Goal: Task Accomplishment & Management: Use online tool/utility

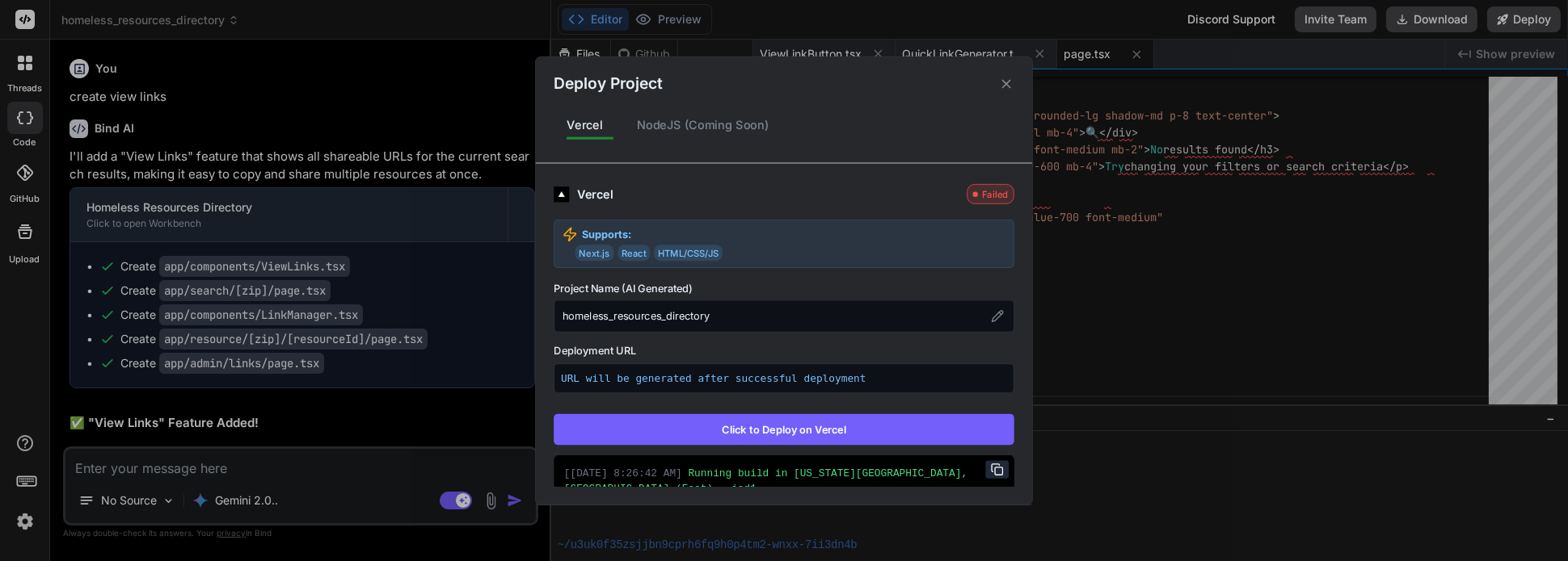
scroll to position [34, 0]
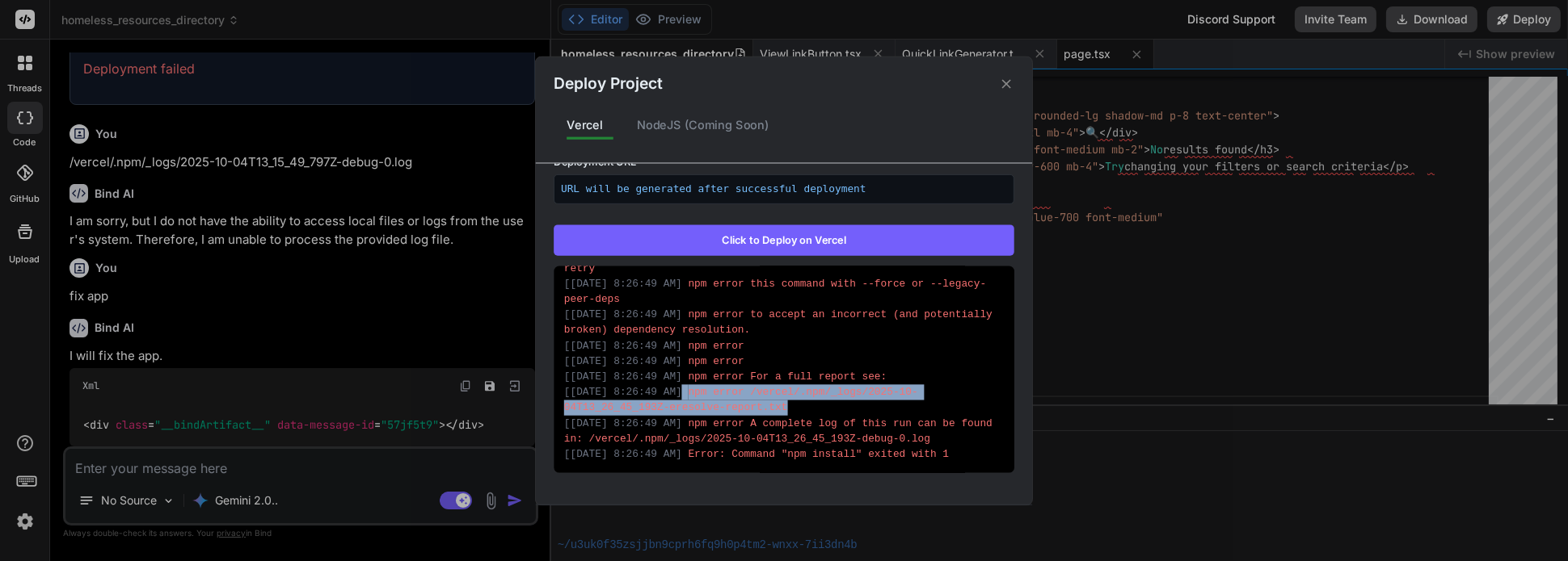
click at [801, 237] on button "Click to Deploy on Vercel" at bounding box center [784, 240] width 460 height 30
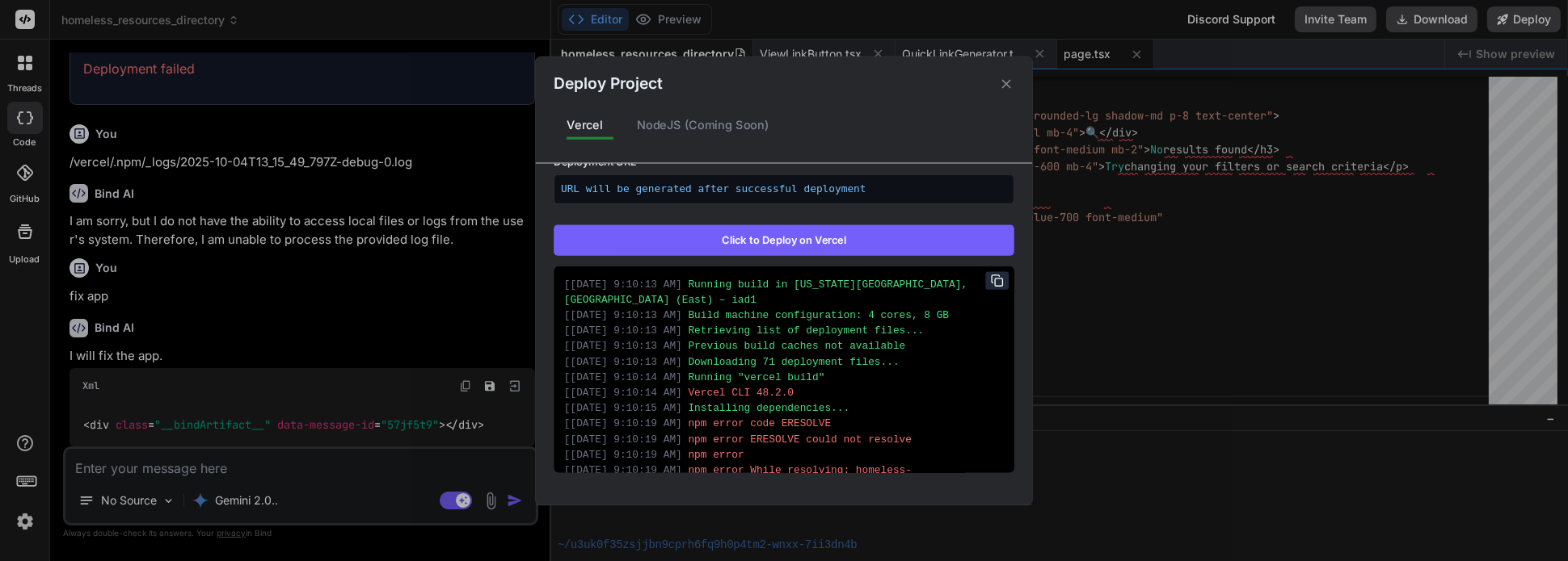
scroll to position [0, 0]
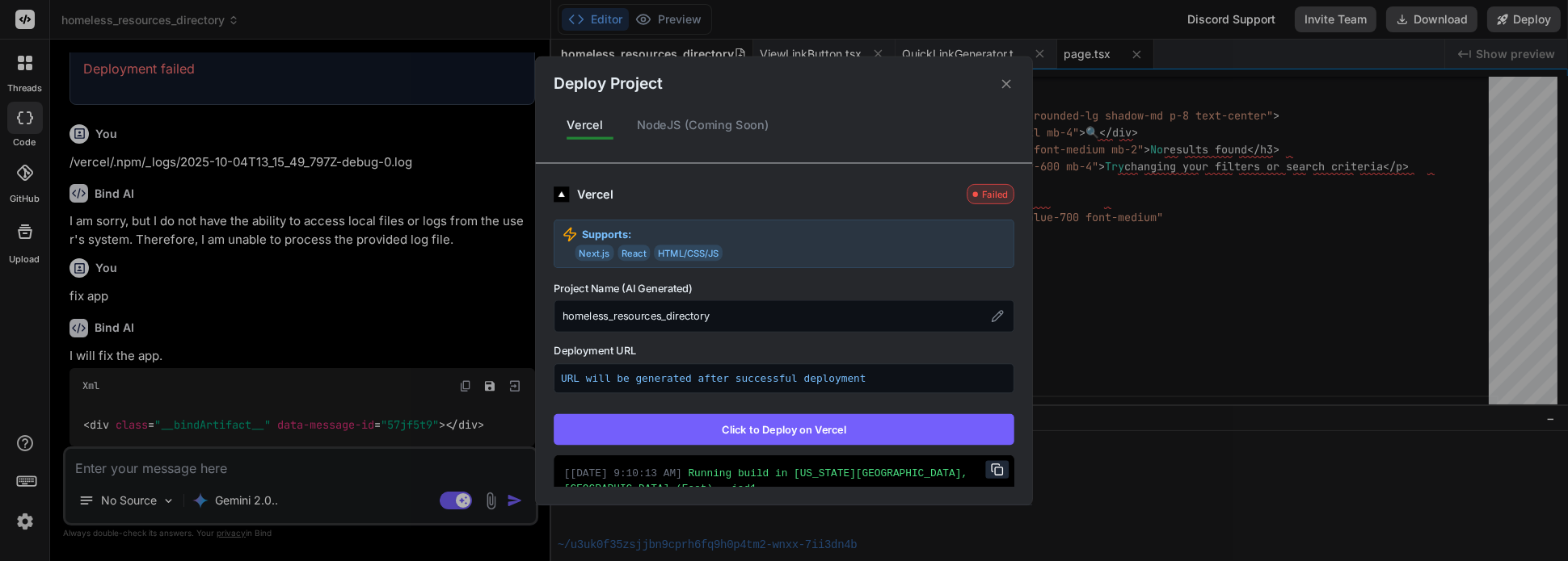
click at [1002, 86] on icon at bounding box center [1006, 83] width 9 height 8
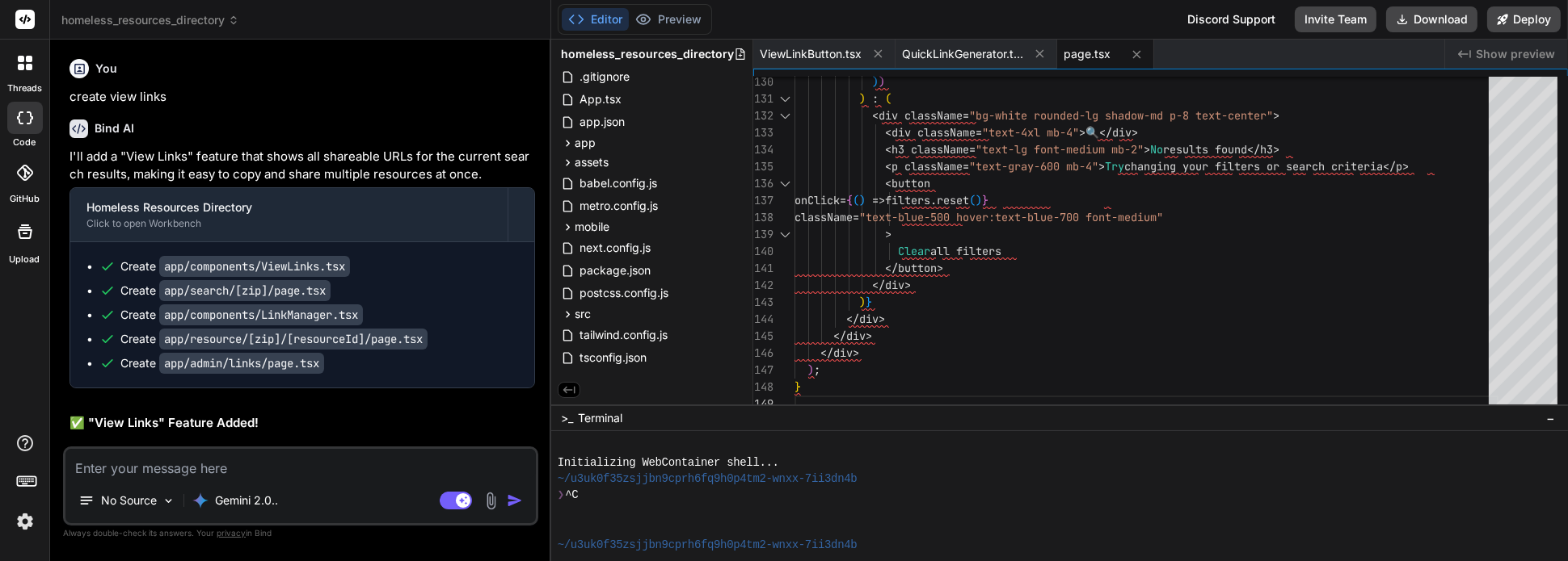
click at [20, 73] on div at bounding box center [26, 63] width 34 height 34
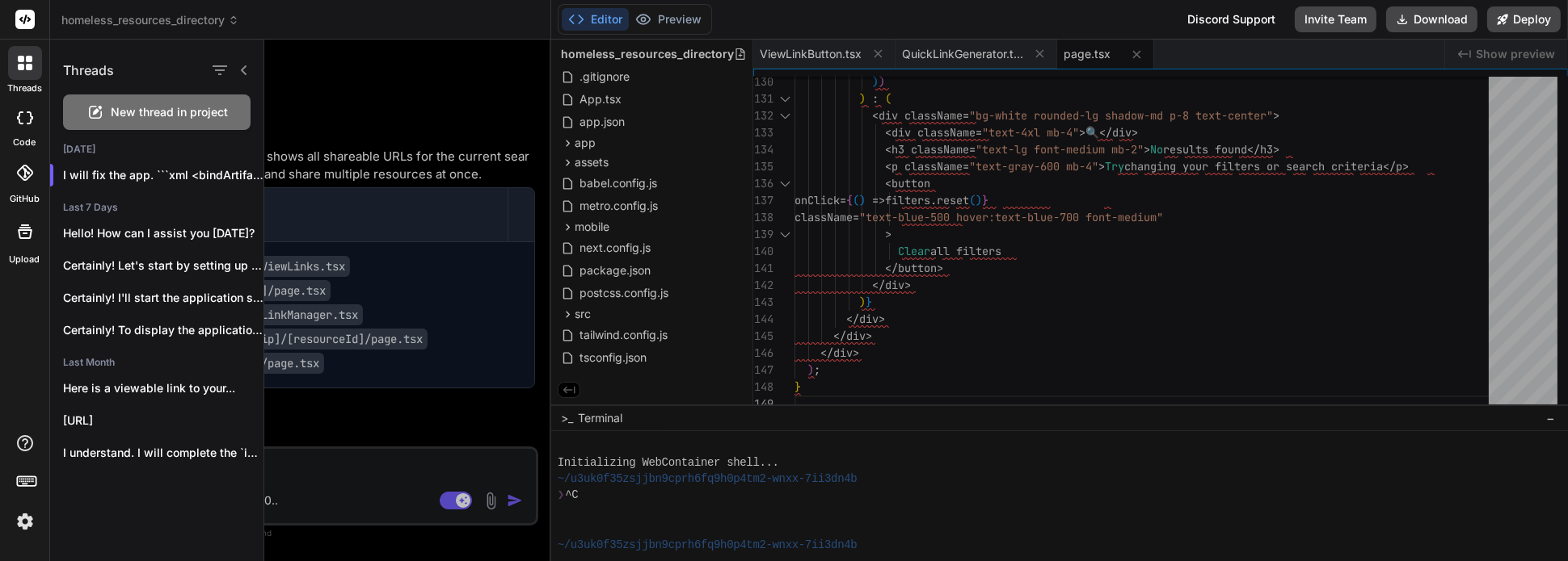
click at [134, 102] on div "New thread in project" at bounding box center [157, 112] width 187 height 36
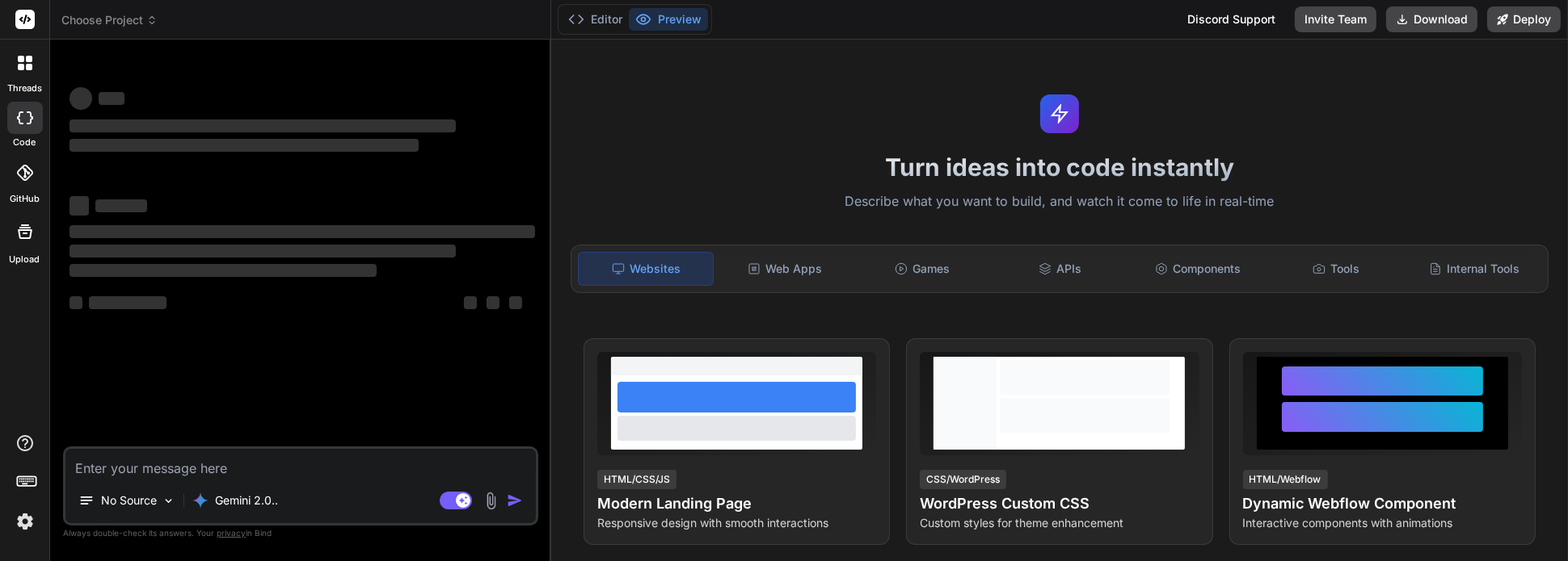
type textarea "x"
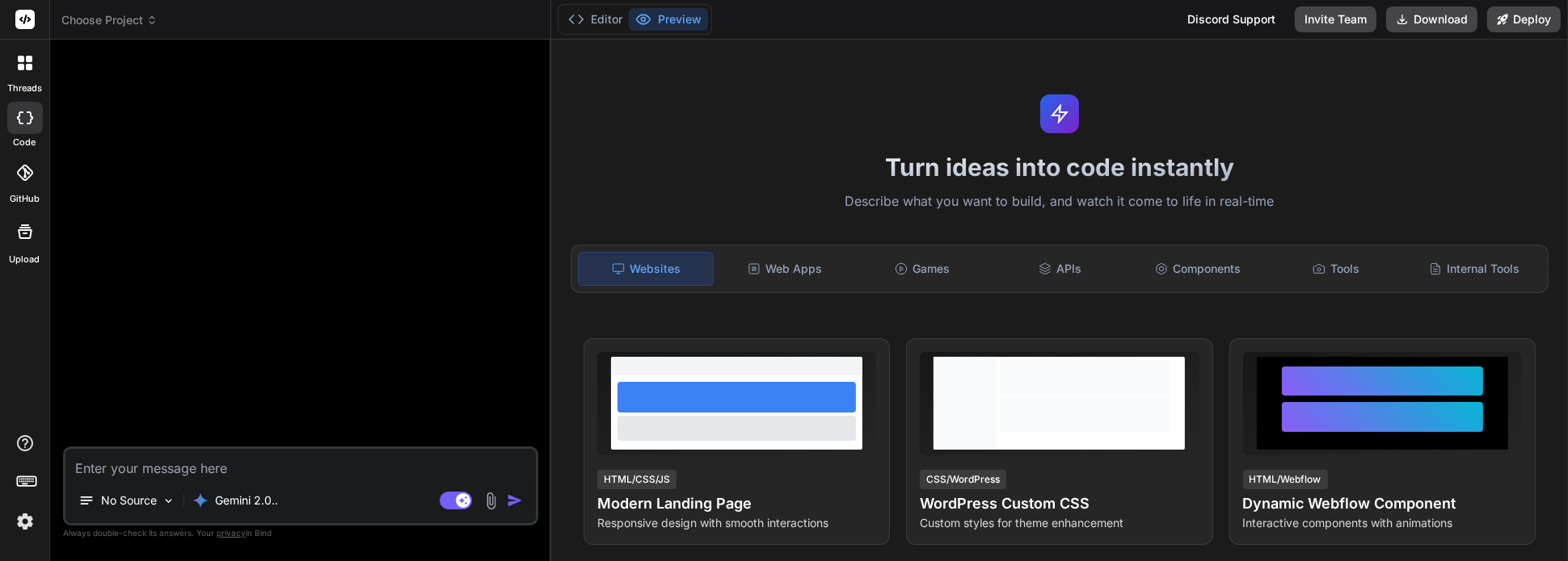
click at [173, 482] on div "No Source Gemini 2.0.. Agent Mode. When this toggle is activated, AI automatica…" at bounding box center [301, 486] width 475 height 79
click at [169, 475] on textarea at bounding box center [301, 464] width 471 height 29
type textarea "C"
type textarea "x"
type textarea "Cr"
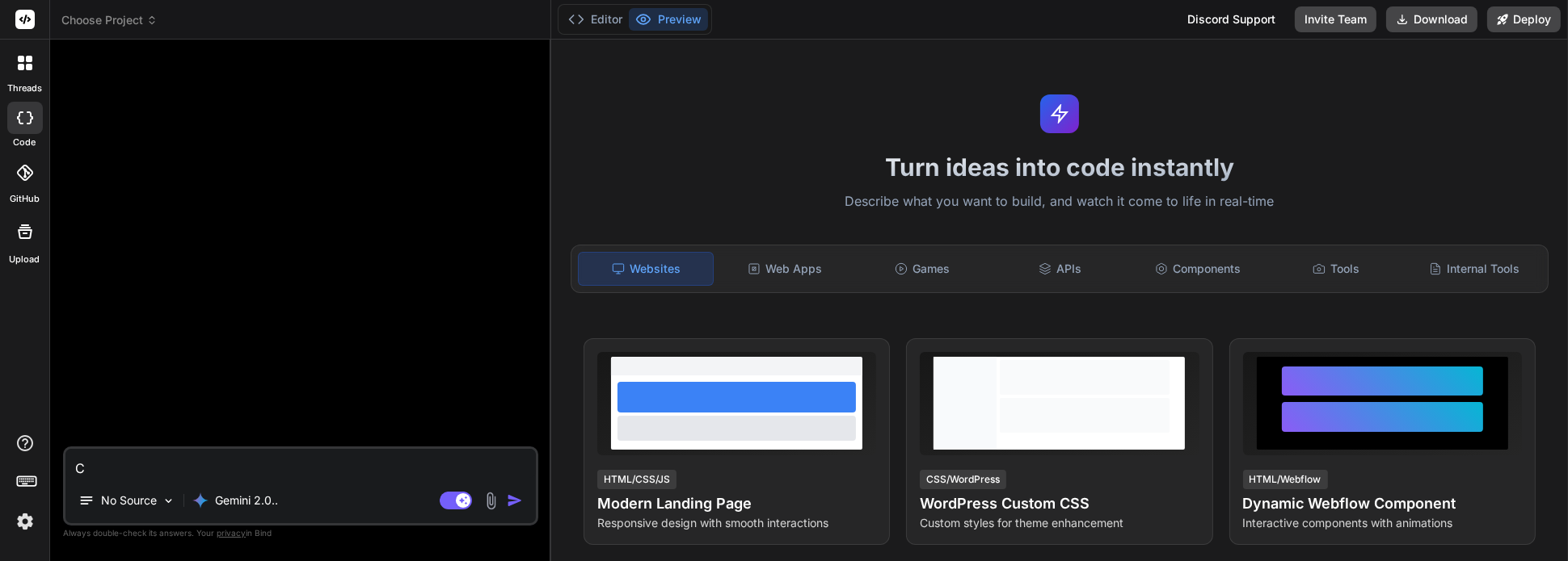
type textarea "x"
type textarea "Cre"
type textarea "x"
type textarea "Crea"
type textarea "x"
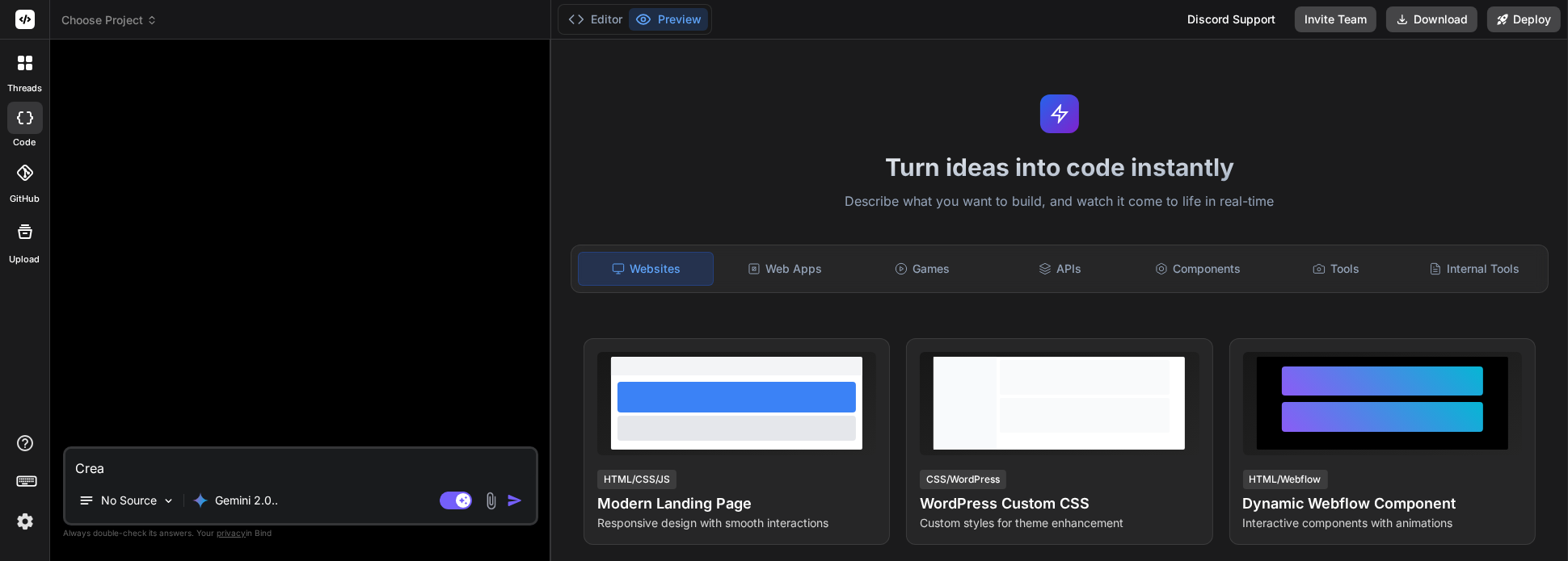
type textarea "Creat"
type textarea "x"
type textarea "Create"
type textarea "x"
type textarea "Create"
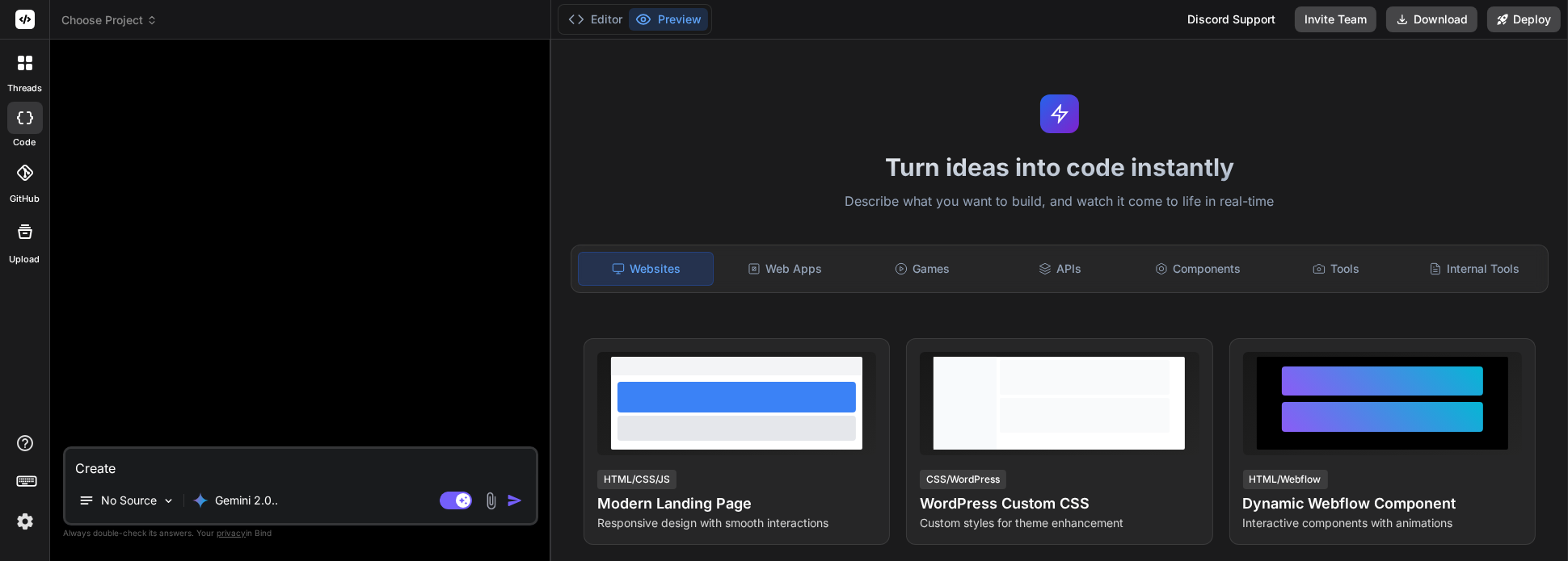
type textarea "x"
type textarea "Create"
click at [170, 498] on img at bounding box center [168, 501] width 14 height 14
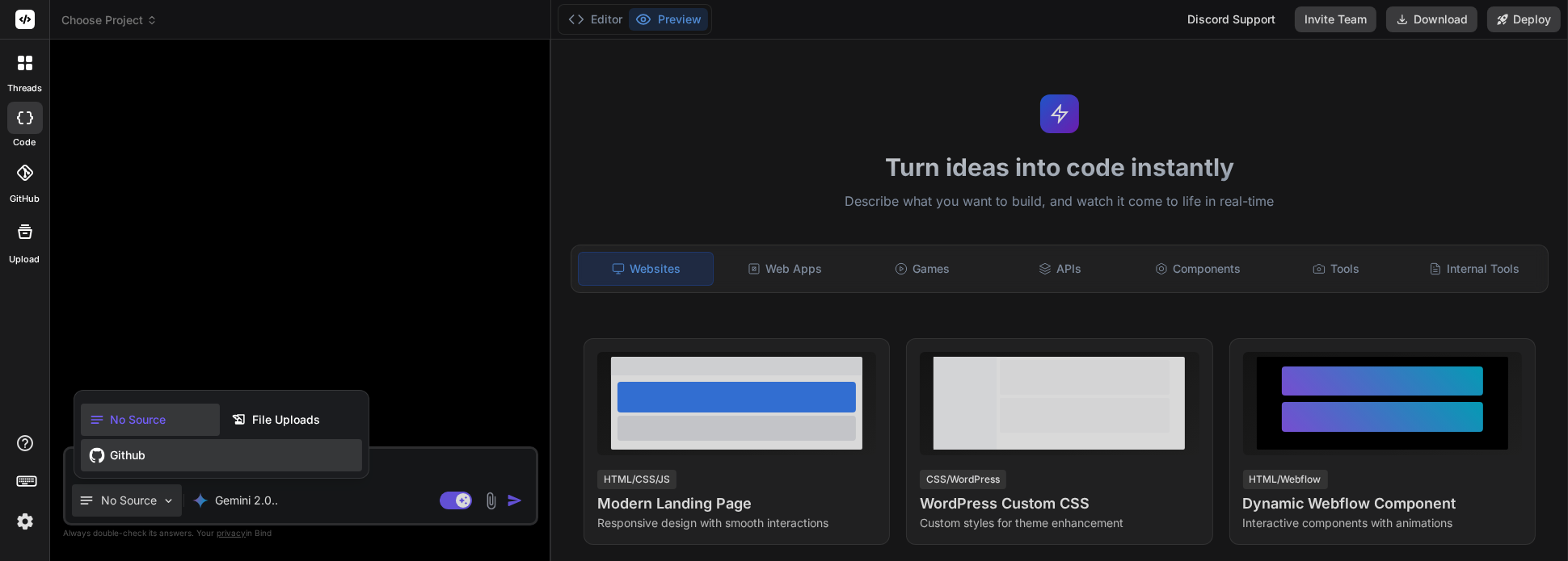
click at [133, 453] on span "Github" at bounding box center [128, 455] width 36 height 16
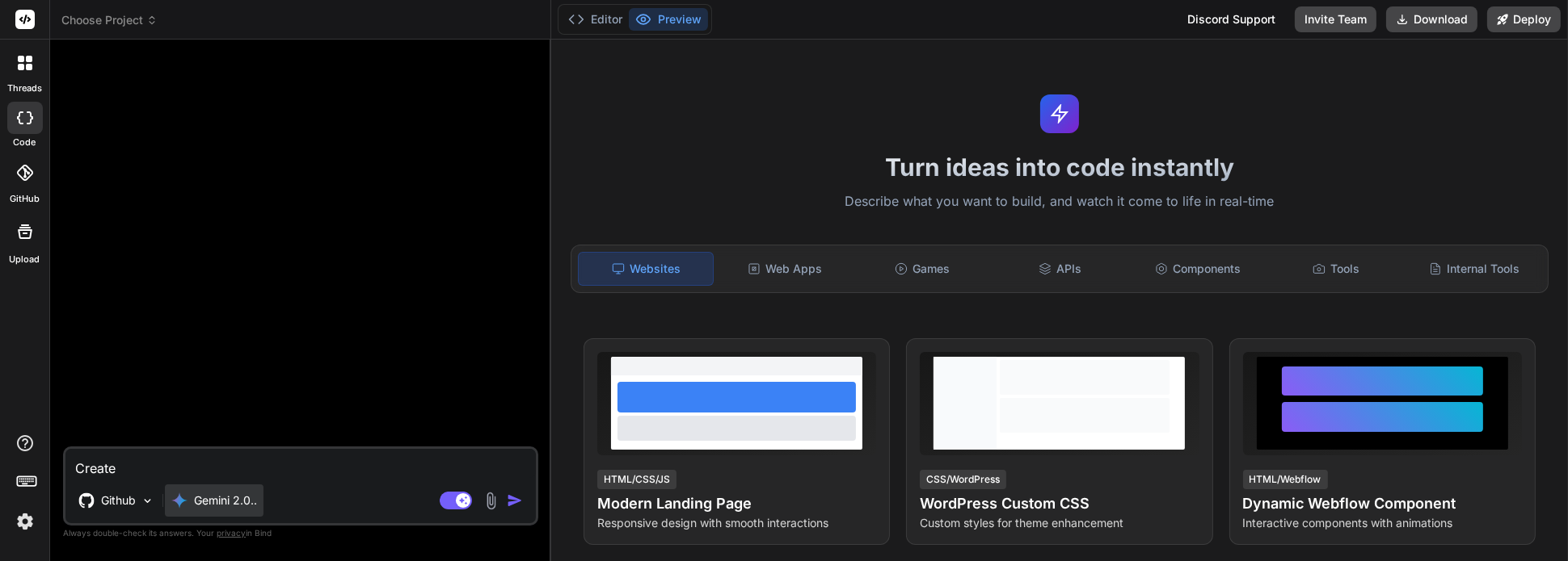
click at [250, 500] on p "Gemini 2.0.." at bounding box center [225, 501] width 63 height 16
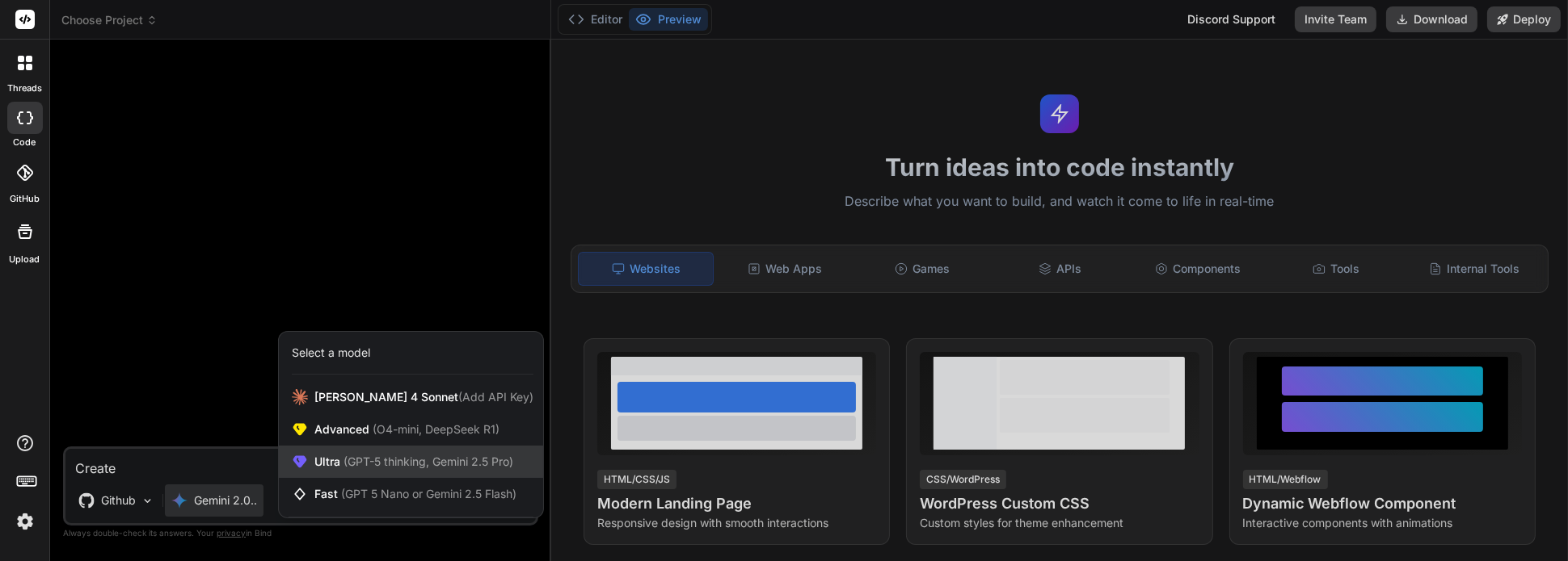
click at [418, 462] on span "(GPT-5 thinking, Gemini 2.5 Pro)" at bounding box center [426, 461] width 173 height 14
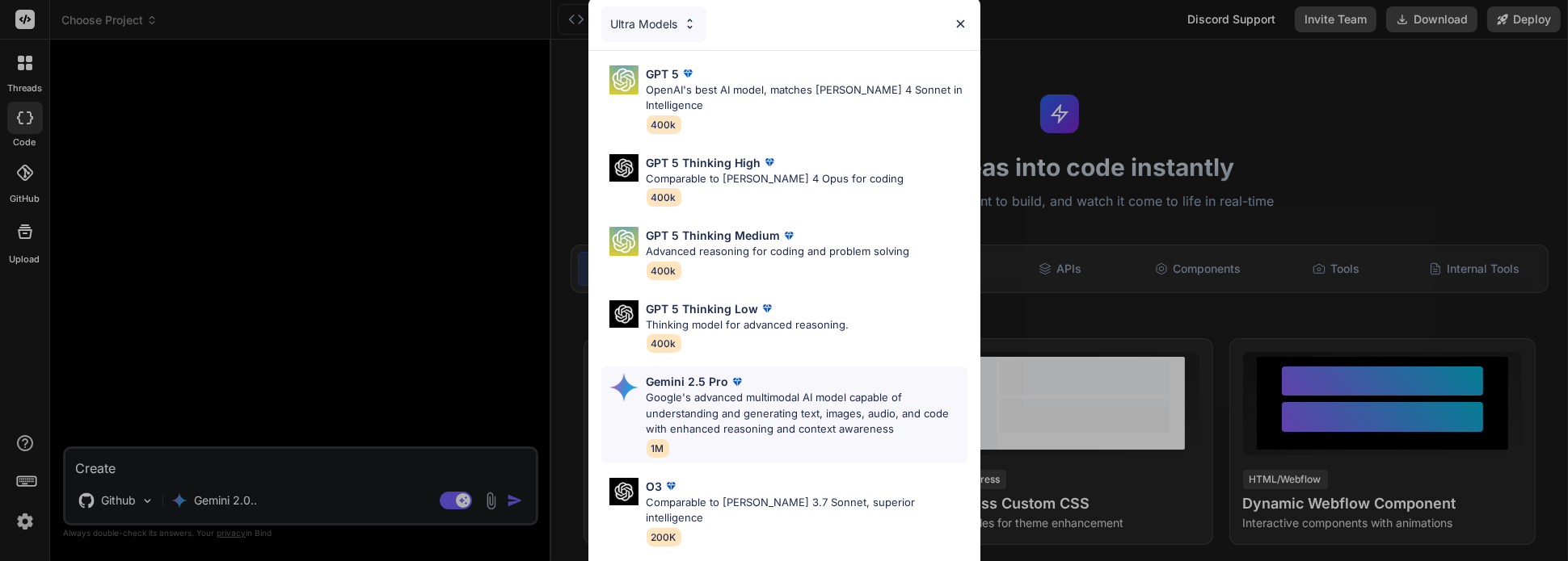
click at [722, 416] on p "Google's advanced multimodal AI model capable of understanding and generating t…" at bounding box center [807, 414] width 321 height 47
type textarea "x"
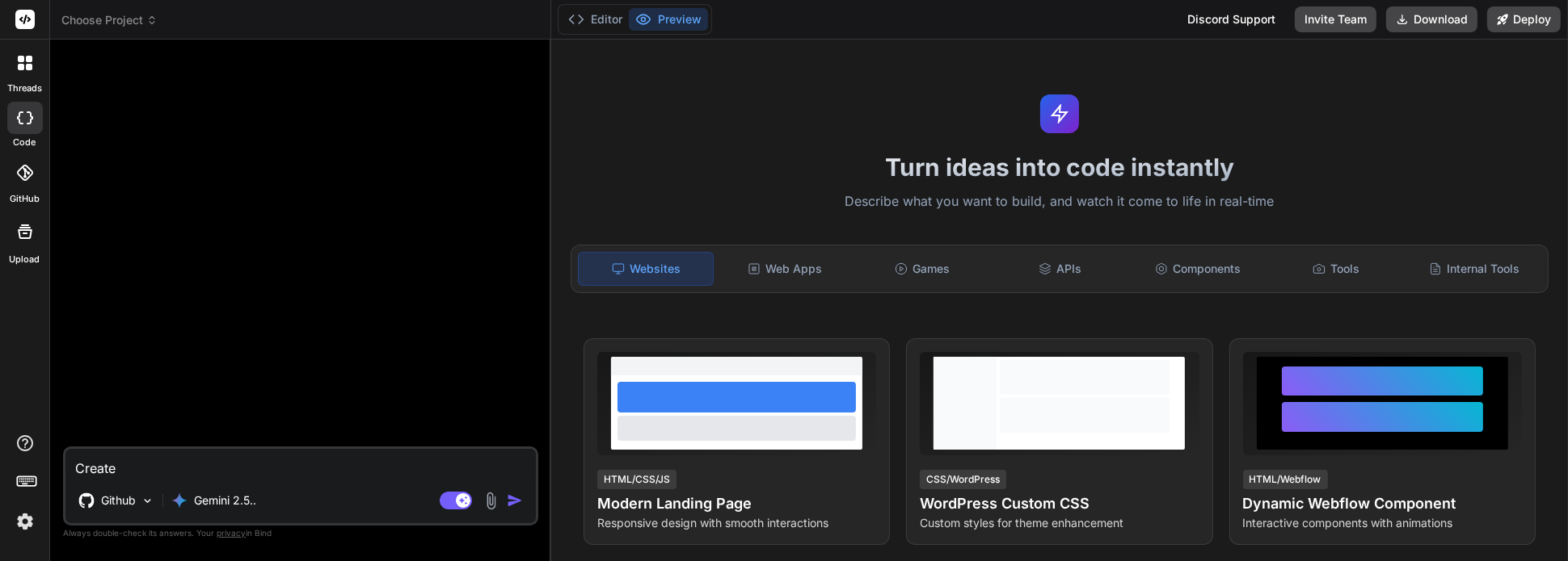
paste textarea "create a prompt for an homeless resoucre app called Cannons ladder"
type textarea "Create create a prompt for an homeless resoucre app called Cannons ladder"
type textarea "x"
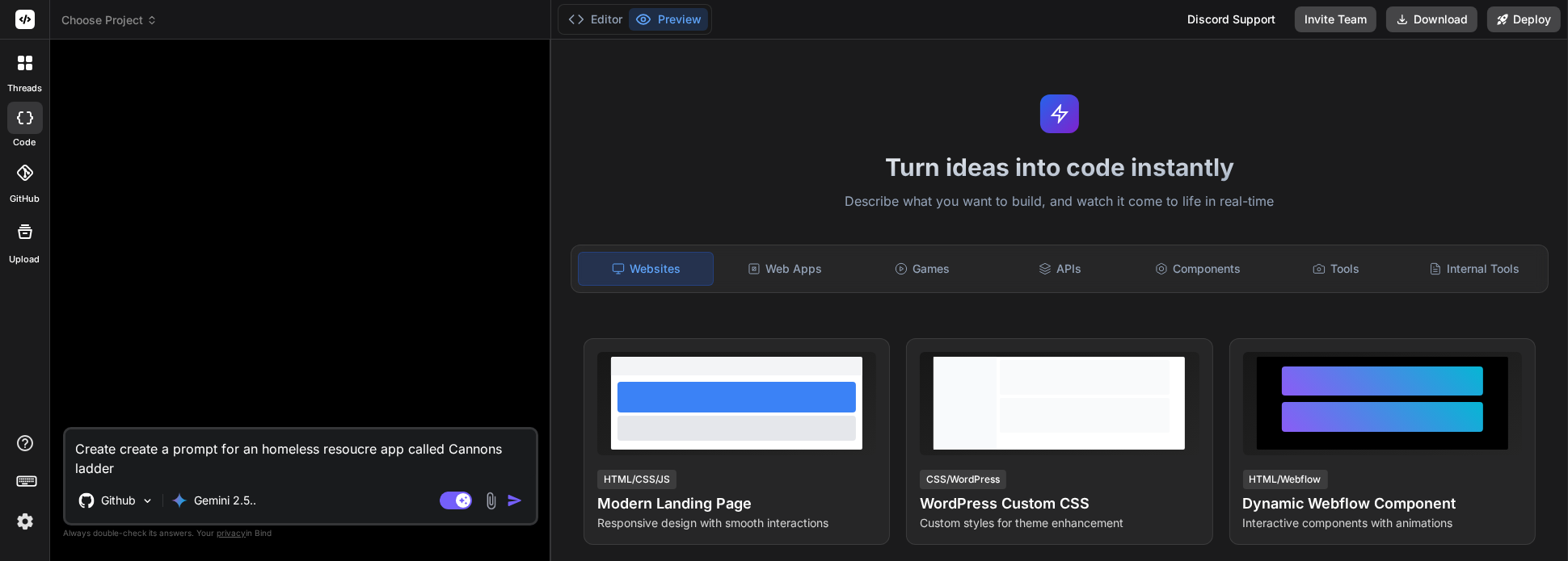
drag, startPoint x: 218, startPoint y: 450, endPoint x: 171, endPoint y: 452, distance: 47.0
click at [171, 452] on textarea "Create create a prompt for an homeless resoucre app called Cannons ladder" at bounding box center [301, 453] width 471 height 48
type textarea "Create create a afor an homeless resoucre app called Cannons ladder"
type textarea "x"
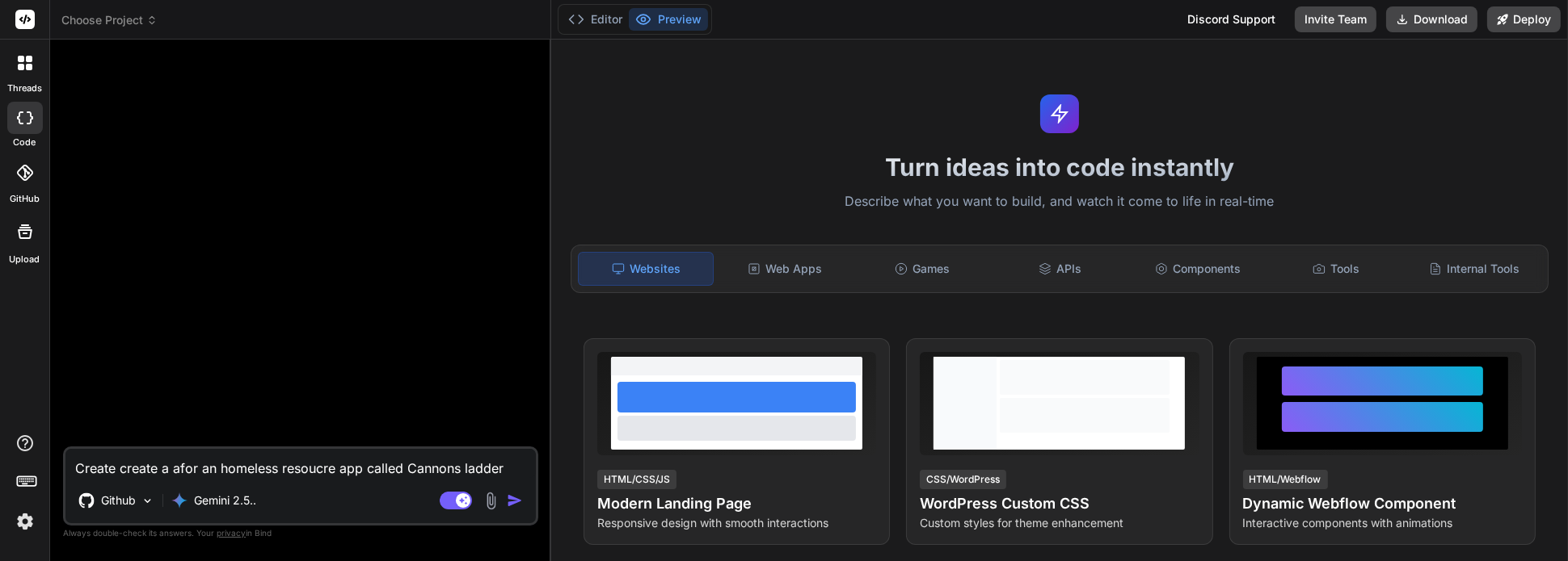
type textarea "Create create a apfor an homeless resoucre app called Cannons ladder"
type textarea "x"
type textarea "Create create a appfor an homeless resoucre app called Cannons ladder"
type textarea "x"
type textarea "Create create a app for an homeless resoucre app called Cannons ladder"
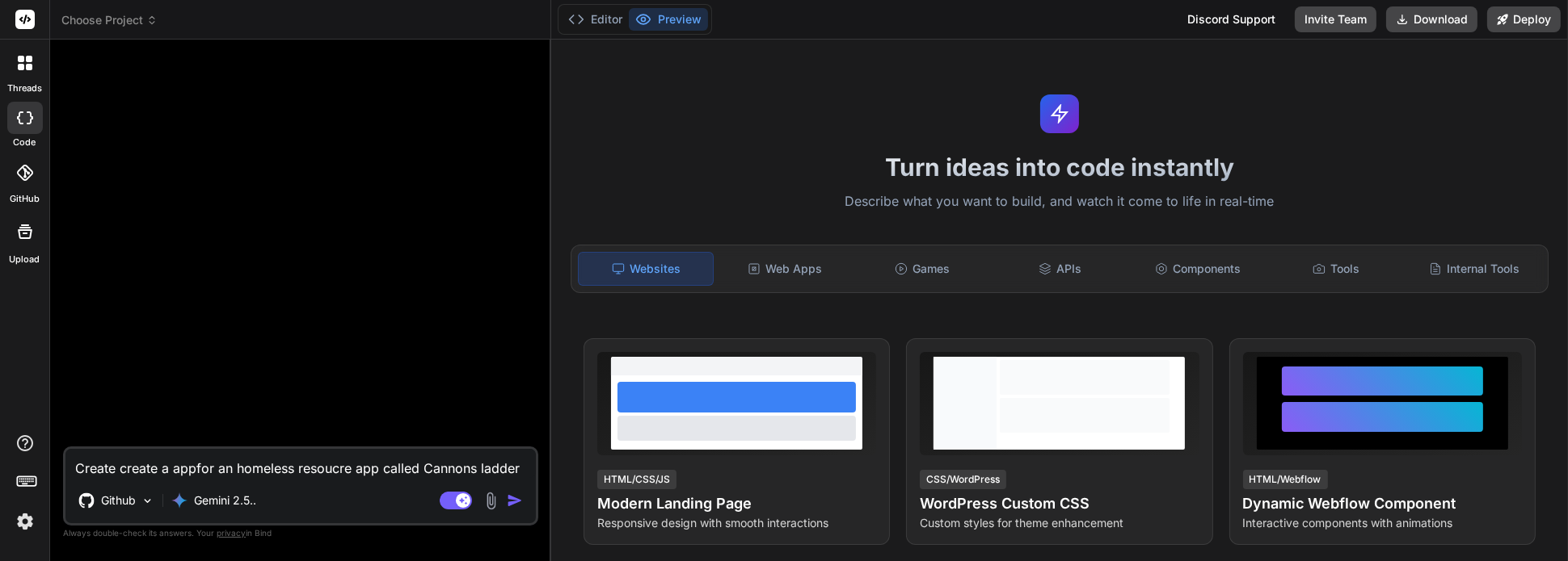
type textarea "x"
type textarea "Create create a app for an homeless resource app called Cannons ladder"
type textarea "x"
type textarea "Create create a app for an homeless resource app called Cannons ladder"
type textarea "x"
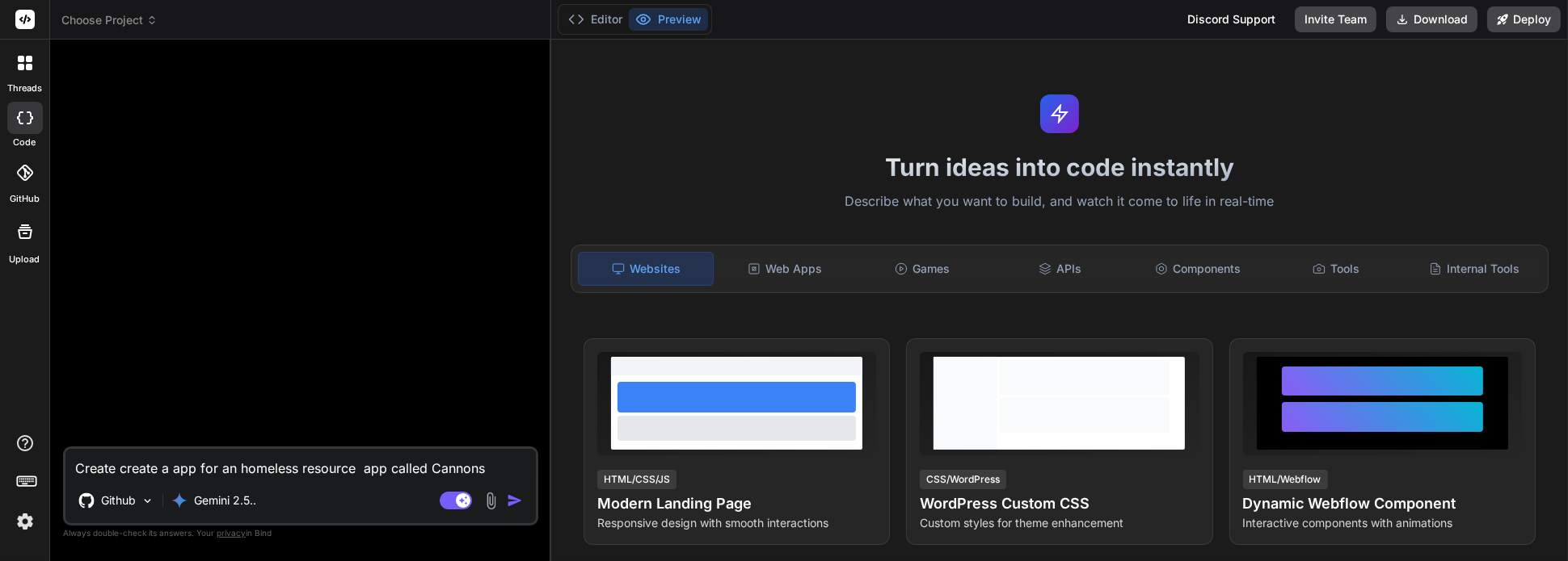
type textarea "Create create a app for an homeless resource d app called Cannons ladder"
type textarea "x"
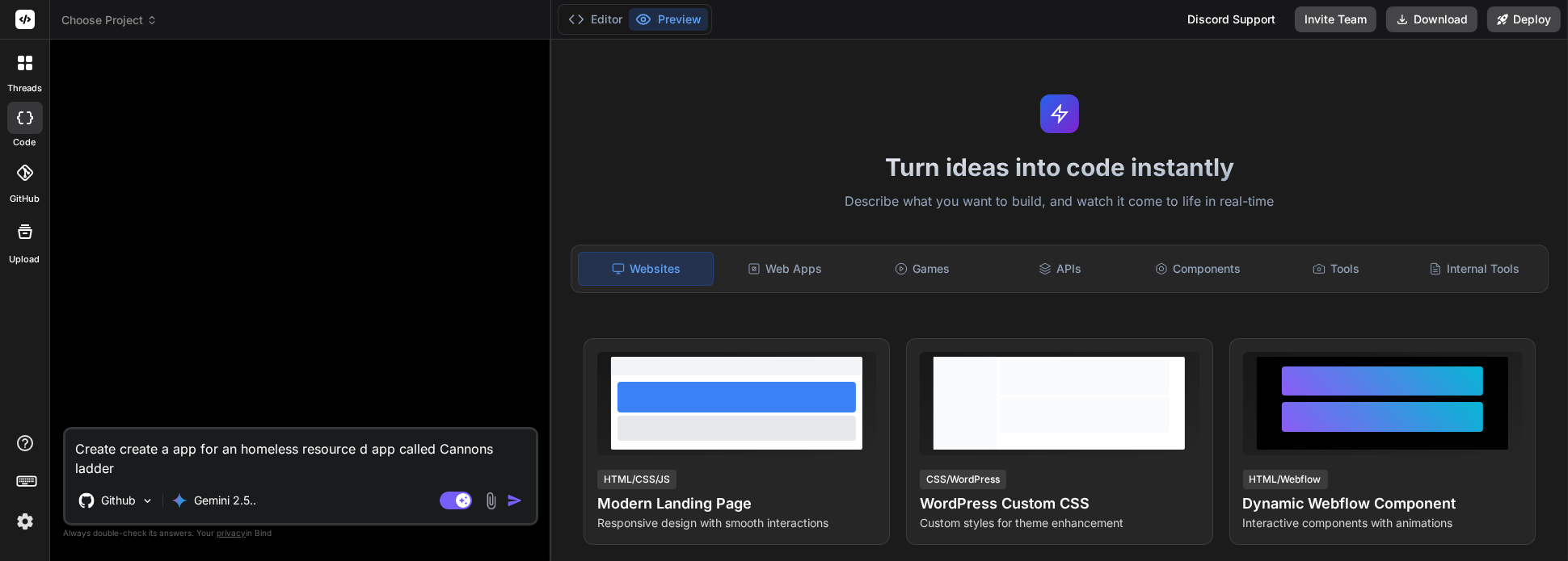
type textarea "Create create a app for an homeless resource di app called Cannons ladder"
type textarea "x"
type textarea "Create create a app for an homeless resource dir app called Cannons ladder"
type textarea "x"
type textarea "Create create a app for an homeless resource dirc app called Cannons ladder"
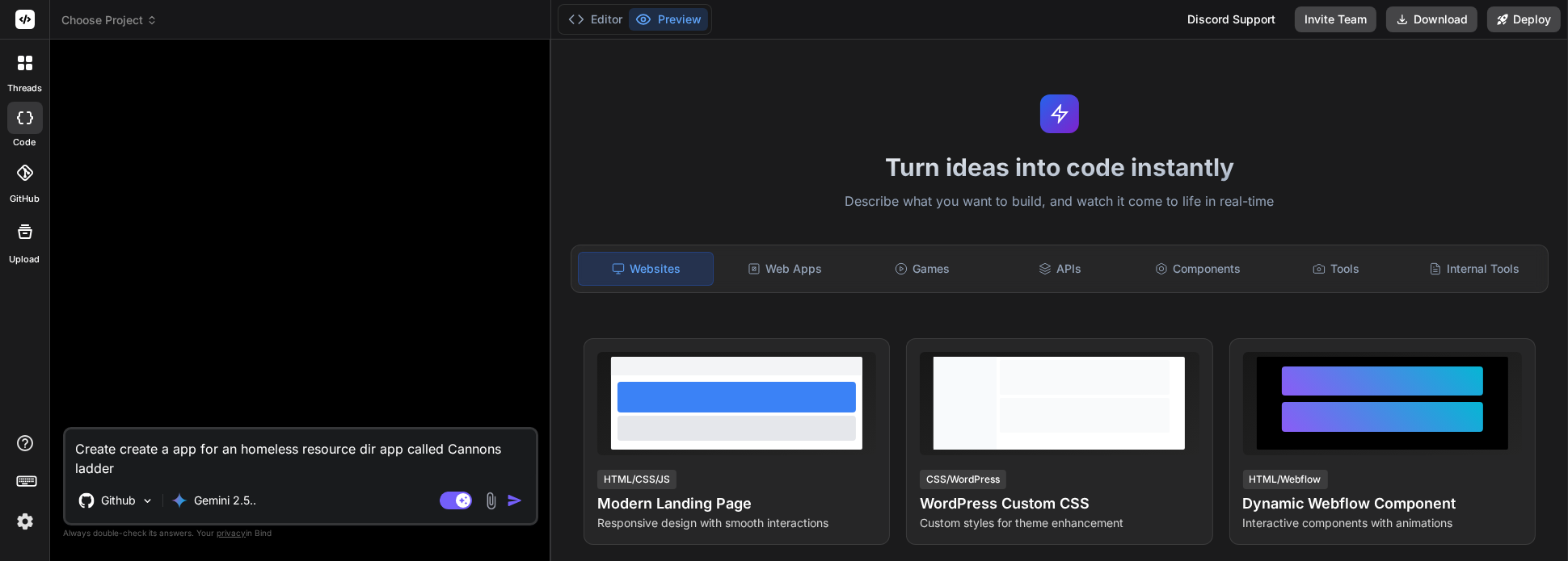
type textarea "x"
type textarea "Create create a app for an homeless resource dirce app called Cannons ladder"
type textarea "x"
type textarea "Create create a app for an homeless resource dircec app called Cannons ladder"
type textarea "x"
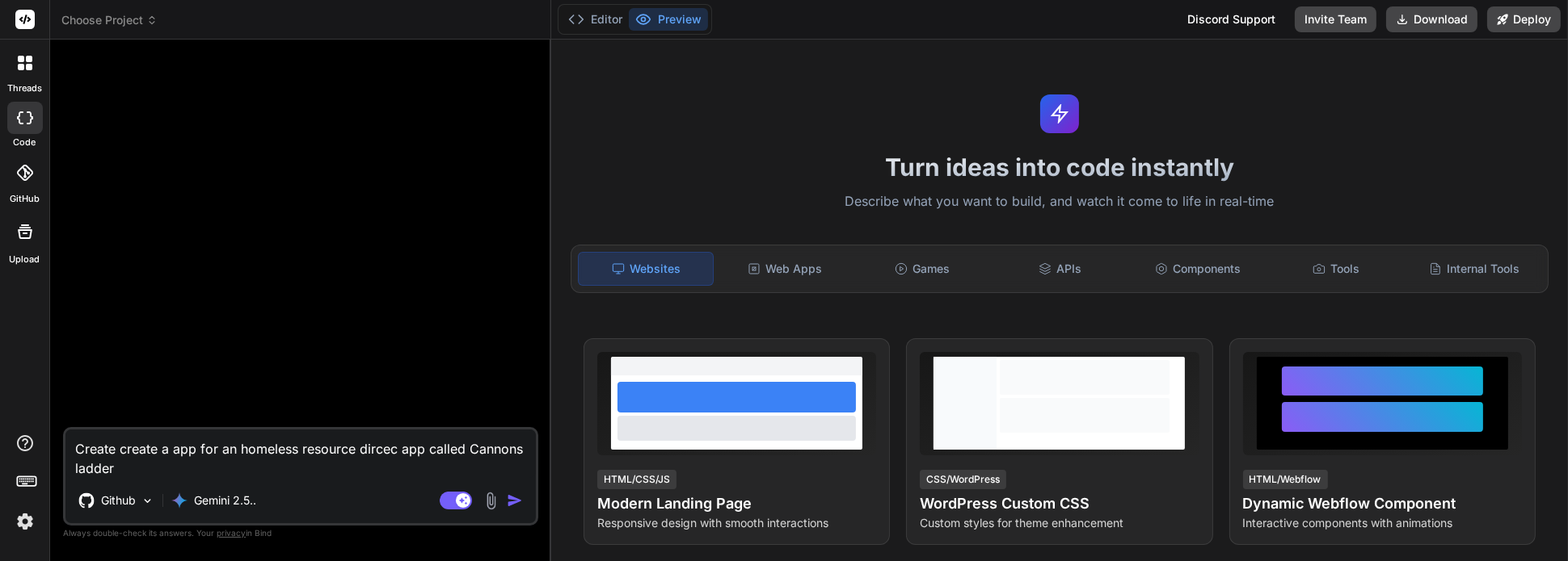
type textarea "Create create a app for an homeless resource dircect app called Cannons ladder"
type textarea "x"
type textarea "Create create a app for an homeless resource dircecto app called Cannons ladder"
type textarea "x"
type textarea "Create create a app for an homeless resource dircector app called Cannons ladder"
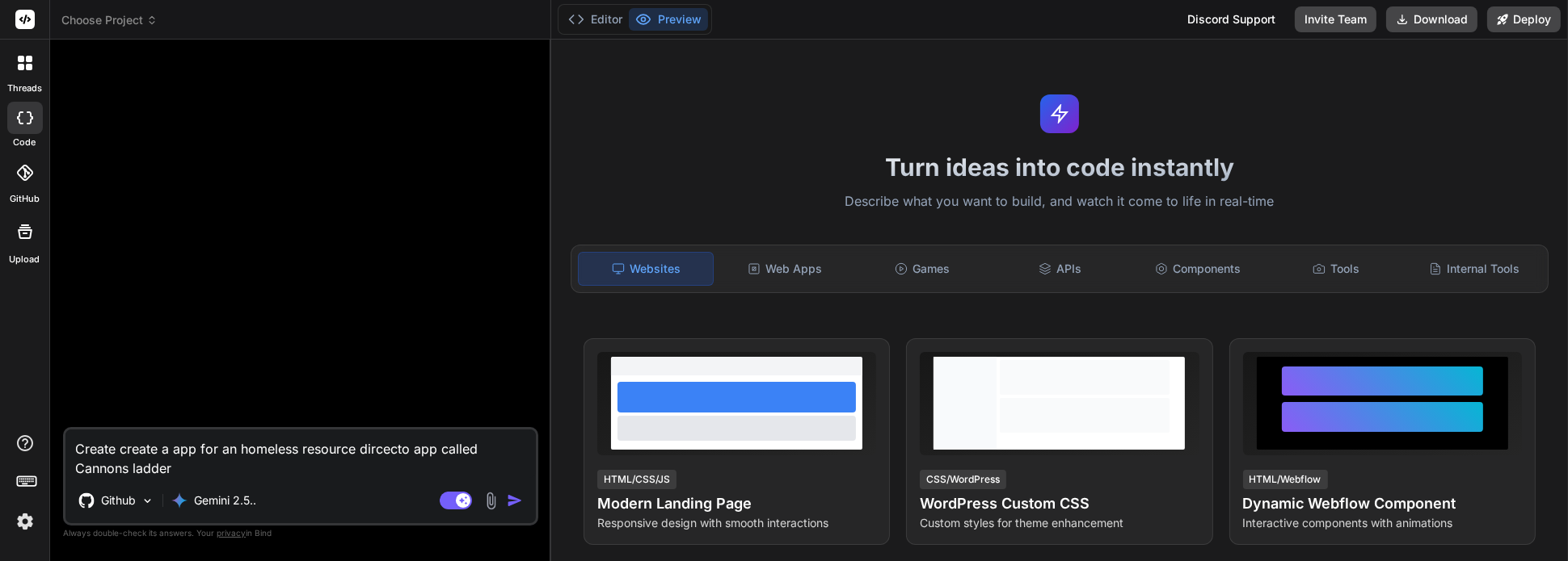
type textarea "x"
type textarea "Create create a app for an homeless resource dircectory app called Cannons ladd…"
type textarea "x"
click at [449, 453] on textarea "Create create a app for an homeless resource dircectory app called Cannons ladd…" at bounding box center [301, 453] width 471 height 48
type textarea "Create create a app for an homeless resource dircectory appcalled Cannons ladder"
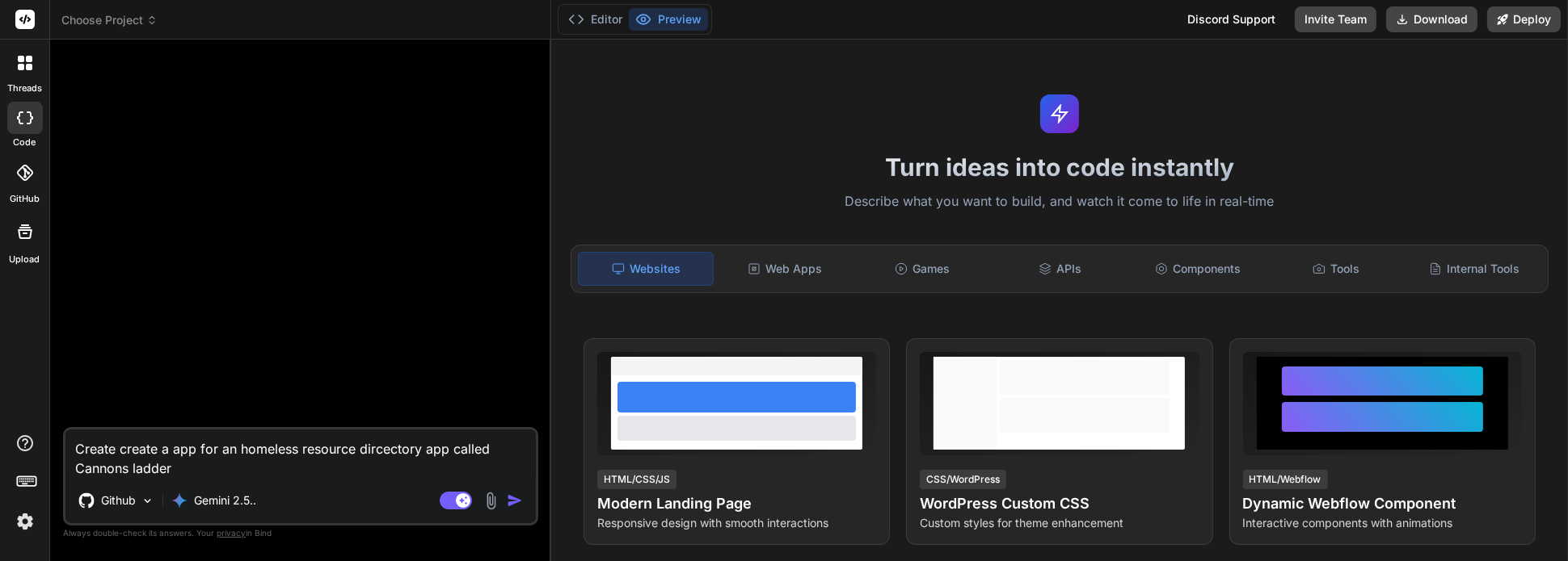
type textarea "x"
type textarea "Create create a app for an homeless resource dircectory apcalled Cannons ladder"
type textarea "x"
type textarea "Create create a app for an homeless resource dircectory acalled Cannons ladder"
type textarea "x"
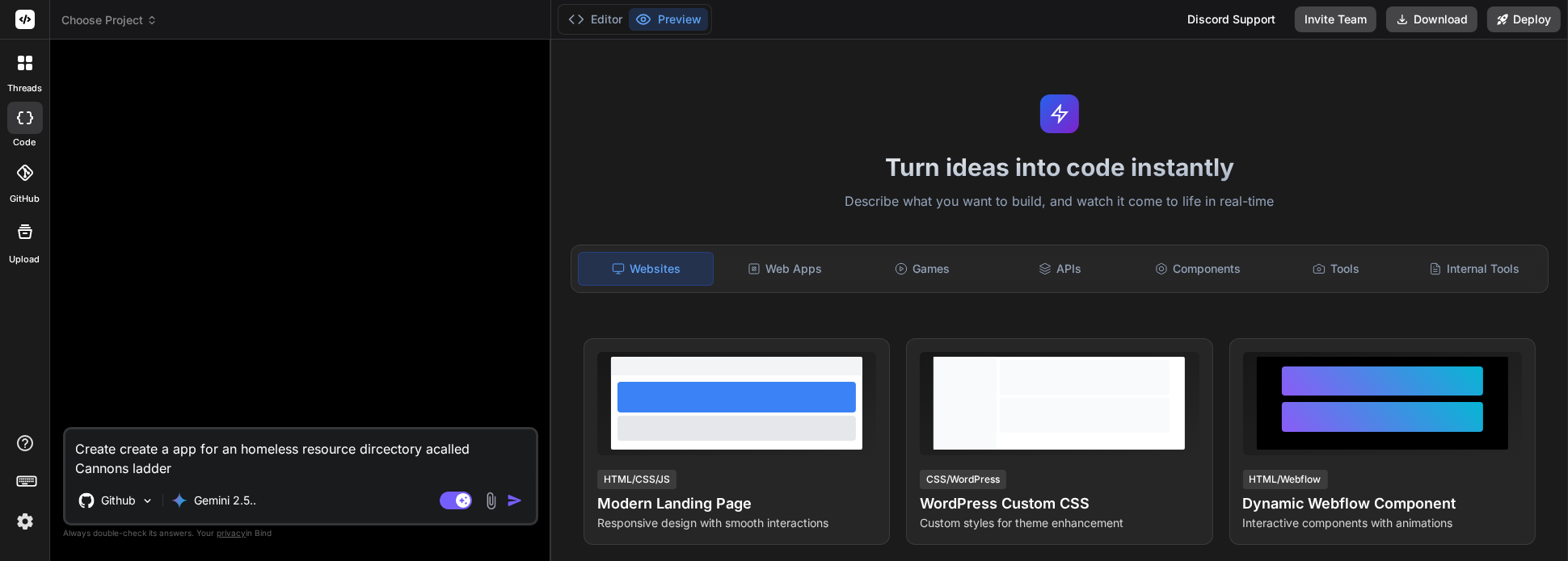
type textarea "Create create a app for an homeless resource dircectory called Cannons ladder"
type textarea "x"
type textarea "Create create a app for an homeless resource directory called Cannons ladder"
type textarea "x"
type textarea "Create create a app for an homeless resource directory called Cannons ladder"
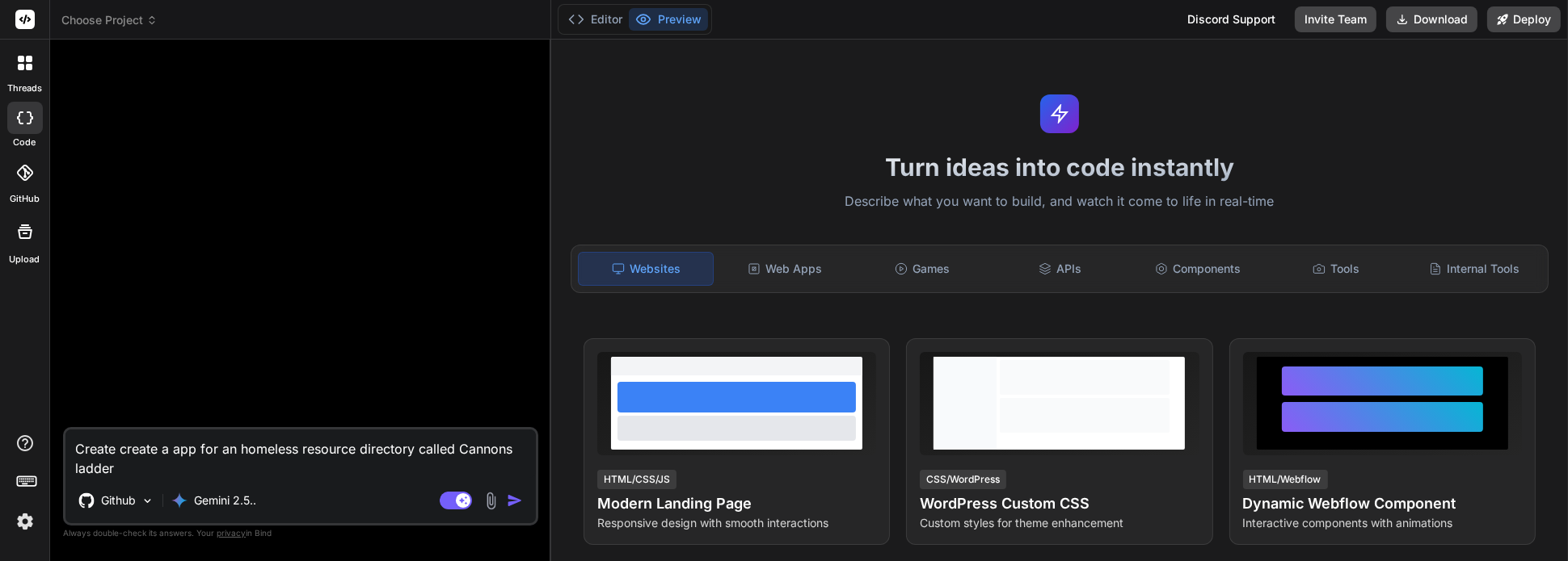
click at [512, 502] on img "button" at bounding box center [514, 501] width 16 height 16
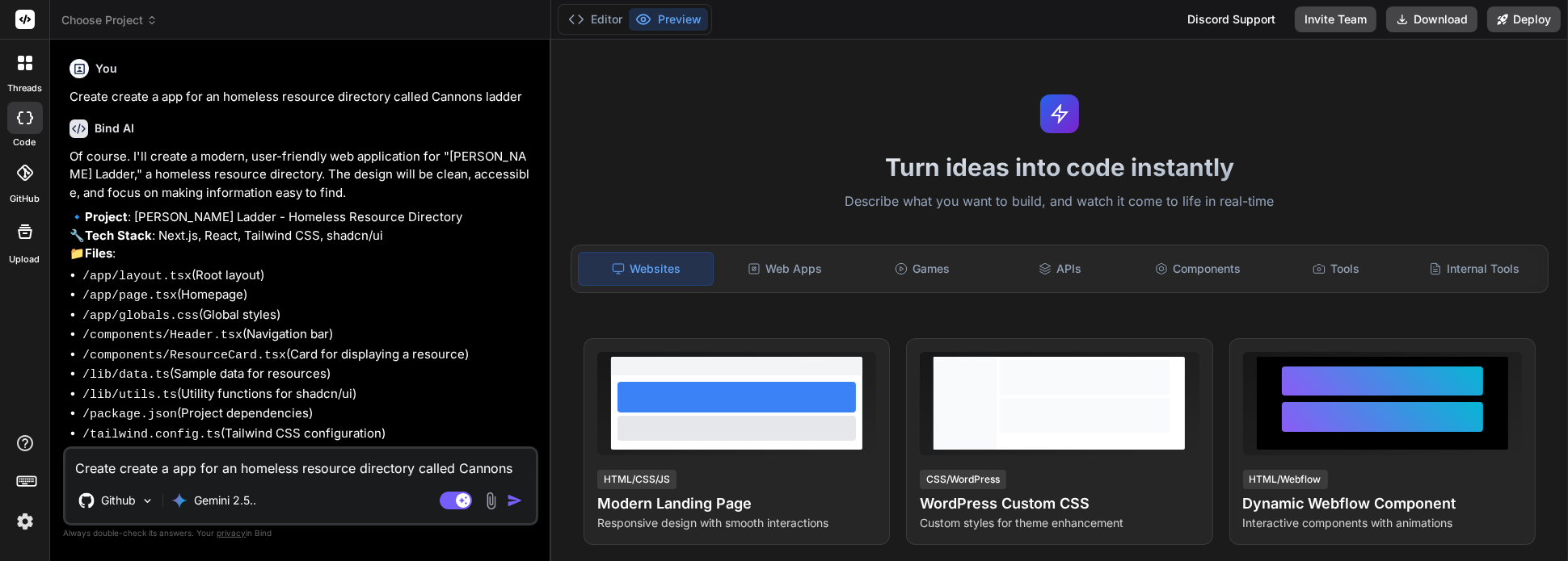
type textarea "x"
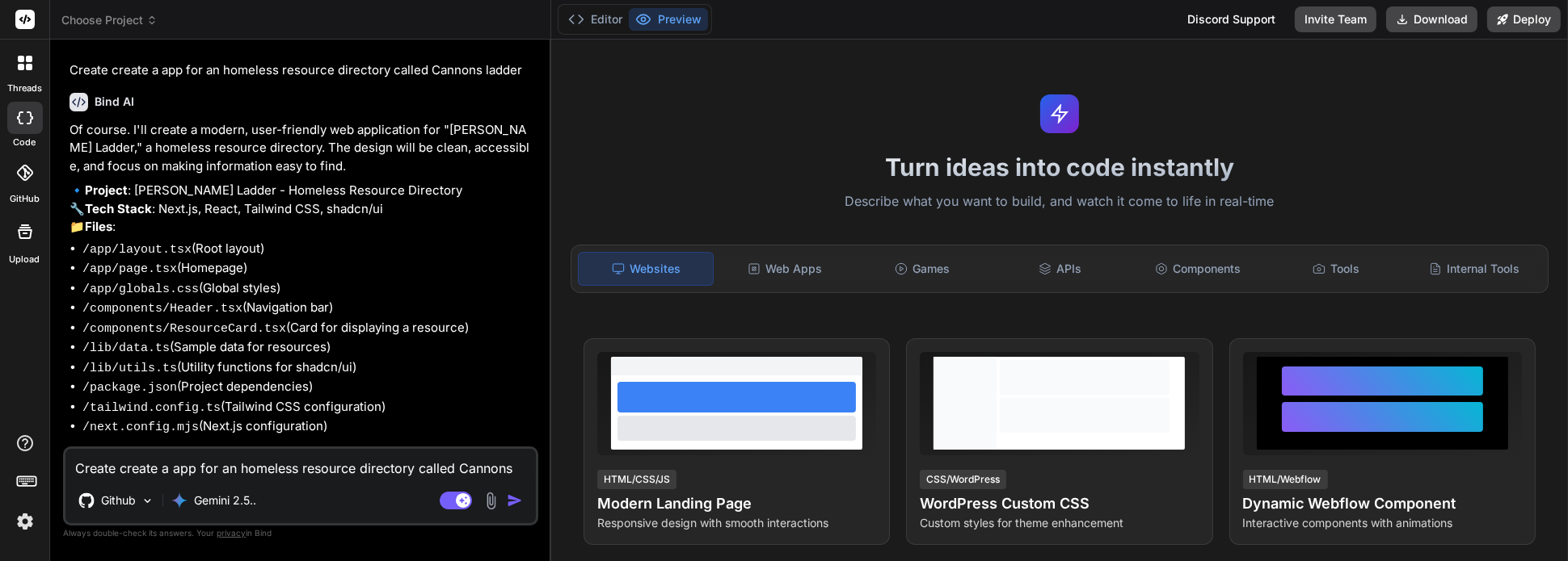
click at [264, 472] on textarea "Create create a app for an homeless resource directory called Cannons ladder" at bounding box center [301, 464] width 471 height 29
type textarea "y"
type textarea "x"
type textarea "ye"
type textarea "x"
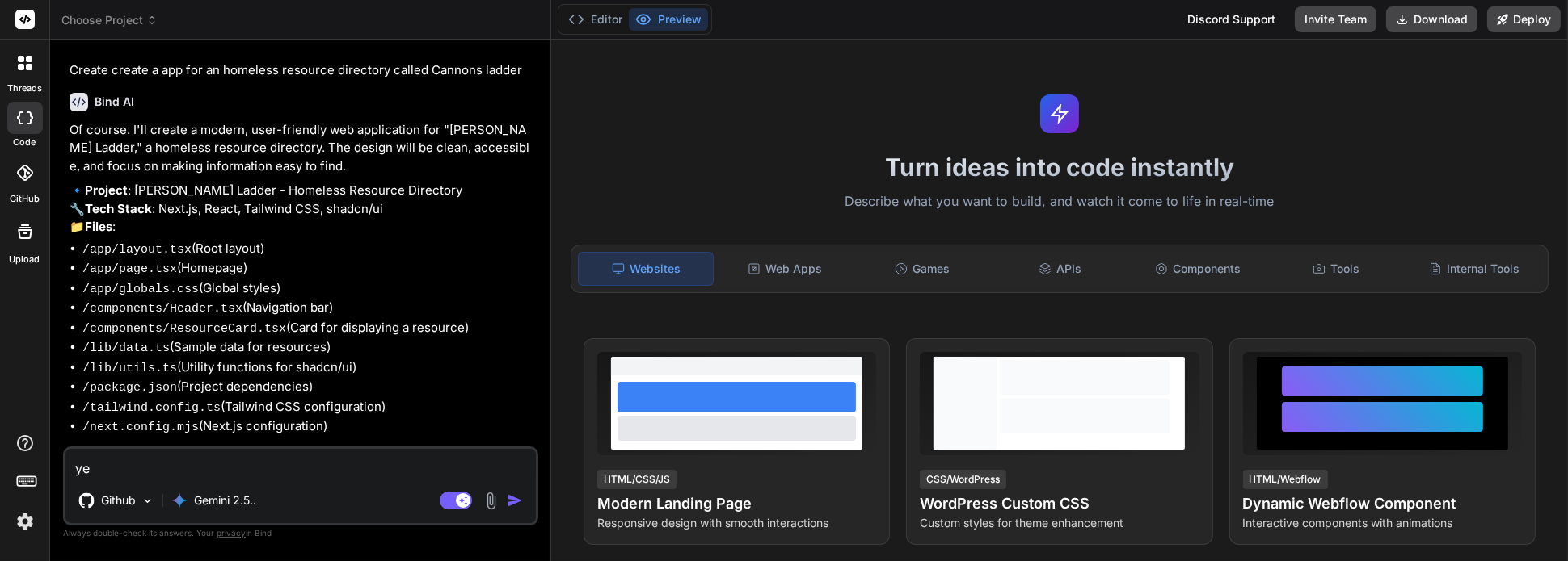
type textarea "yes"
type textarea "x"
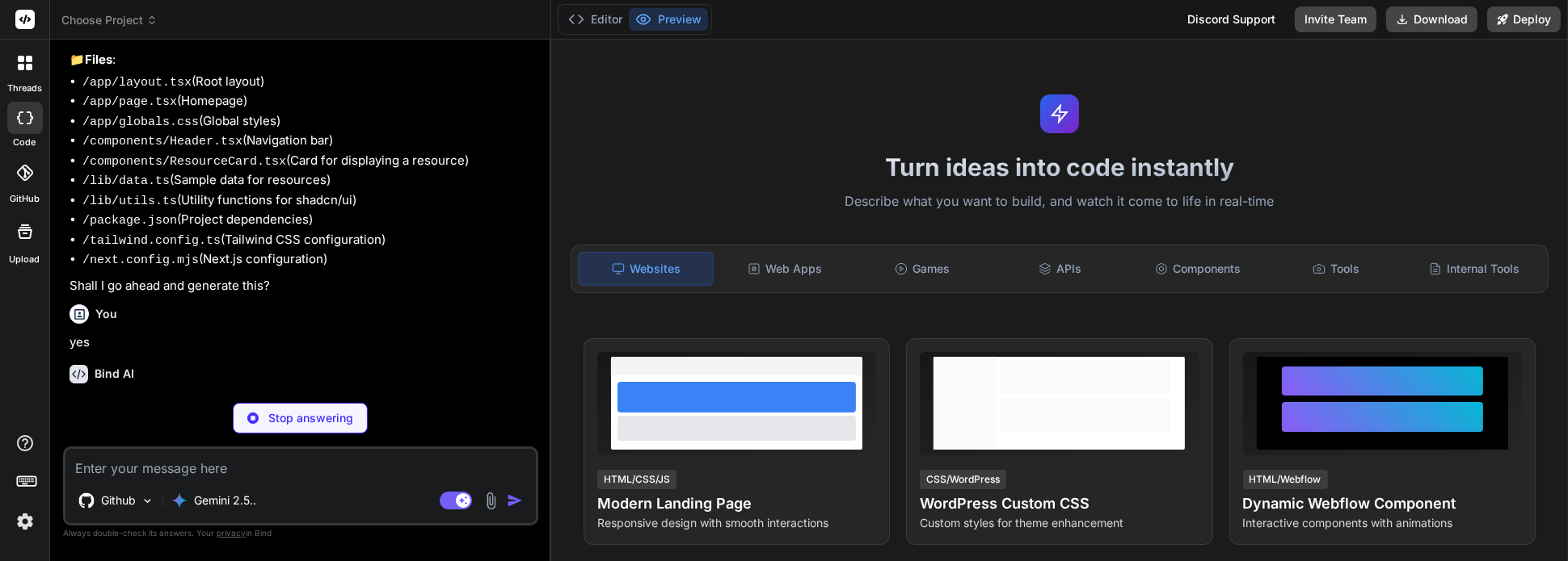
scroll to position [194, 0]
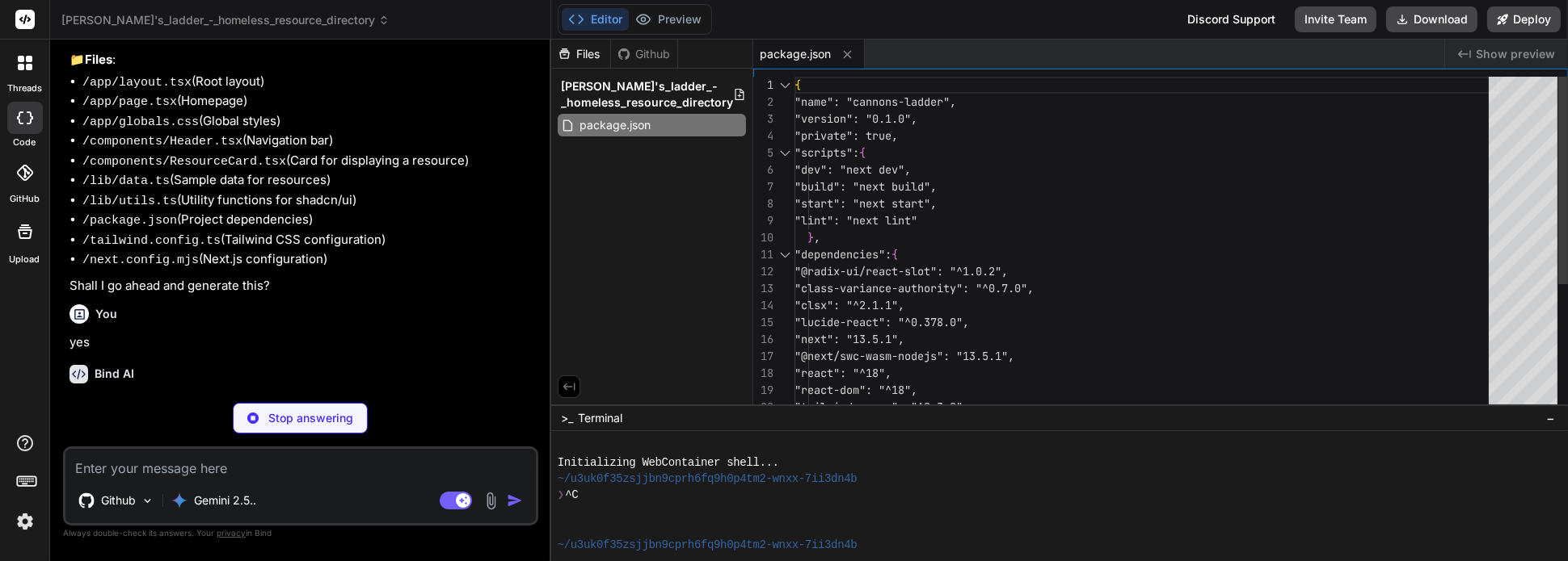
type textarea "x"
type textarea "} export default nextConfig"
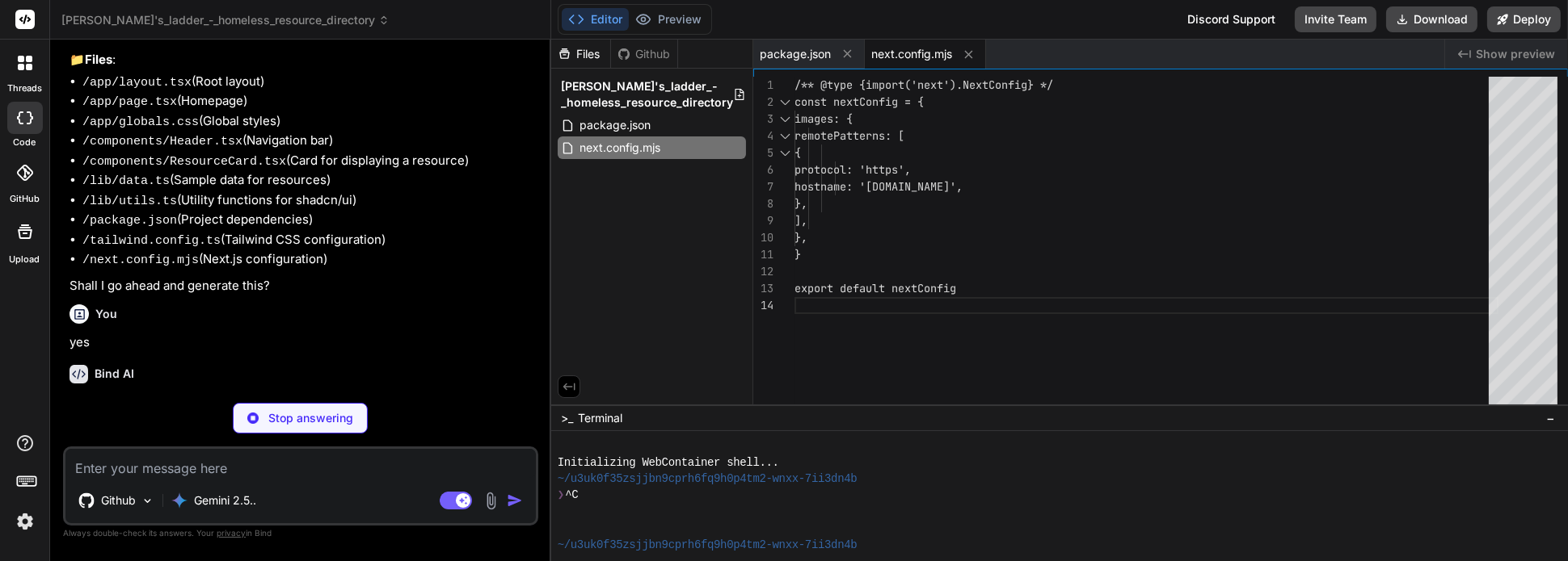
type textarea "x"
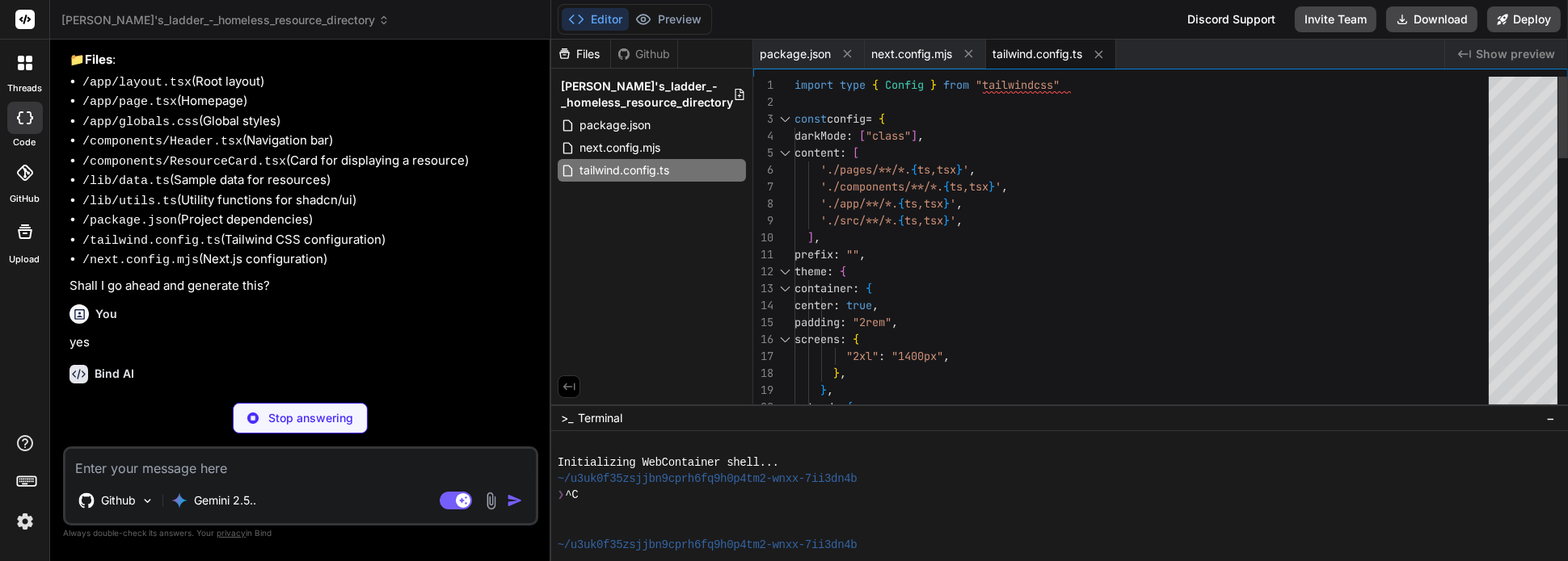
type textarea "x"
type textarea "module.exports = { plugins: { tailwindcss: {}, autoprefixer: {}, }, }"
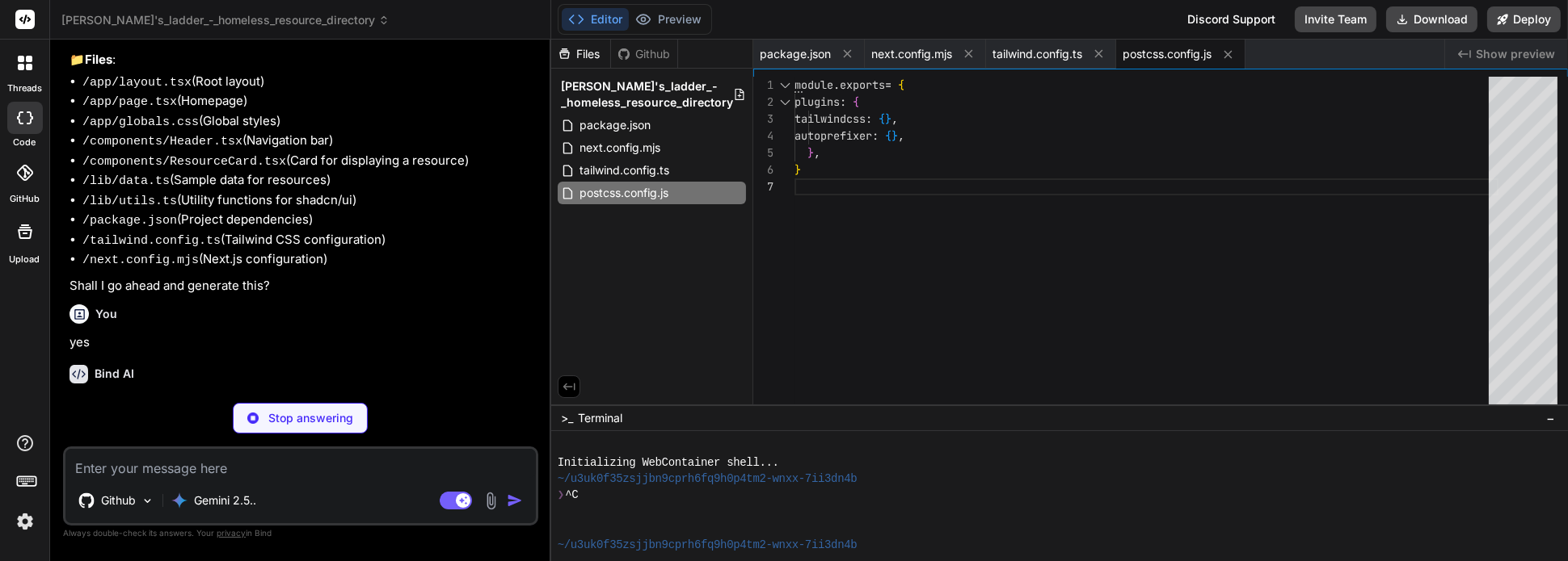
type textarea "x"
type textarea ""paths": { "@/*": ["./*"] } }, "include": ["next-env.d.ts", "**/*.ts", "**/*.ts…"
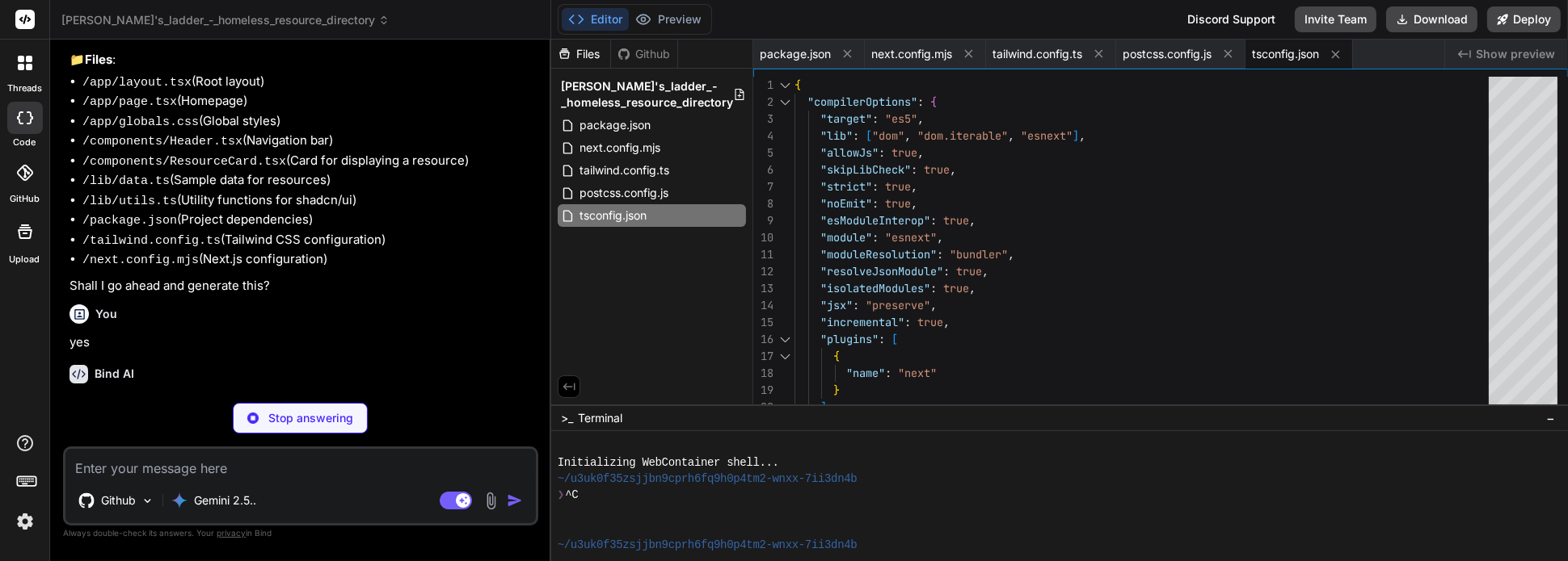
type textarea "x"
type textarea "@apply border-border; } body { @apply bg-background text-foreground; } }"
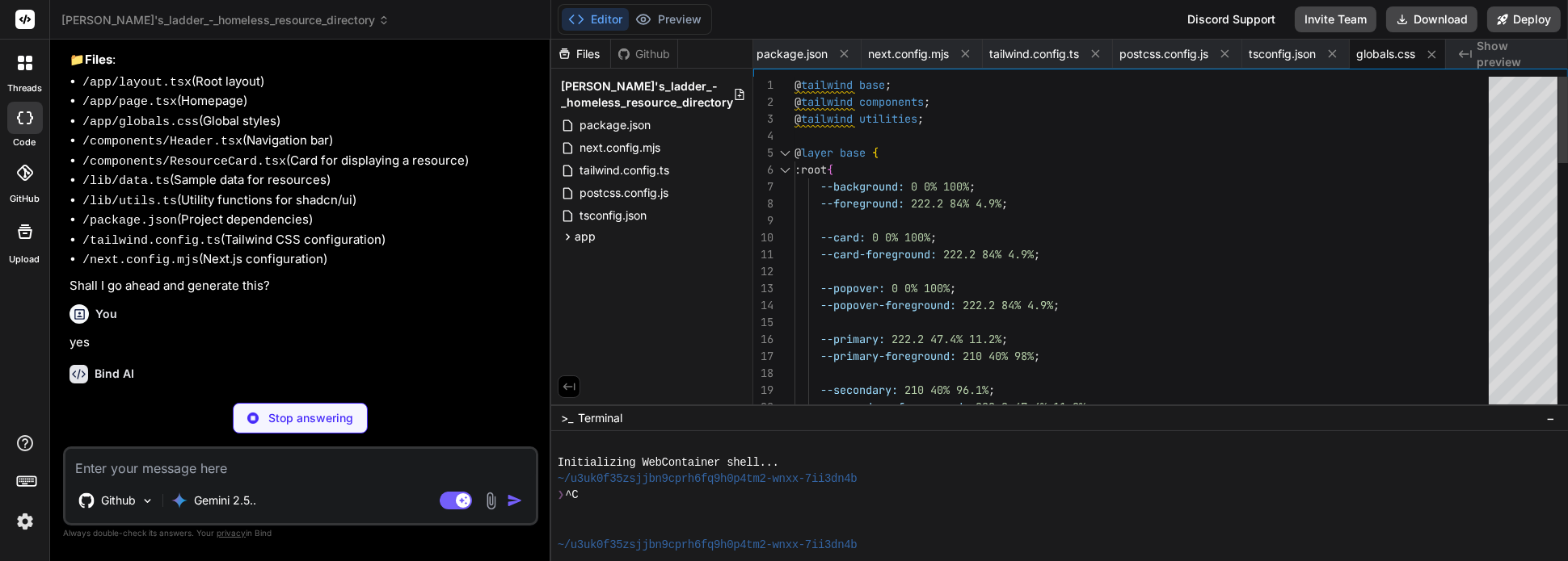
type textarea "x"
type textarea "import { type ClassValue, clsx } from "clsx" import { twMerge } from "tailwind-…"
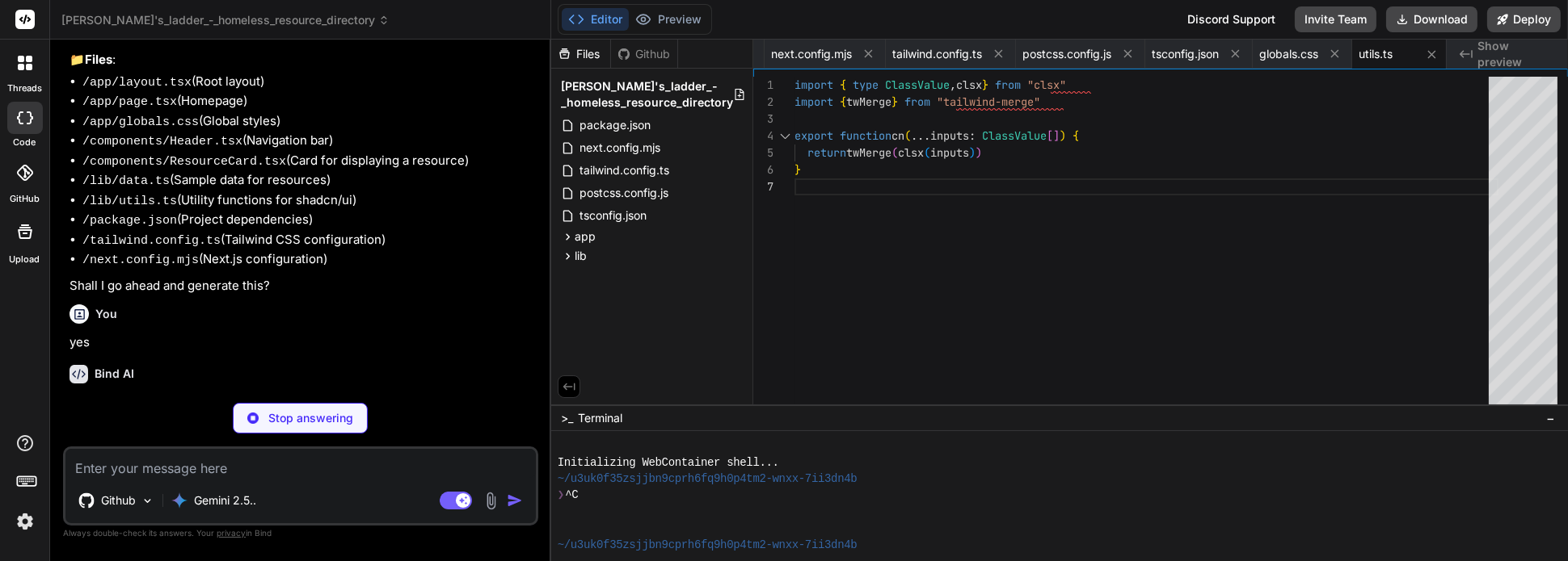
type textarea "x"
type textarea "description: 'Food pantry providing groceries for families and individuals in n…"
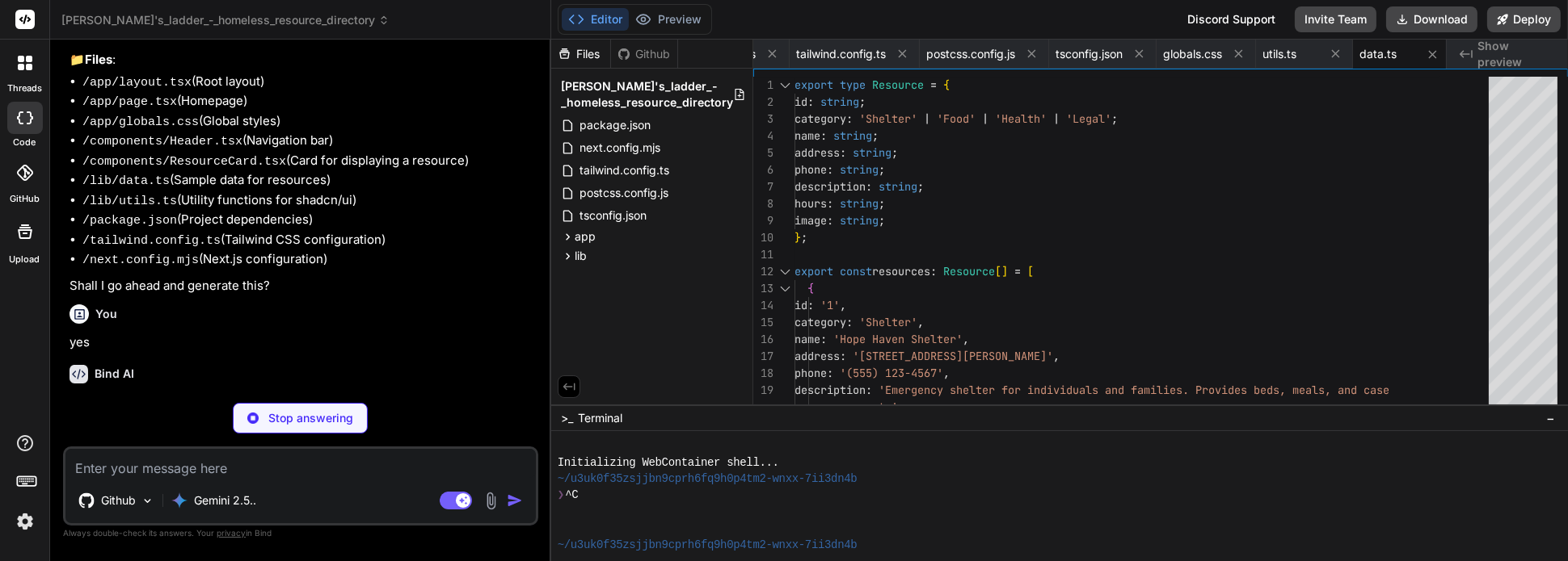
type textarea "x"
type textarea "ref={ref} {...props} /> ) } ) Button.displayName = "Button" export { Button, bu…"
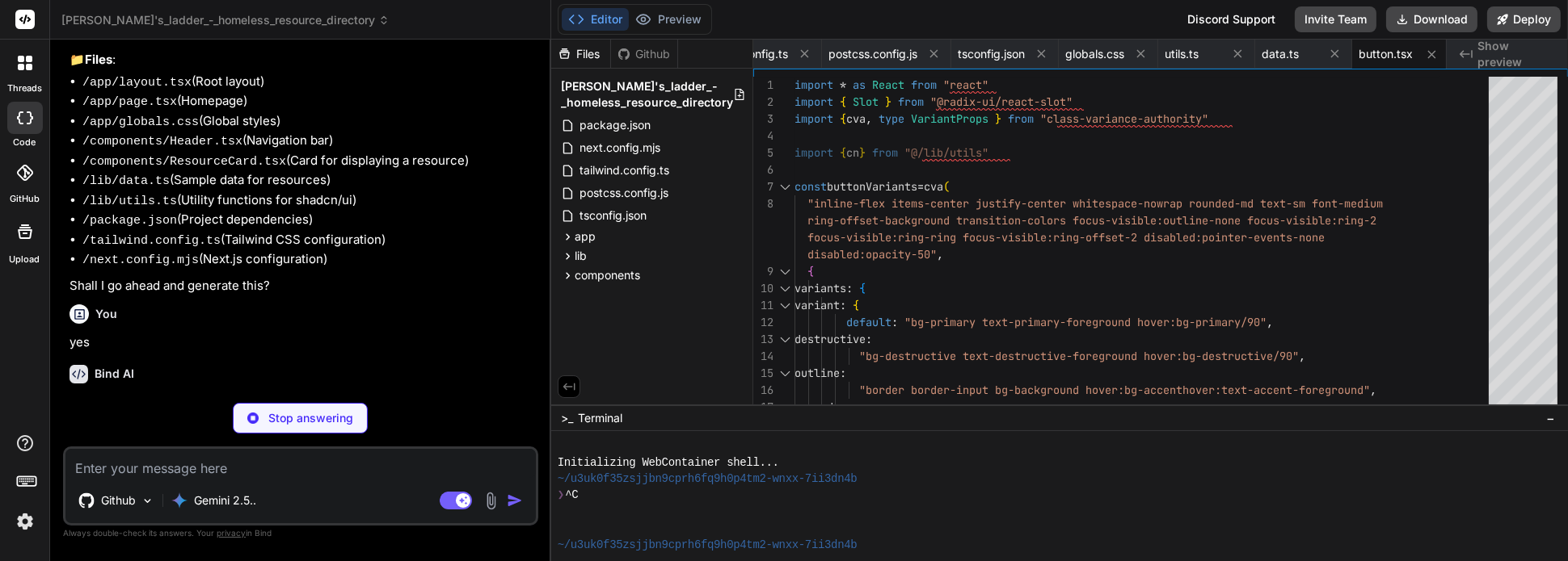
type textarea "x"
type textarea "<div ref={ref} className={cn("flex items-center p-6 pt-0", className)} {...prop…"
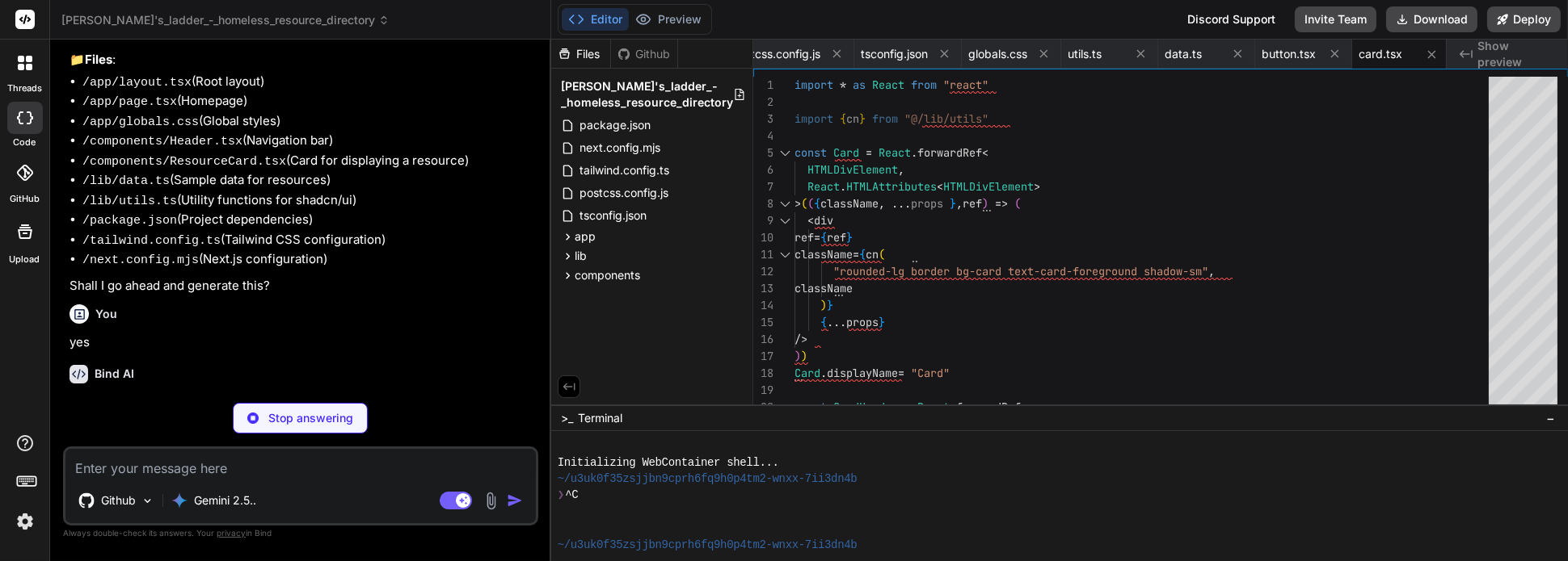
type textarea "x"
type textarea "ref={ref} {...props} /> ) } ) Input.displayName = "Input" export { Input }"
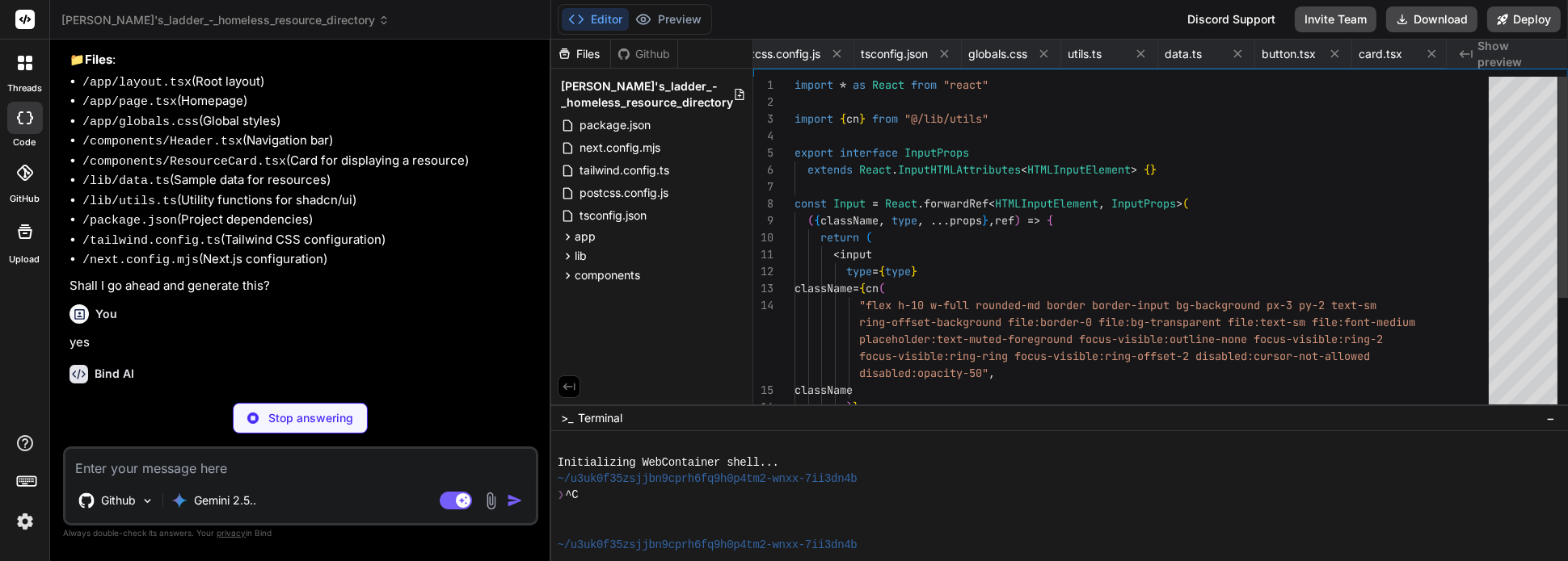
scroll to position [0, 489]
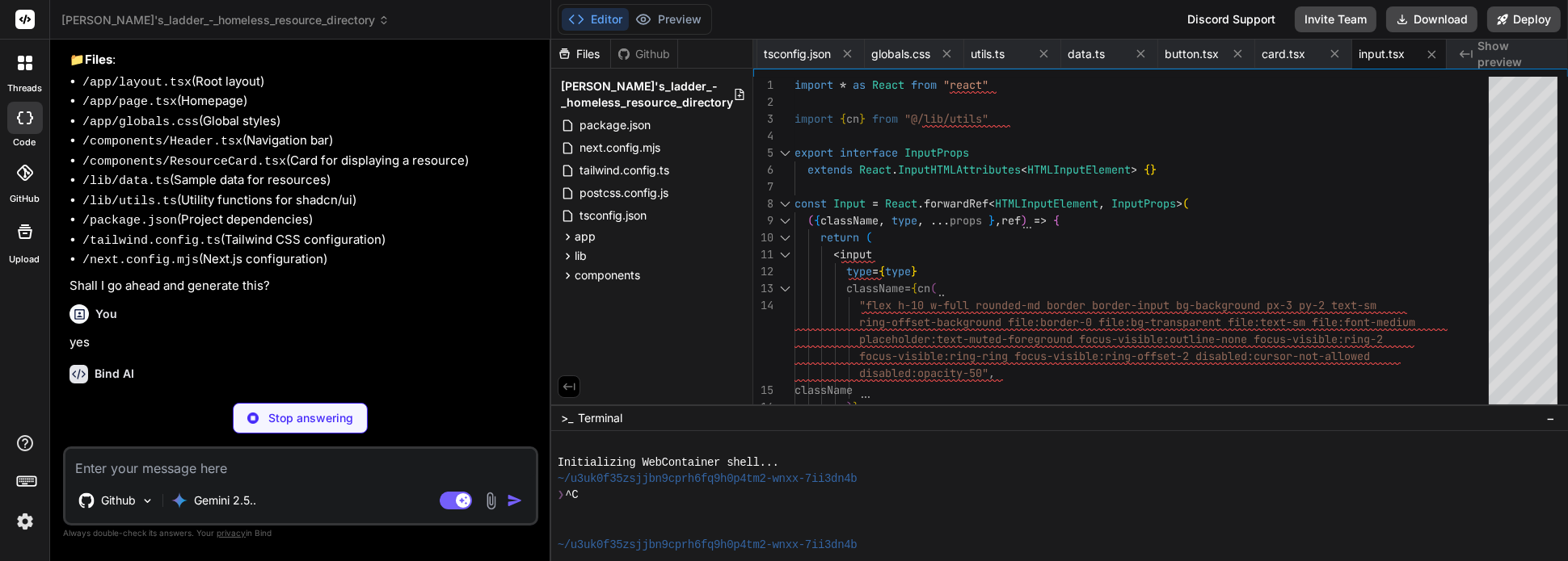
type textarea "x"
type textarea "</header> ); }"
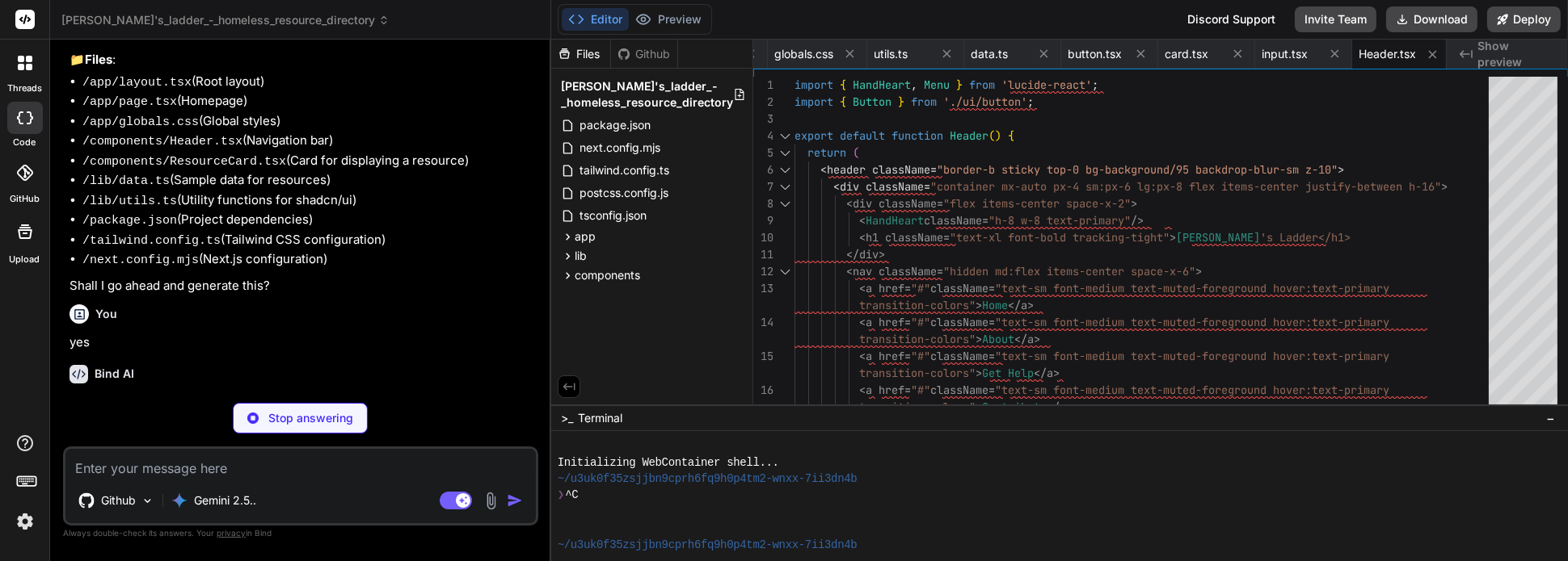
type textarea "x"
type textarea "</Card> ); }"
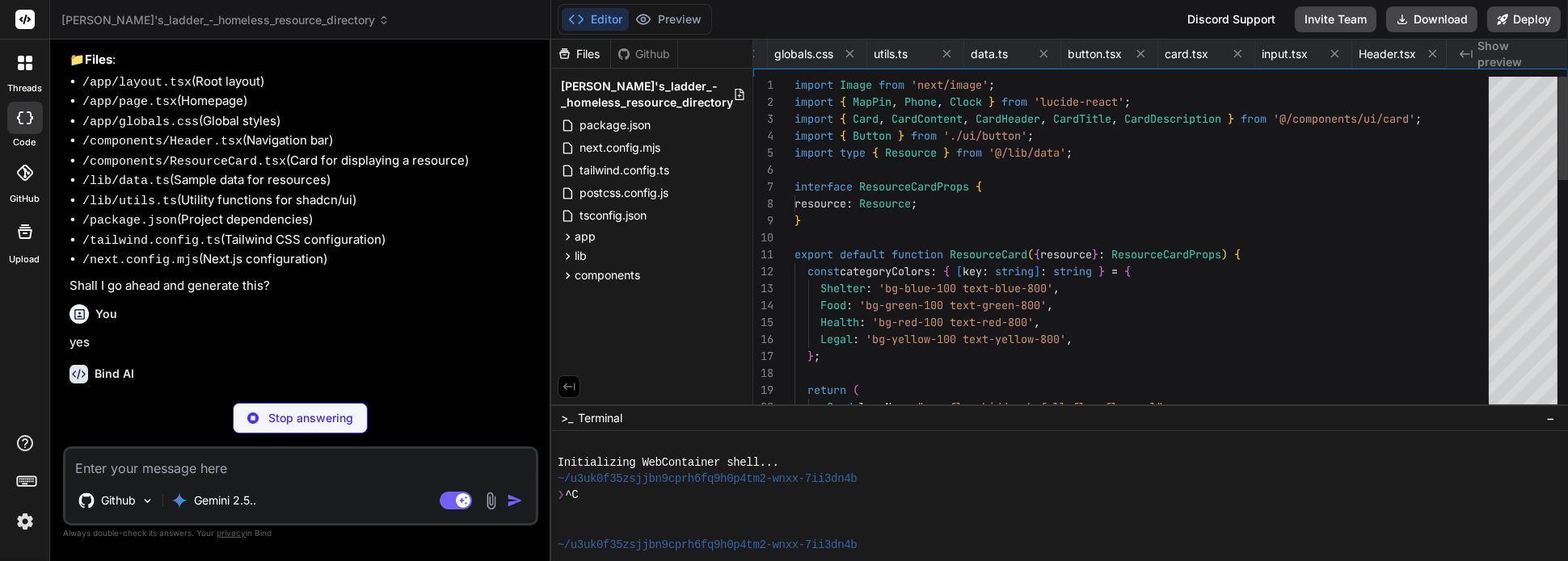
scroll to position [0, 720]
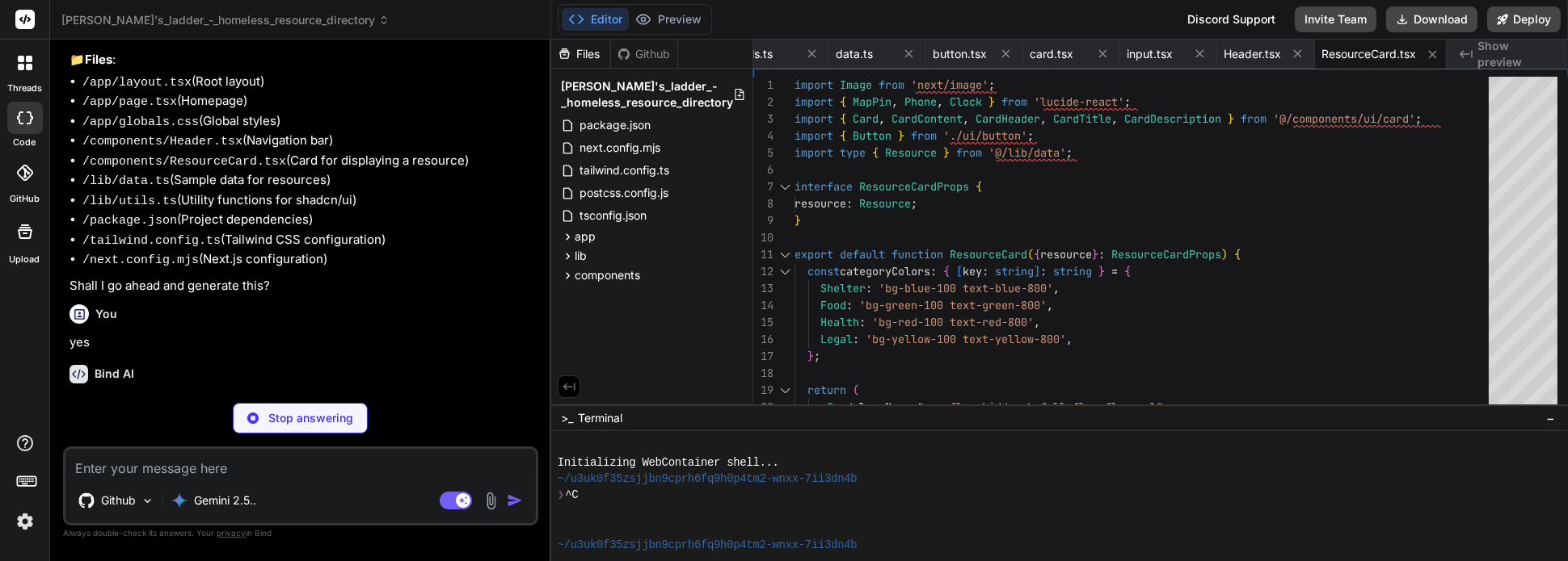
type textarea "x"
type textarea "<Header /> <main>{children}</main> </body> </html> ); }"
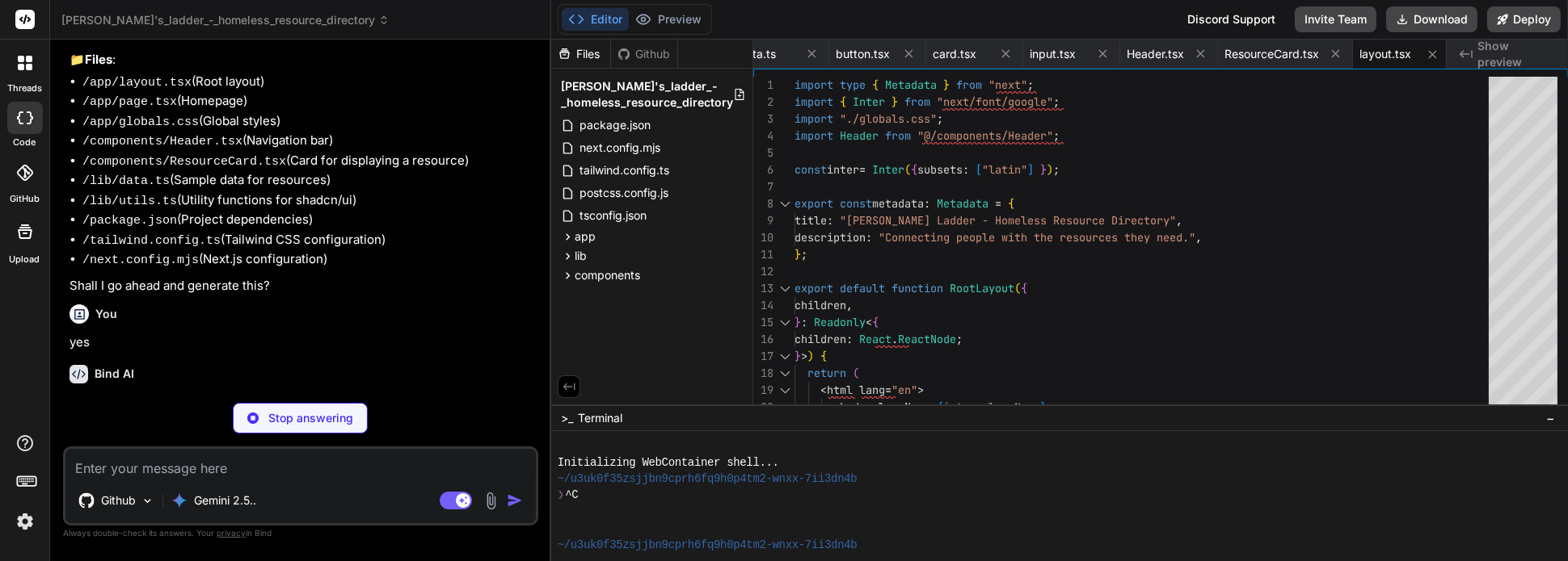
type textarea "x"
type textarea ")} </div> </div> ); }"
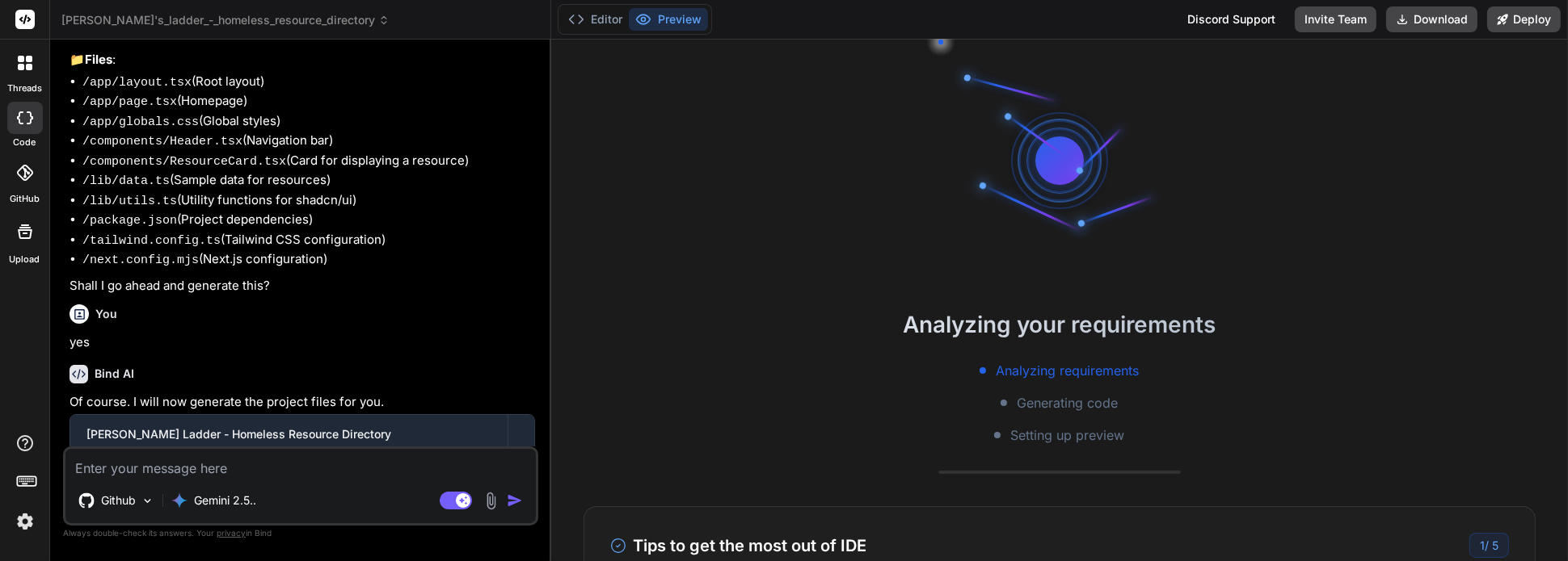
scroll to position [714, 0]
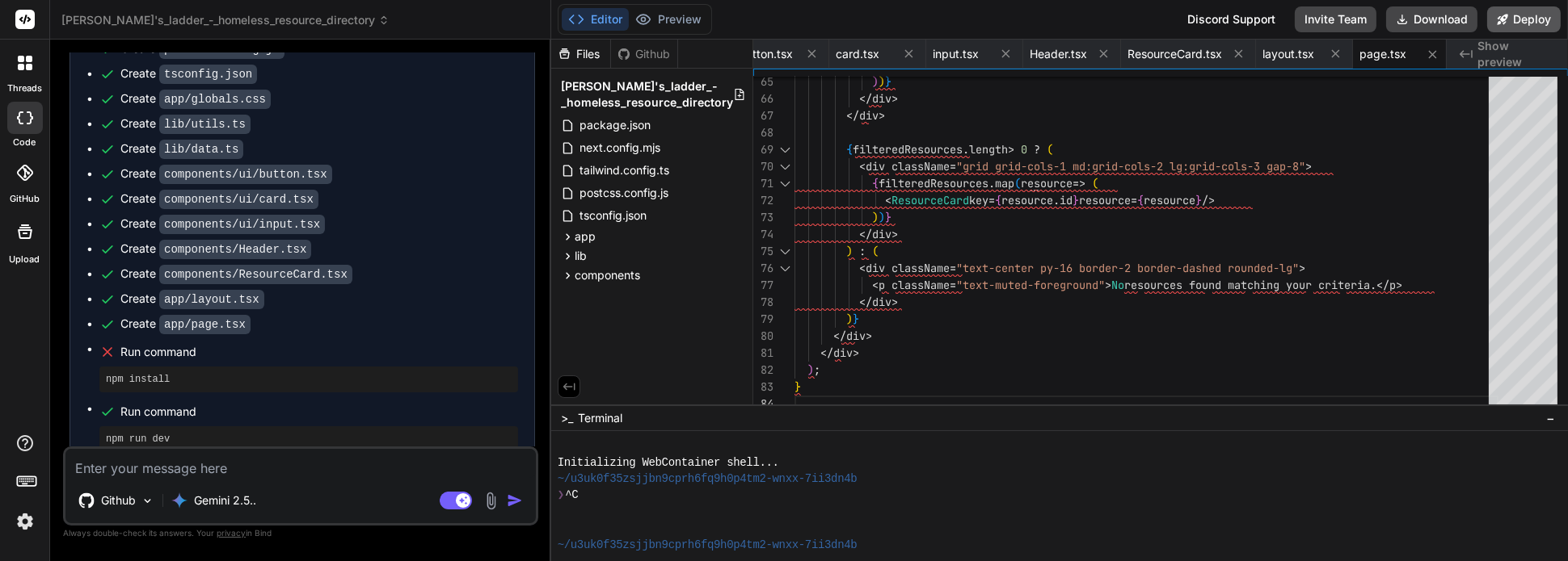
click at [1516, 18] on button "Deploy" at bounding box center [1525, 19] width 74 height 26
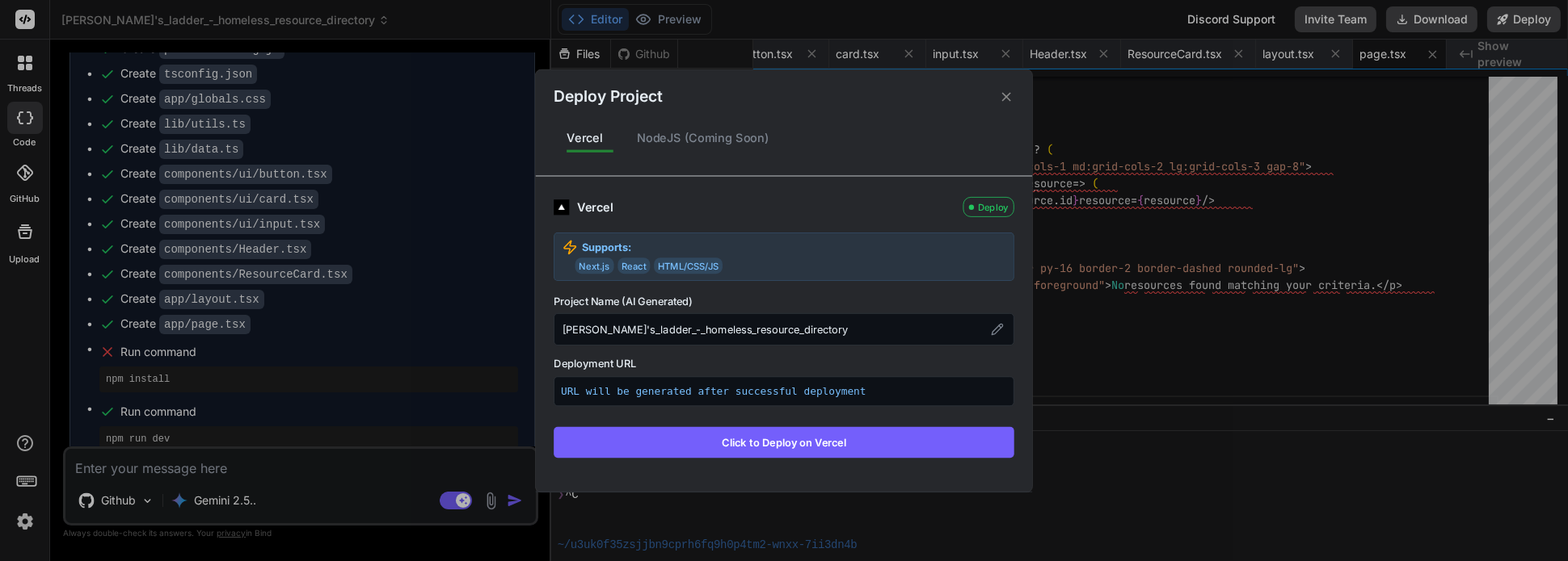
click at [770, 444] on button "Click to Deploy on Vercel" at bounding box center [784, 442] width 460 height 30
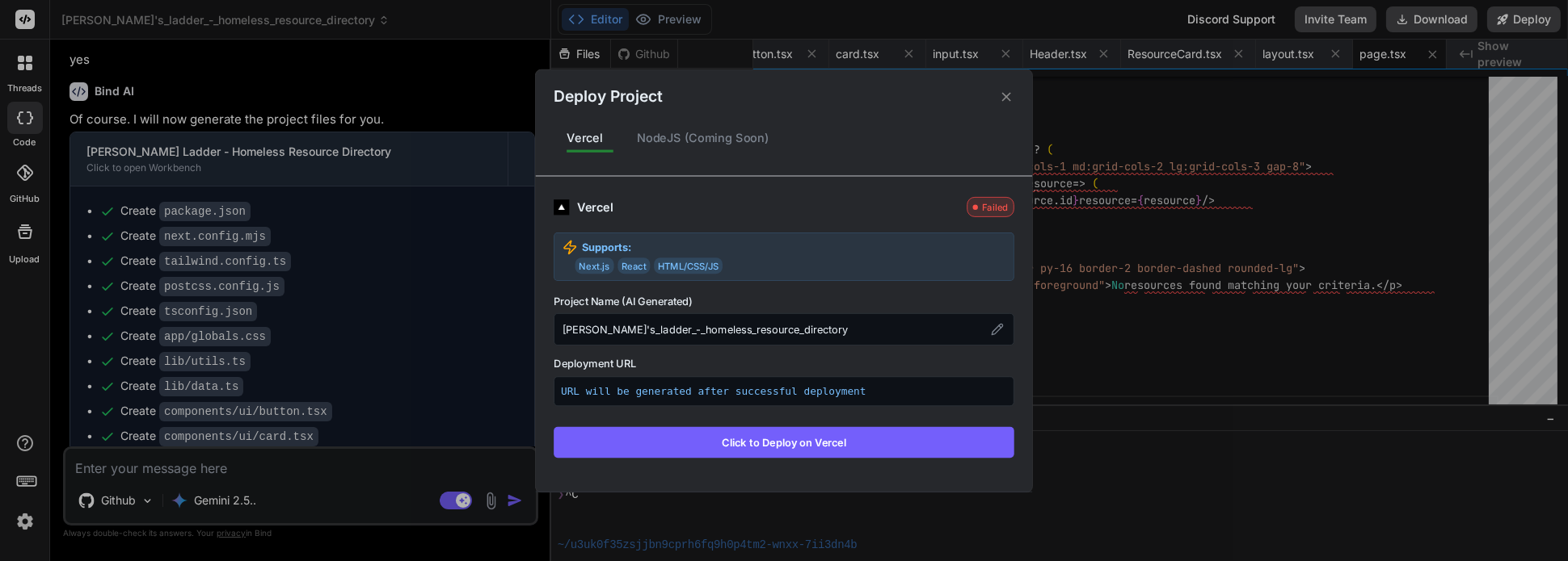
click at [813, 439] on button "Click to Deploy on Vercel" at bounding box center [784, 442] width 460 height 30
click at [808, 438] on button "Click to Deploy on Vercel" at bounding box center [784, 442] width 460 height 30
type textarea "x"
click at [1010, 99] on icon at bounding box center [1007, 96] width 15 height 15
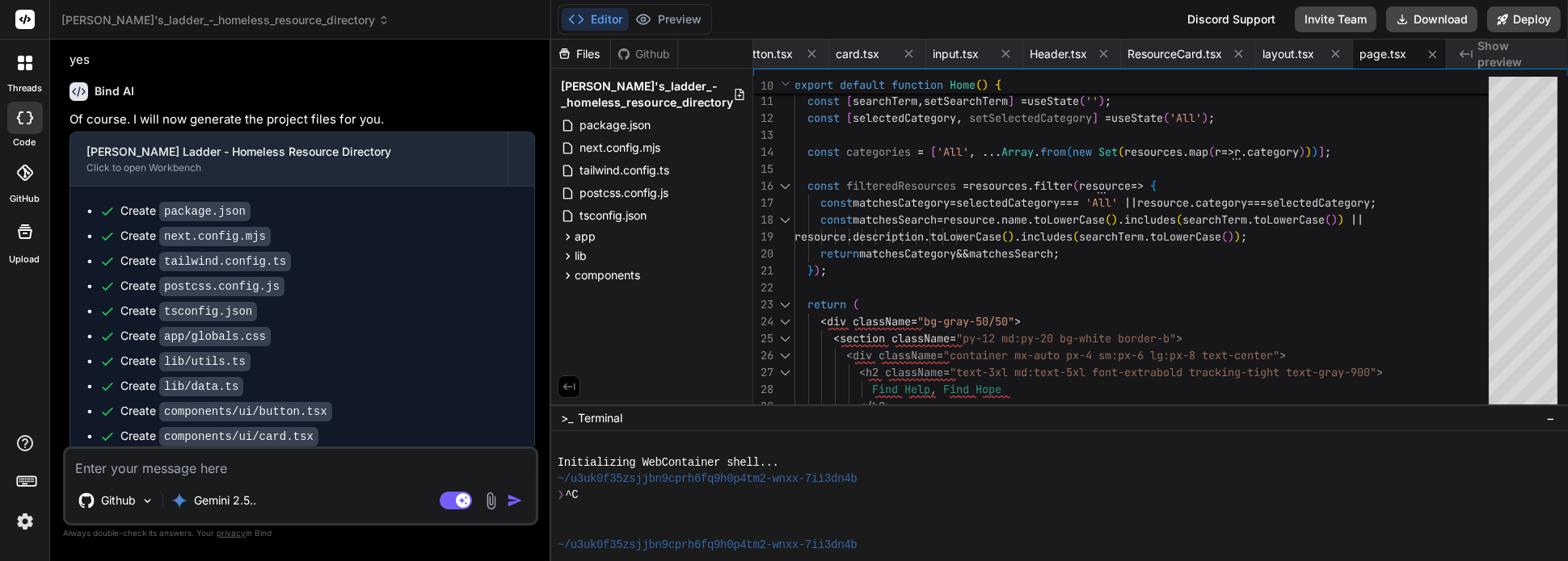
scroll to position [900, 0]
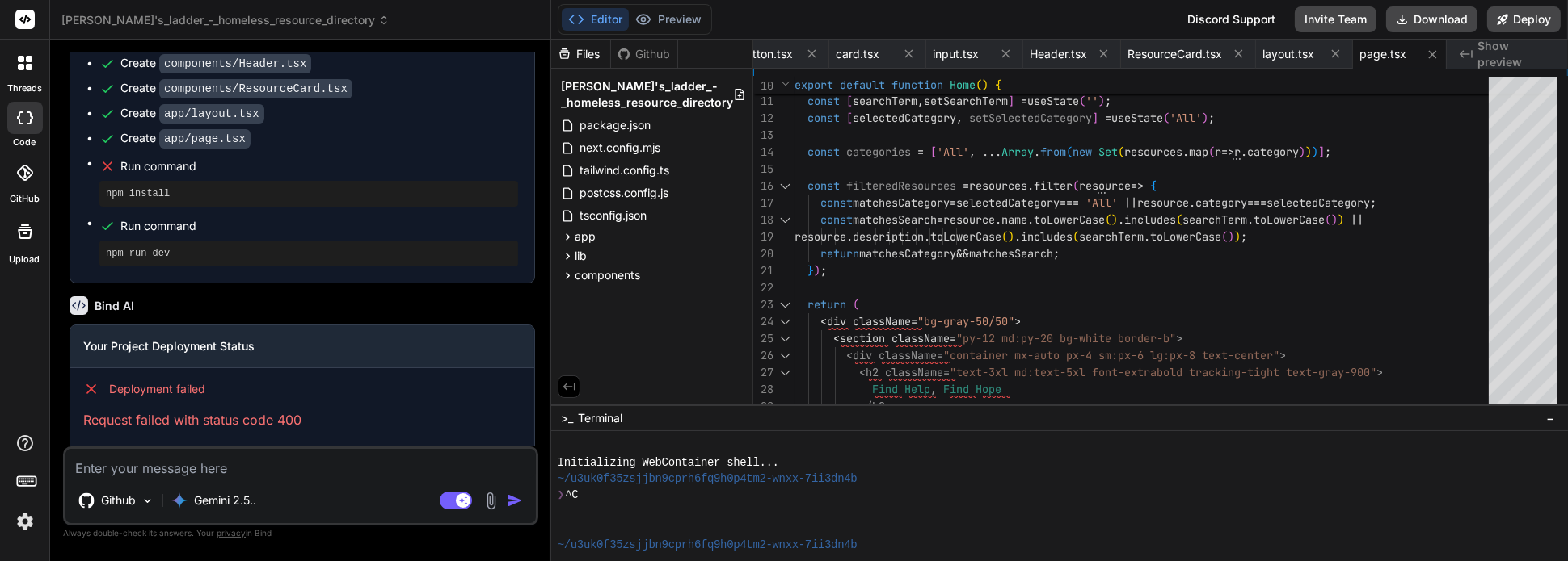
click at [244, 471] on textarea at bounding box center [301, 464] width 471 height 29
type textarea "f"
type textarea "x"
type textarea "fi"
type textarea "x"
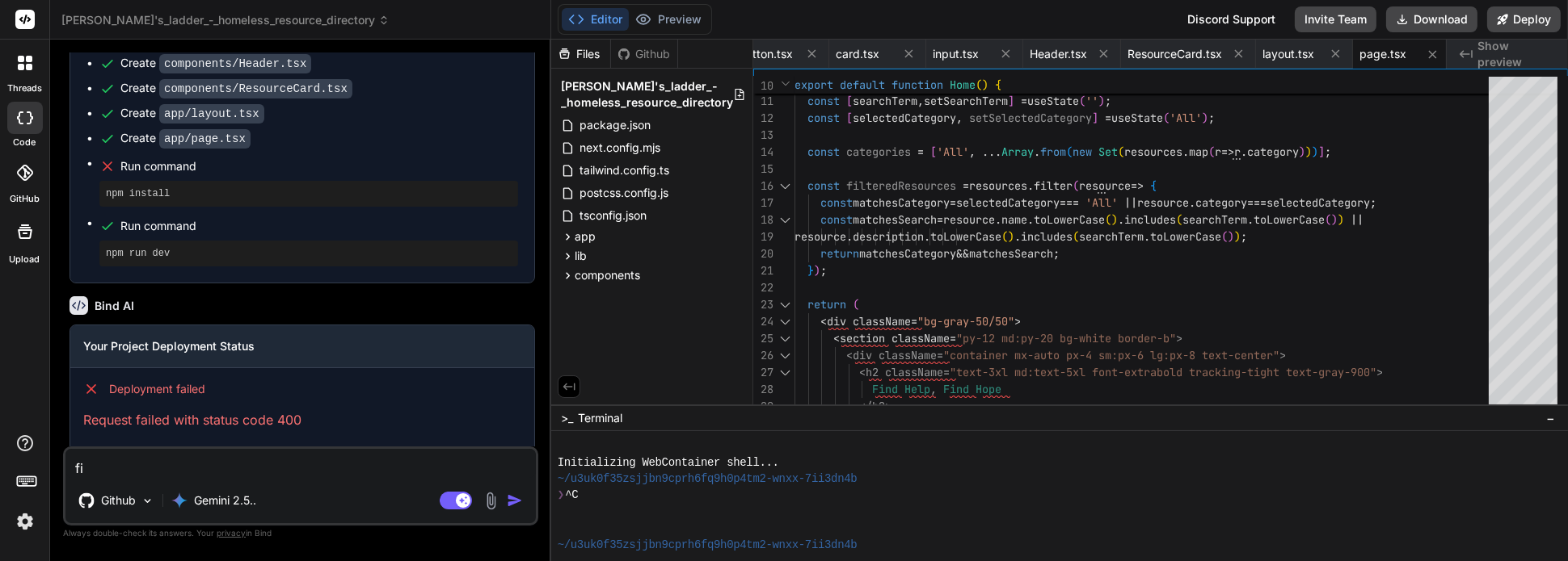
type textarea "fix"
type textarea "x"
drag, startPoint x: 321, startPoint y: 404, endPoint x: 95, endPoint y: 394, distance: 226.2
click at [73, 394] on div "Deployment failed Request failed with status code 400" at bounding box center [302, 405] width 464 height 75
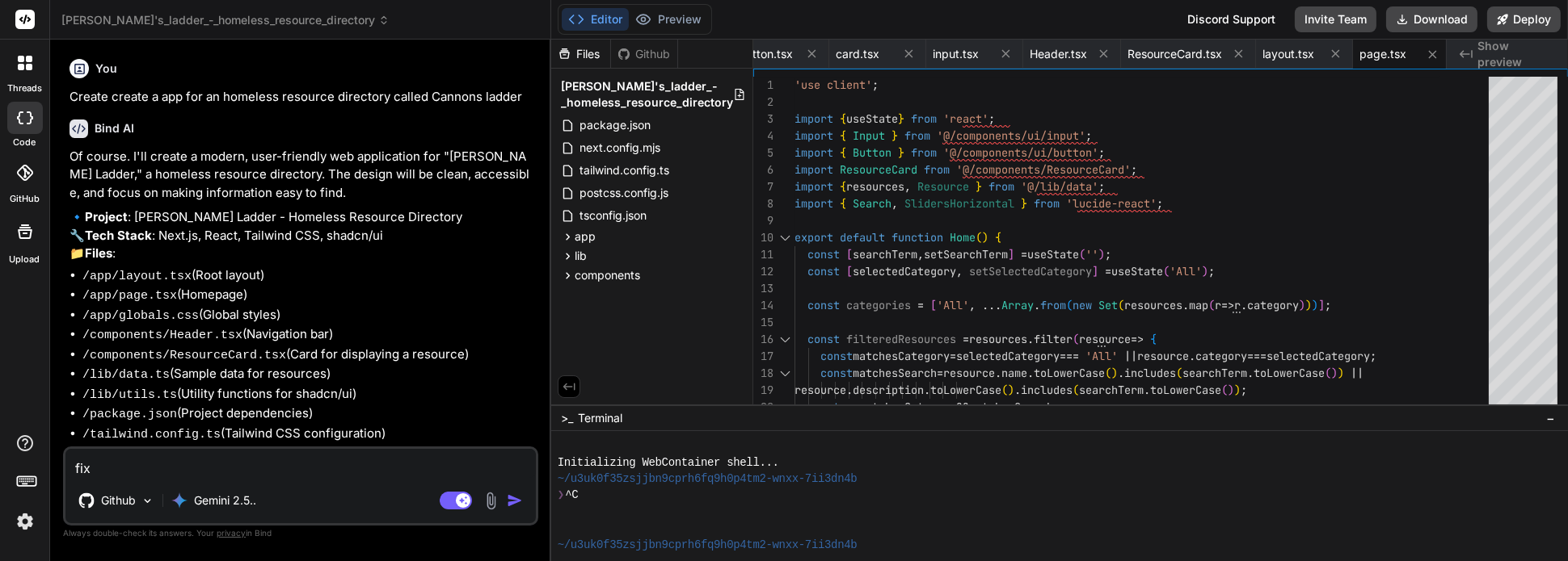
scroll to position [296, 0]
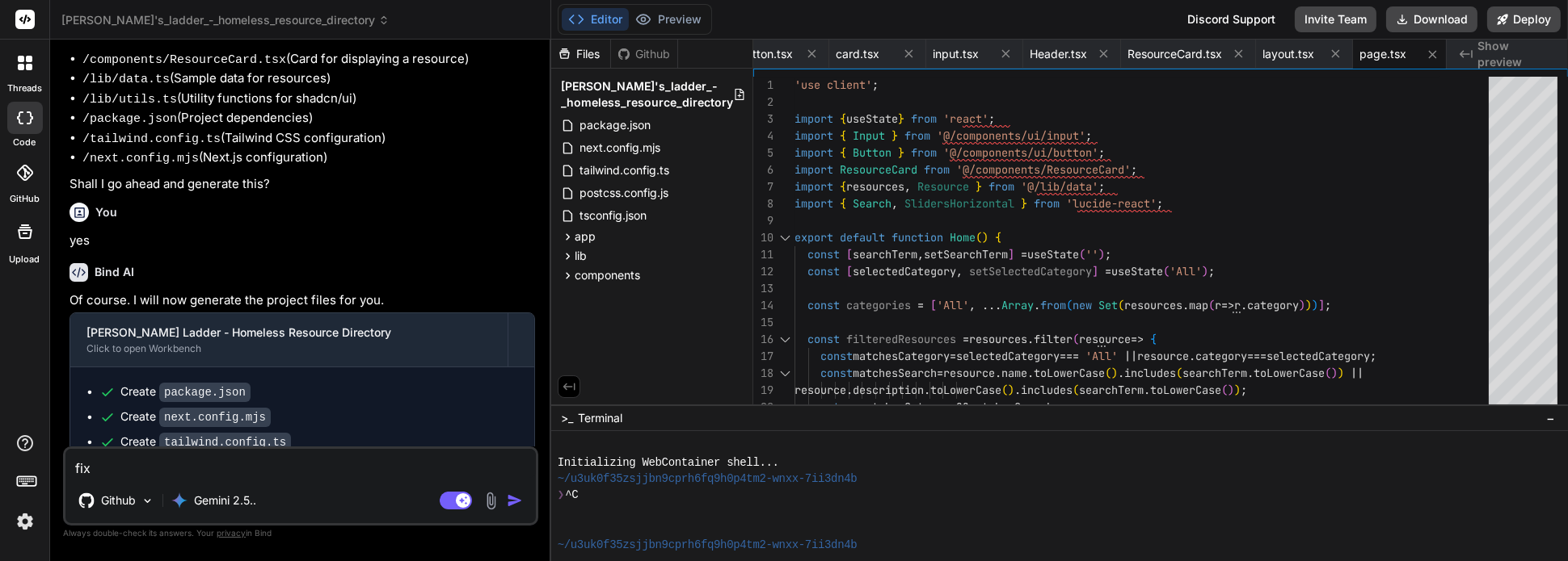
click at [214, 471] on textarea "fix" at bounding box center [301, 464] width 471 height 29
drag, startPoint x: 129, startPoint y: 470, endPoint x: 57, endPoint y: 465, distance: 72.2
click at [58, 465] on div "Bind AI Web Search Created with Pixso. Code Generator You Create create a app f…" at bounding box center [301, 300] width 501 height 521
type textarea "s"
type textarea "x"
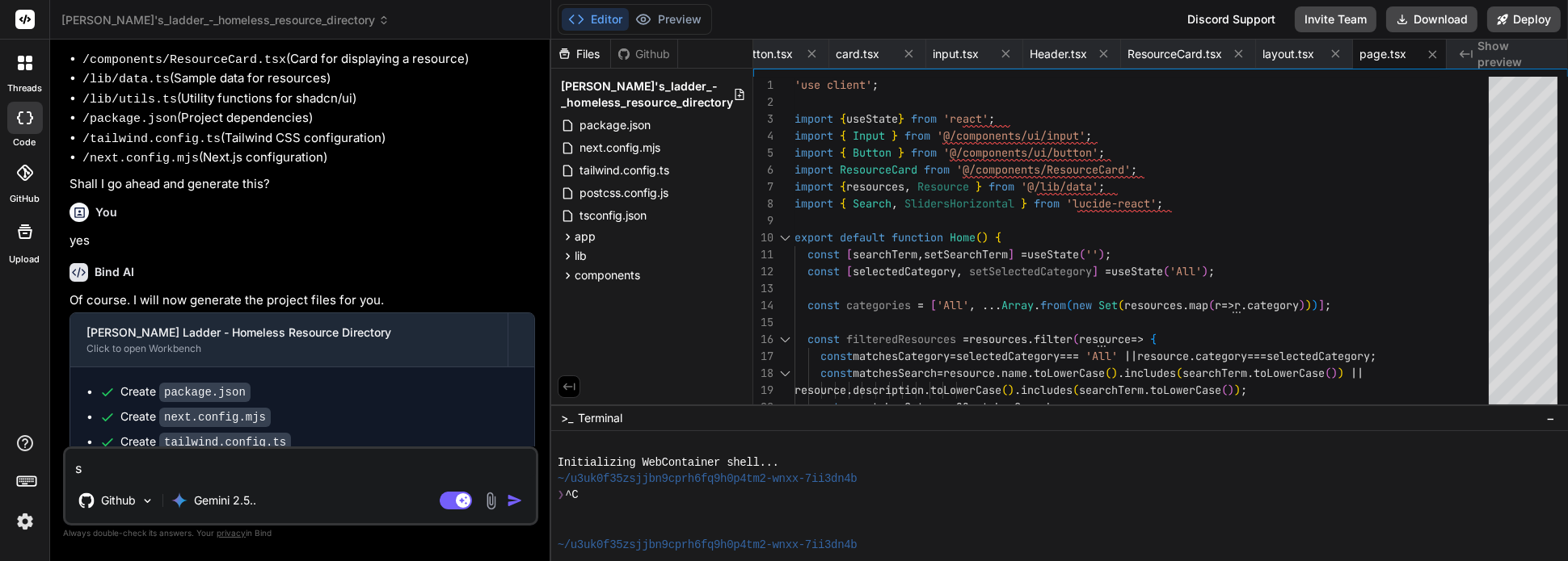
type textarea "sh"
type textarea "x"
type textarea "sho"
type textarea "x"
type textarea "shor"
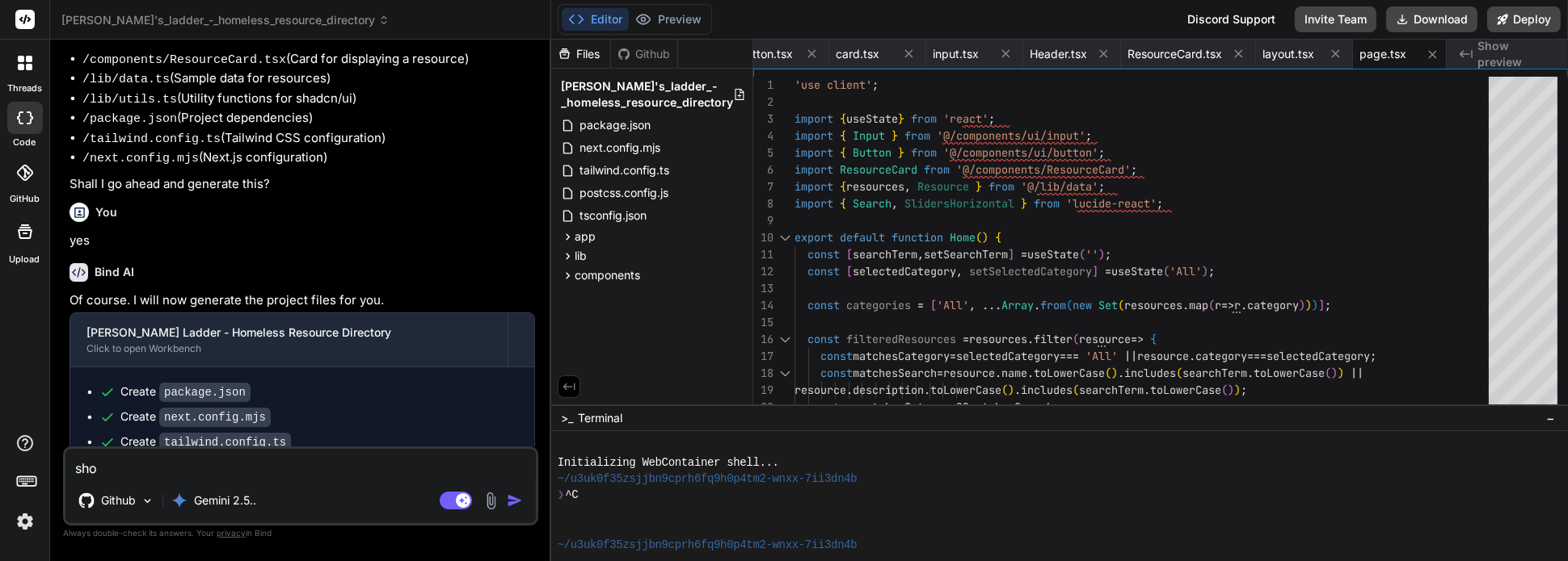
type textarea "x"
type textarea "short"
type textarea "x"
type textarea "shorte"
type textarea "x"
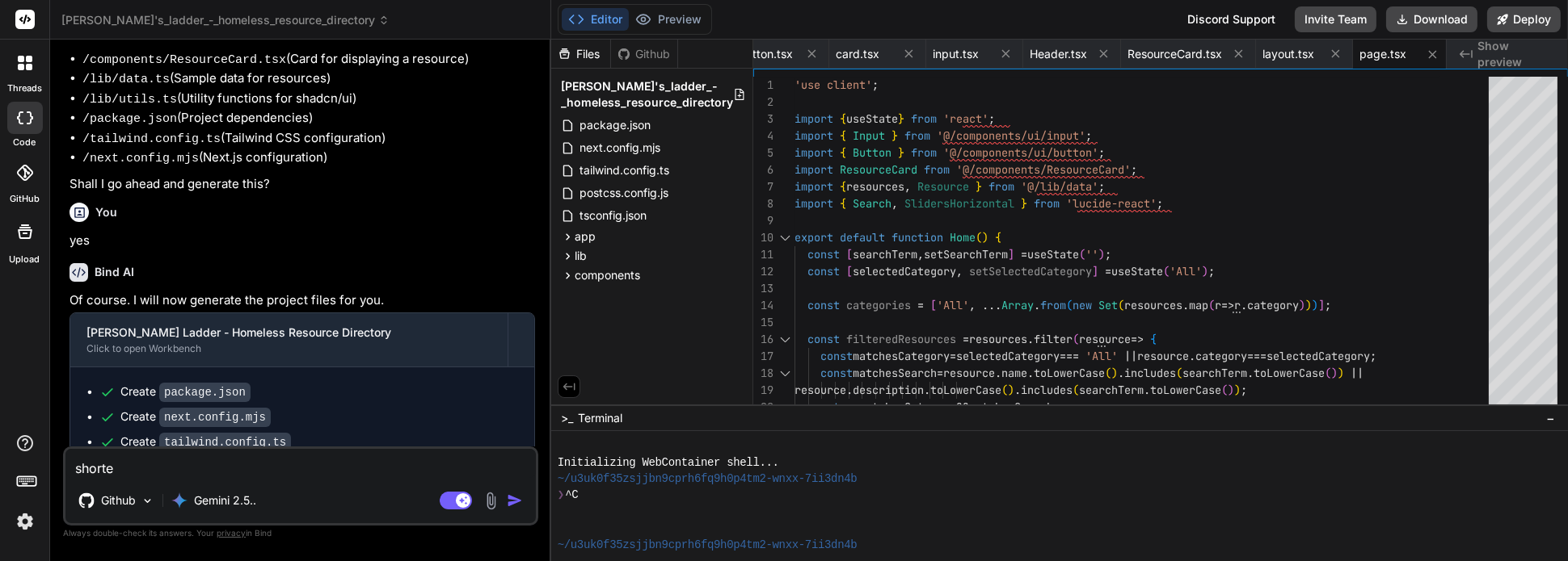
type textarea "shorten"
type textarea "x"
type textarea "shorten"
type textarea "x"
type textarea "shorten n"
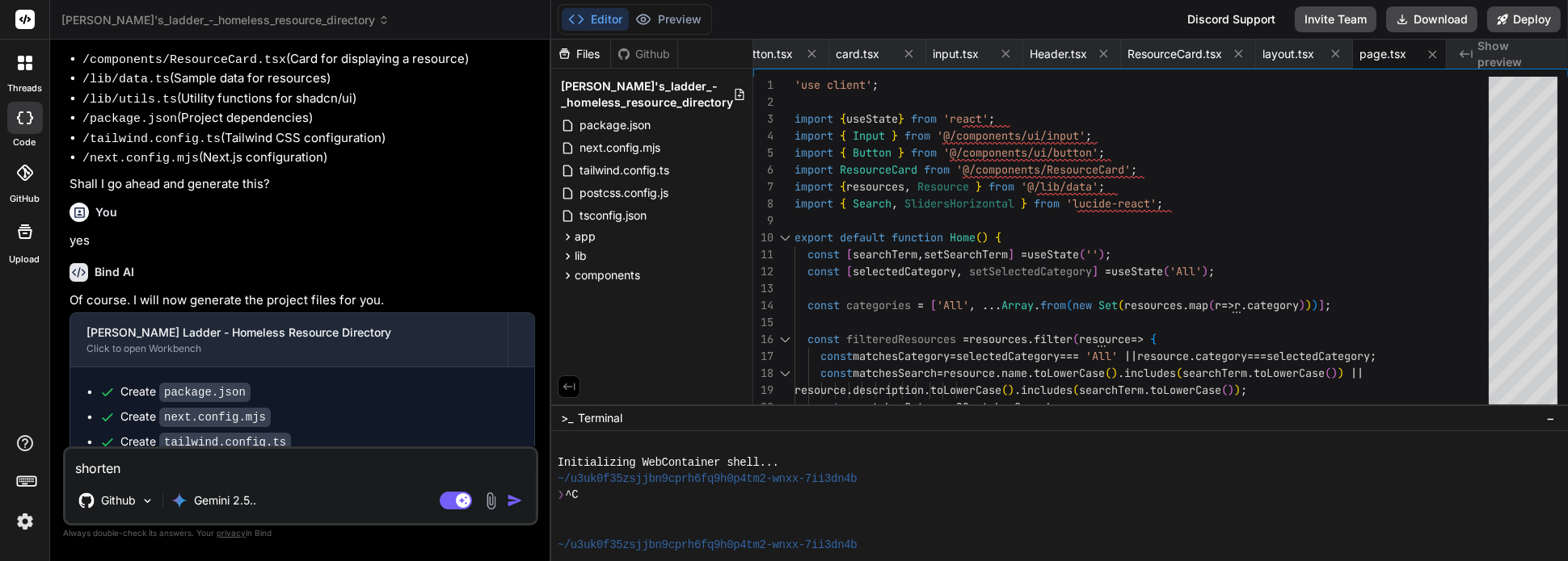
type textarea "x"
type textarea "shorten na"
type textarea "x"
type textarea "shorten nam"
type textarea "x"
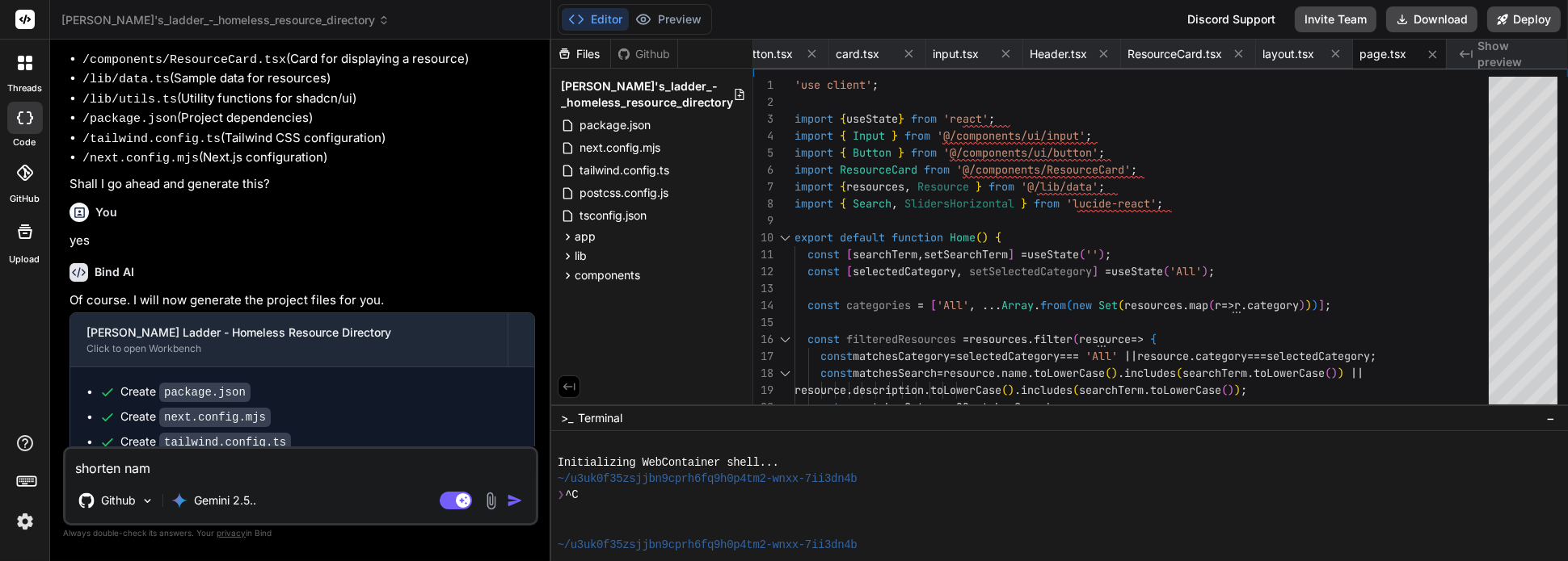
type textarea "shorten name"
type textarea "x"
type textarea "shorten name"
type textarea "x"
type textarea "shorten name t"
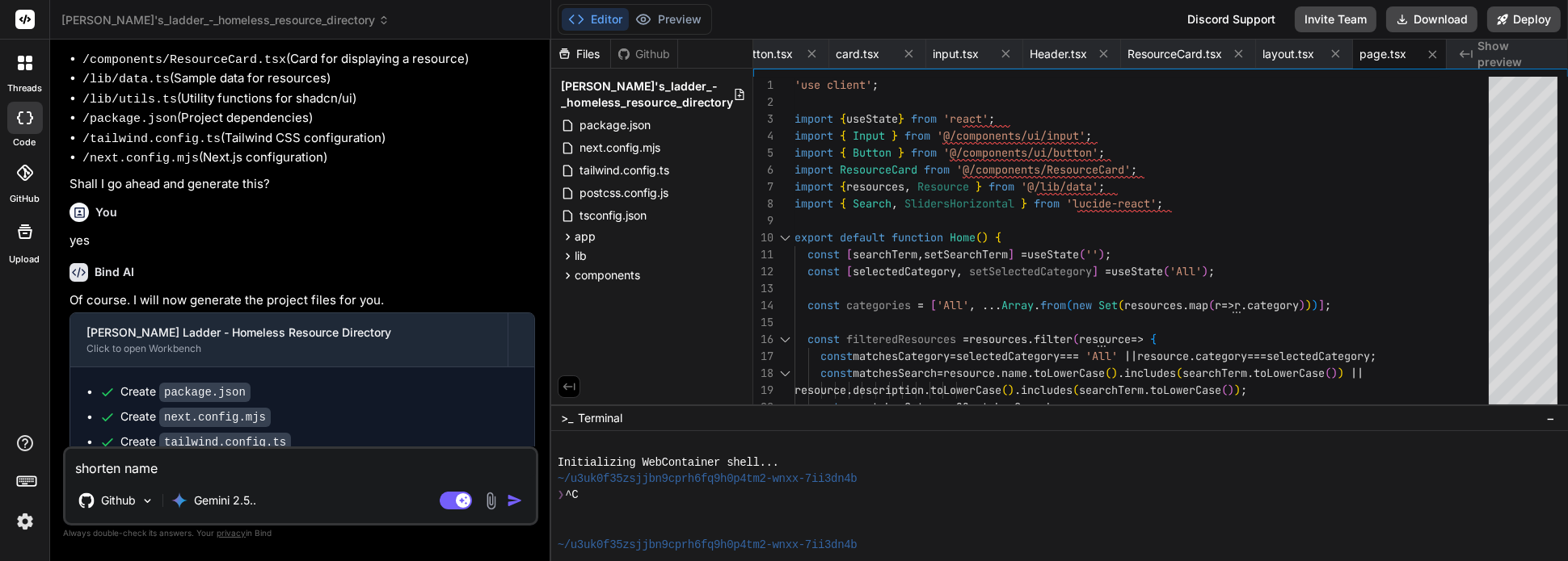
type textarea "x"
type textarea "shorten name to"
type textarea "x"
type textarea "shorten name to"
type textarea "x"
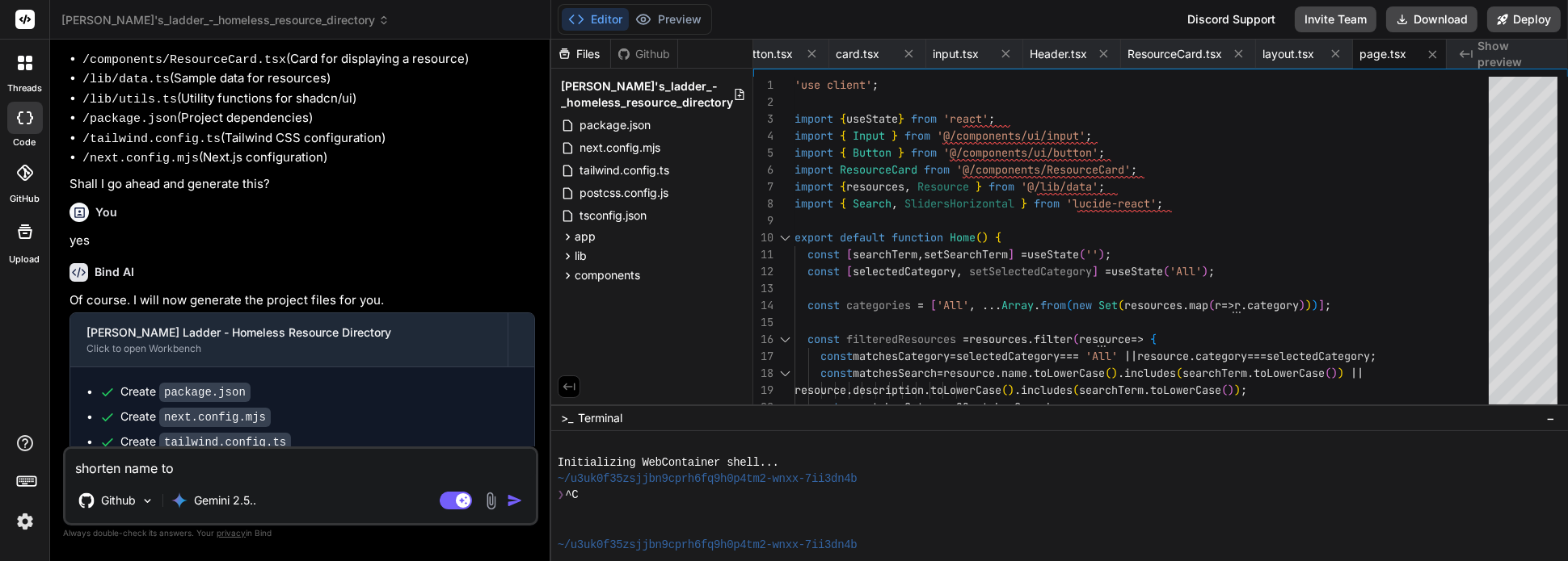
type textarea "shorten name to c"
type textarea "x"
type textarea "shorten name to ca"
type textarea "x"
type textarea "shorten name to can"
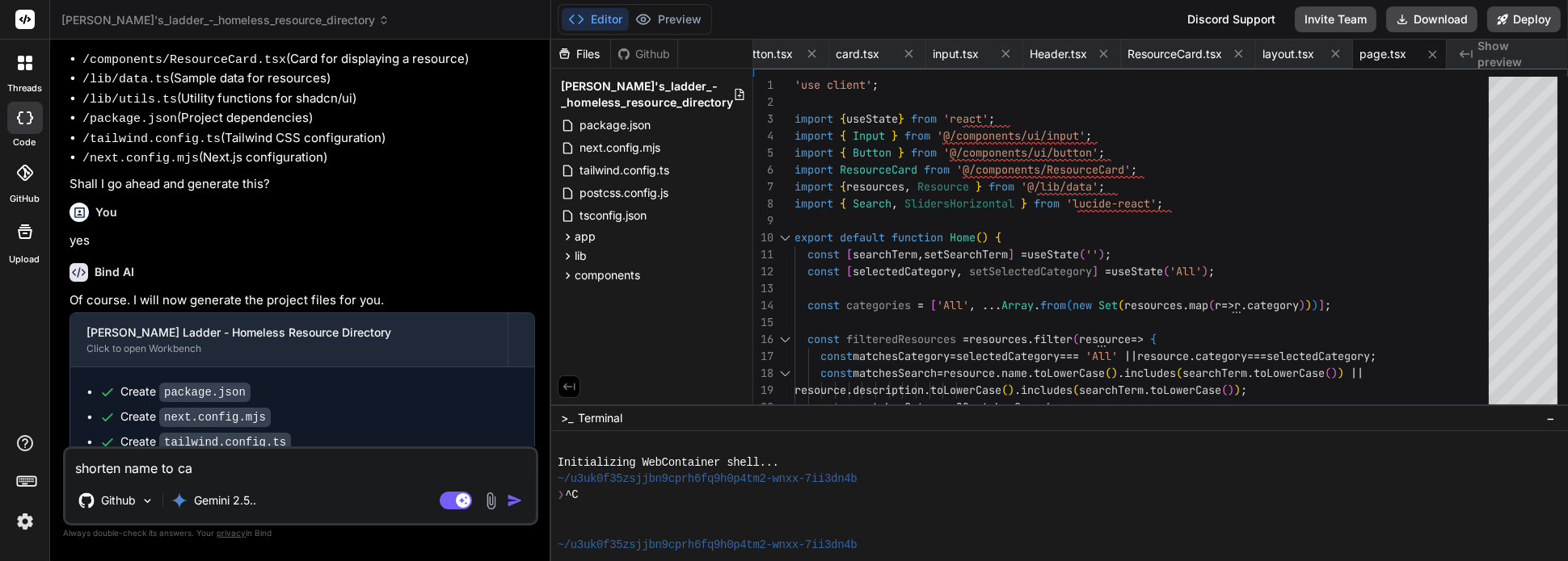
type textarea "x"
type textarea "shorten name to [PERSON_NAME]"
type textarea "x"
type textarea "shorten name to [PERSON_NAME]"
type textarea "x"
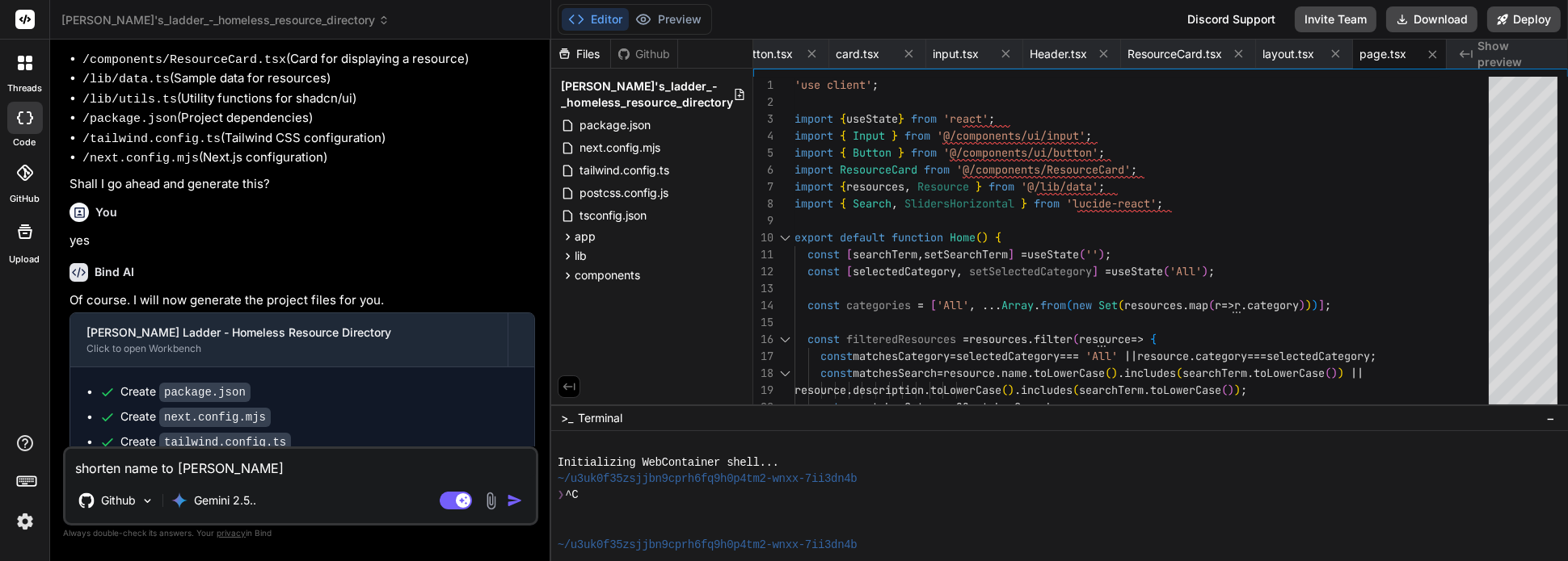
type textarea "shorten name to [PERSON_NAME]"
type textarea "x"
type textarea "shorten name to cannons"
type textarea "x"
type textarea "shorten name to cannons"
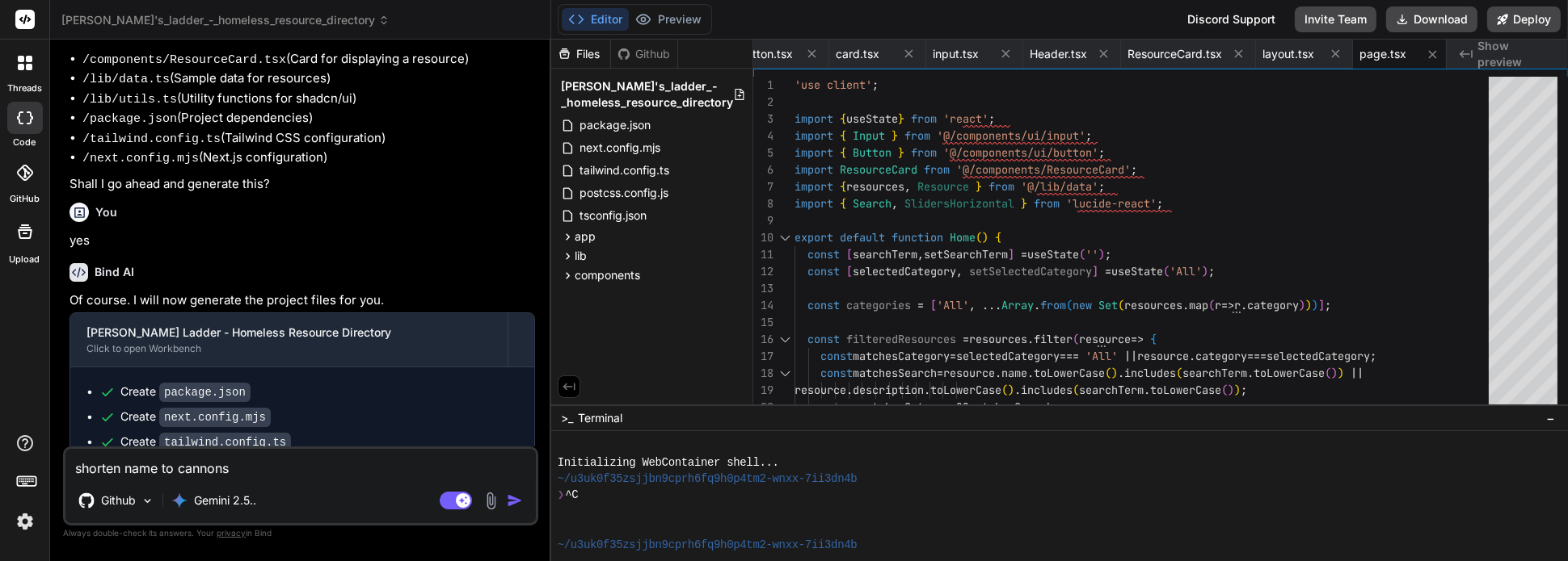
click at [512, 502] on img "button" at bounding box center [514, 501] width 16 height 16
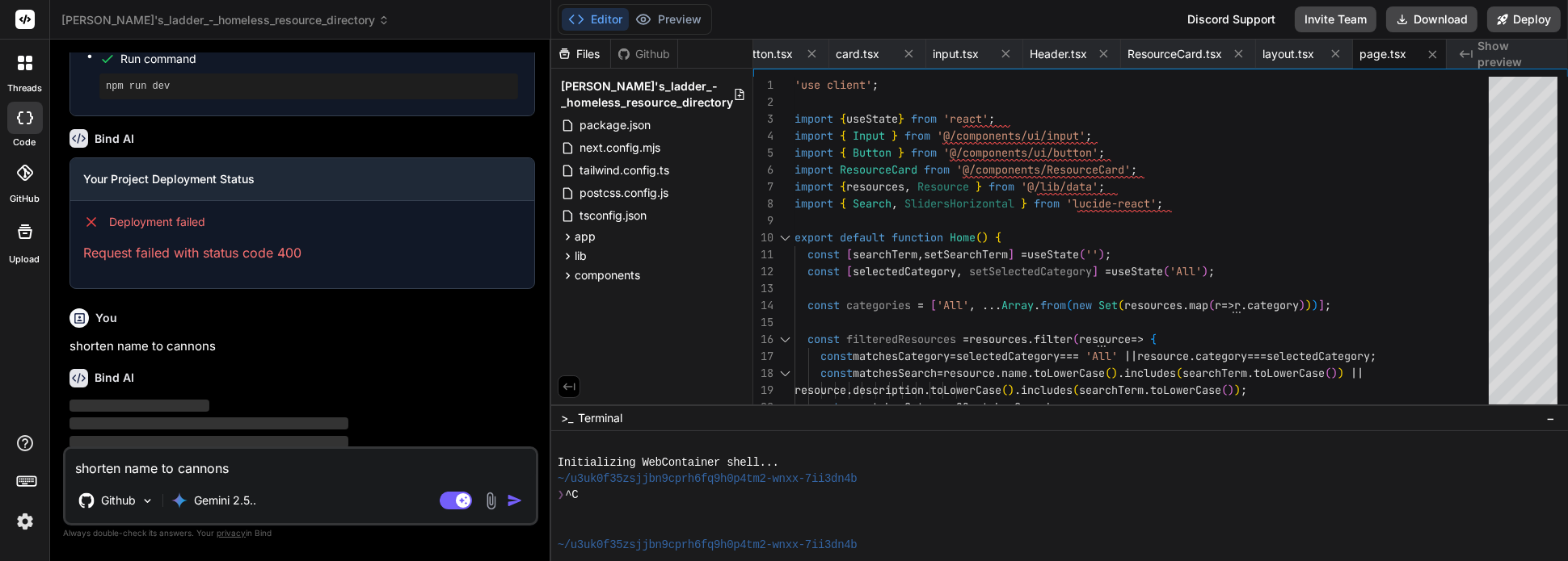
scroll to position [1067, 0]
type textarea "x"
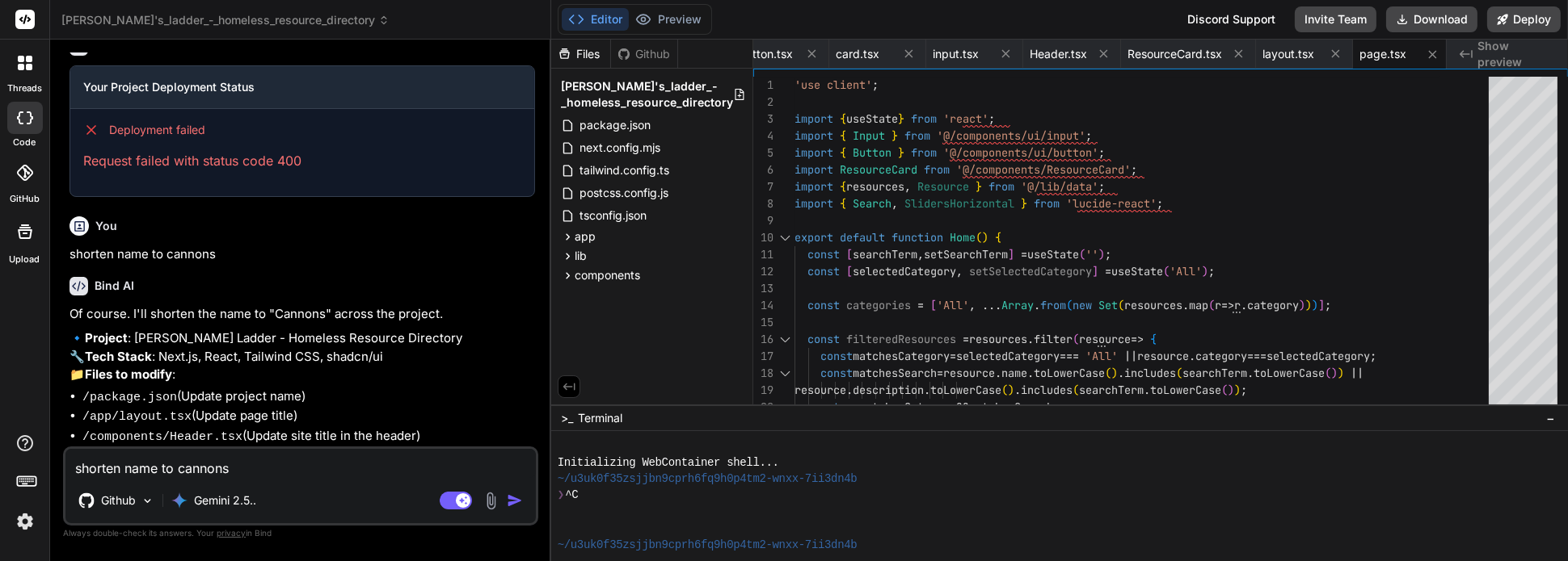
click at [254, 471] on textarea "shorten name to cannons" at bounding box center [301, 464] width 471 height 29
type textarea "t"
type textarea "x"
type textarea "ta"
type textarea "x"
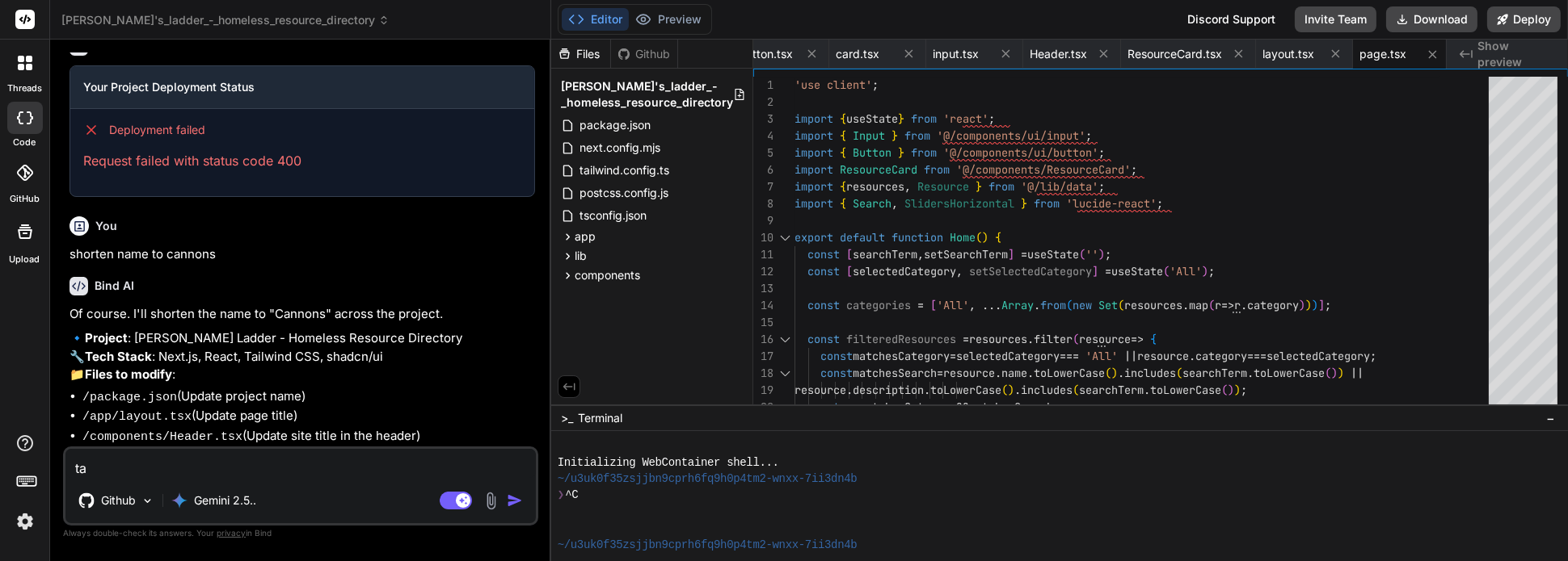
type textarea "tak"
type textarea "x"
type textarea "take"
type textarea "x"
type textarea "take"
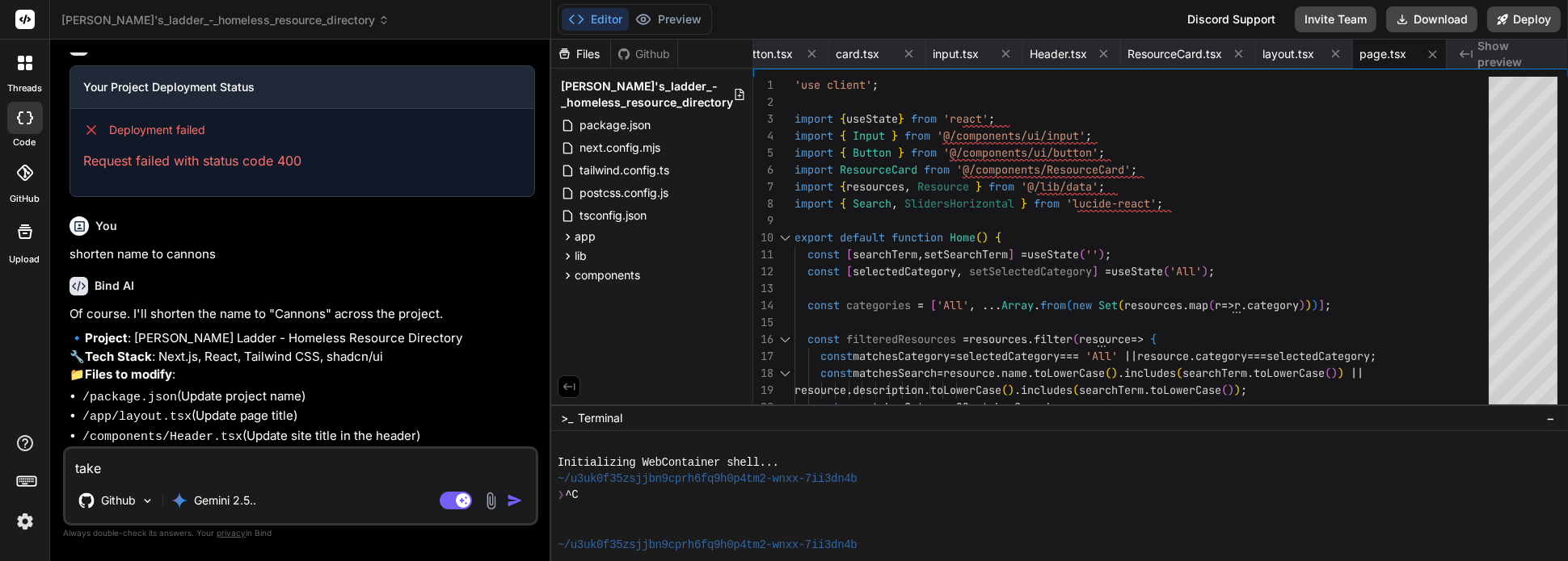
type textarea "x"
type textarea "take o"
type textarea "x"
type textarea "take of"
type textarea "x"
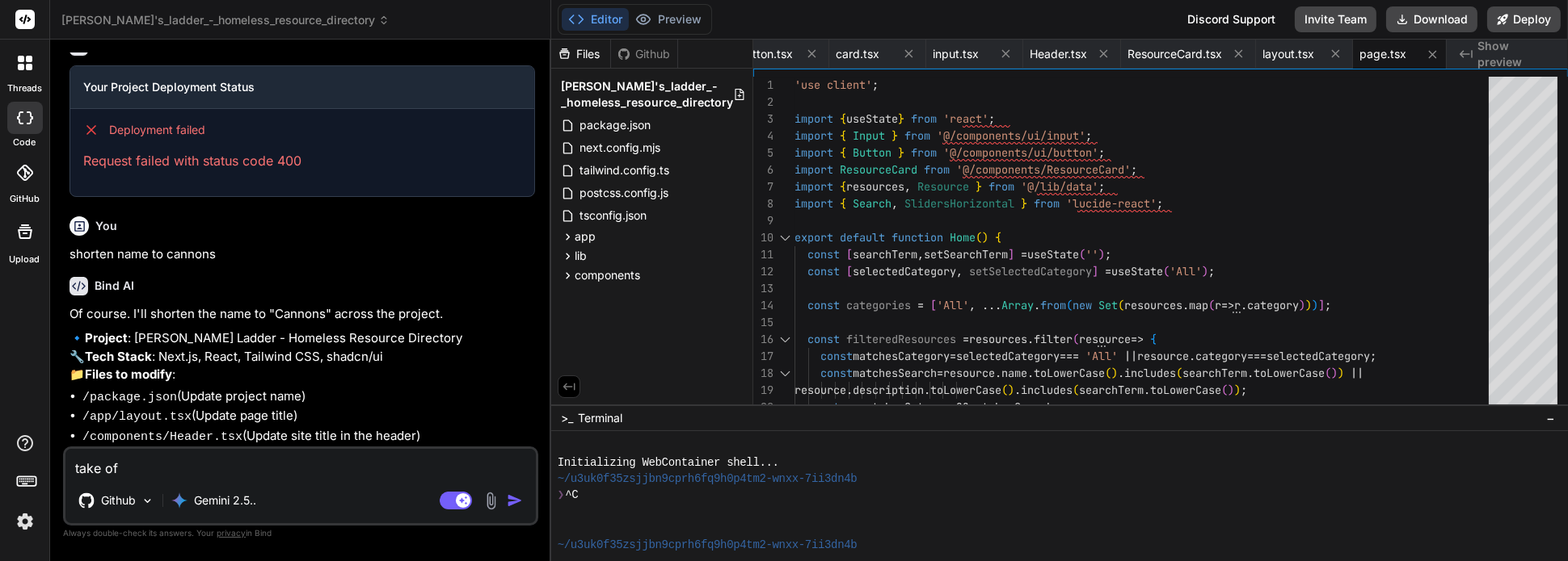
type textarea "take off"
type textarea "x"
type textarea "take off"
type textarea "x"
type textarea "take off h"
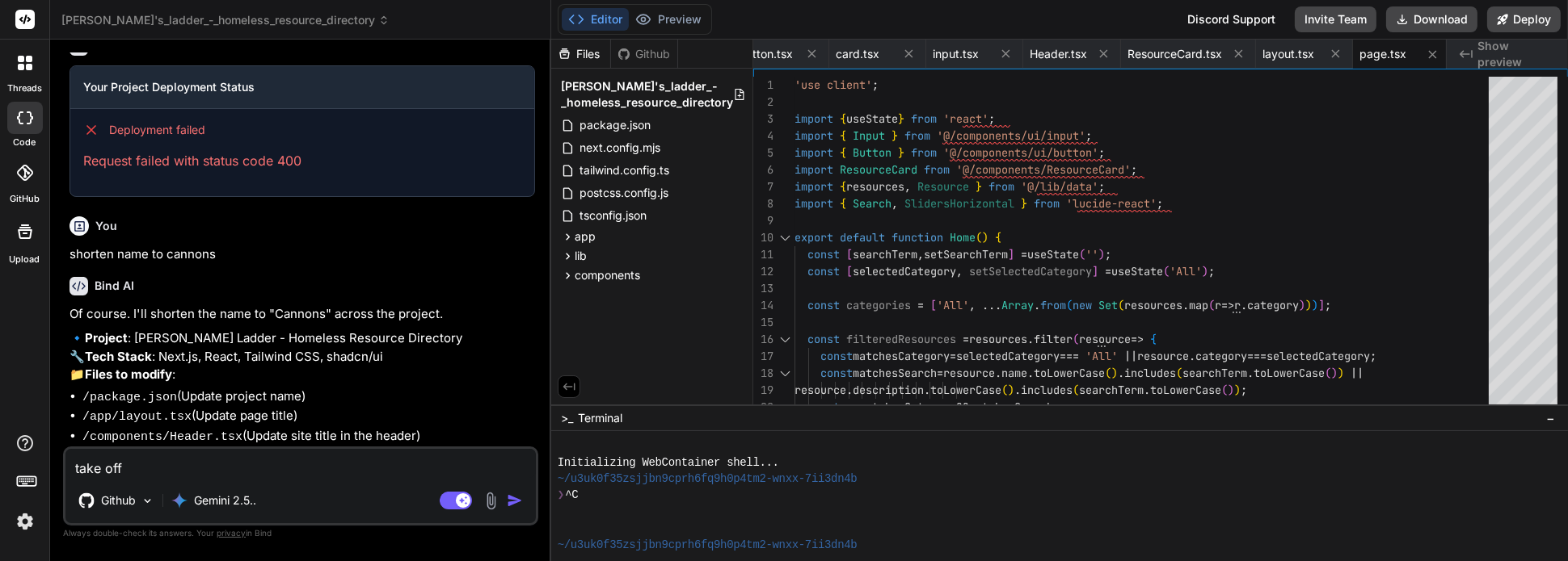
type textarea "x"
type textarea "take off ho"
type textarea "x"
type textarea "take off hom"
type textarea "x"
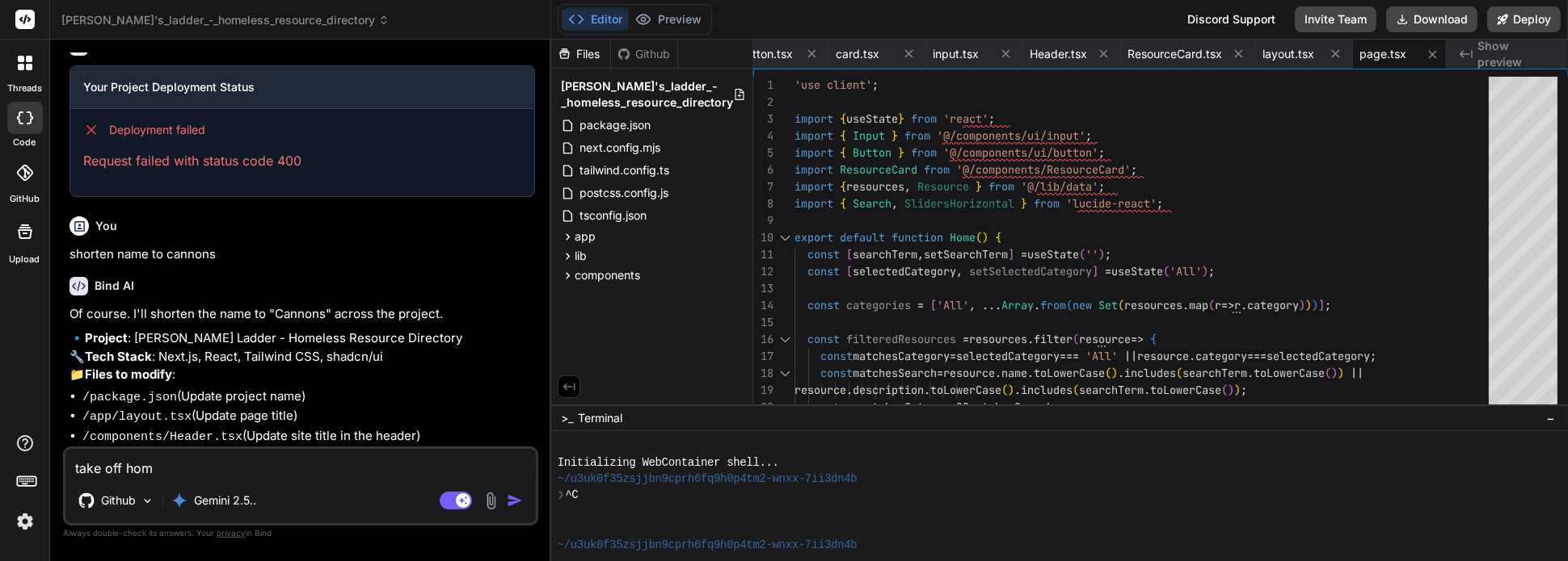
type textarea "take off home"
type textarea "x"
type textarea "take off homel"
type textarea "x"
type textarea "take off homele"
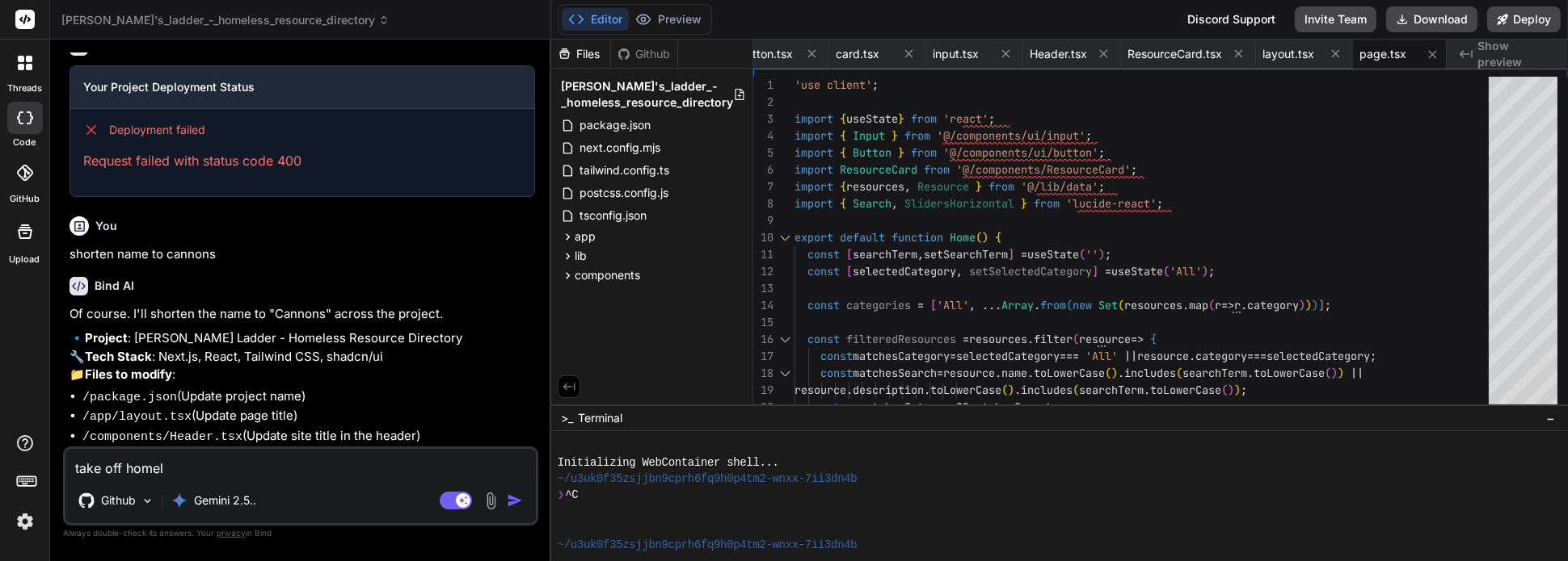
type textarea "x"
type textarea "take off homeles"
type textarea "x"
type textarea "take off homeless"
type textarea "x"
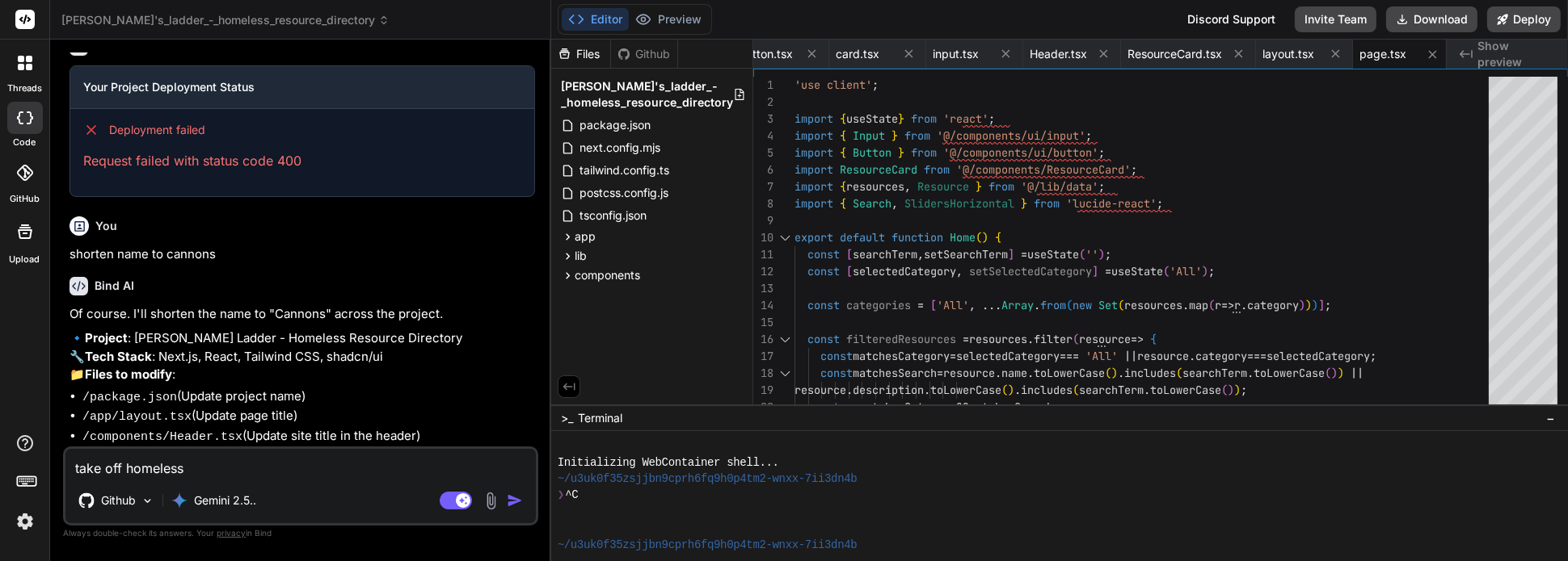
type textarea "take off homeless"
type textarea "x"
type textarea "take off homeless r"
type textarea "x"
type textarea "take off homeless re"
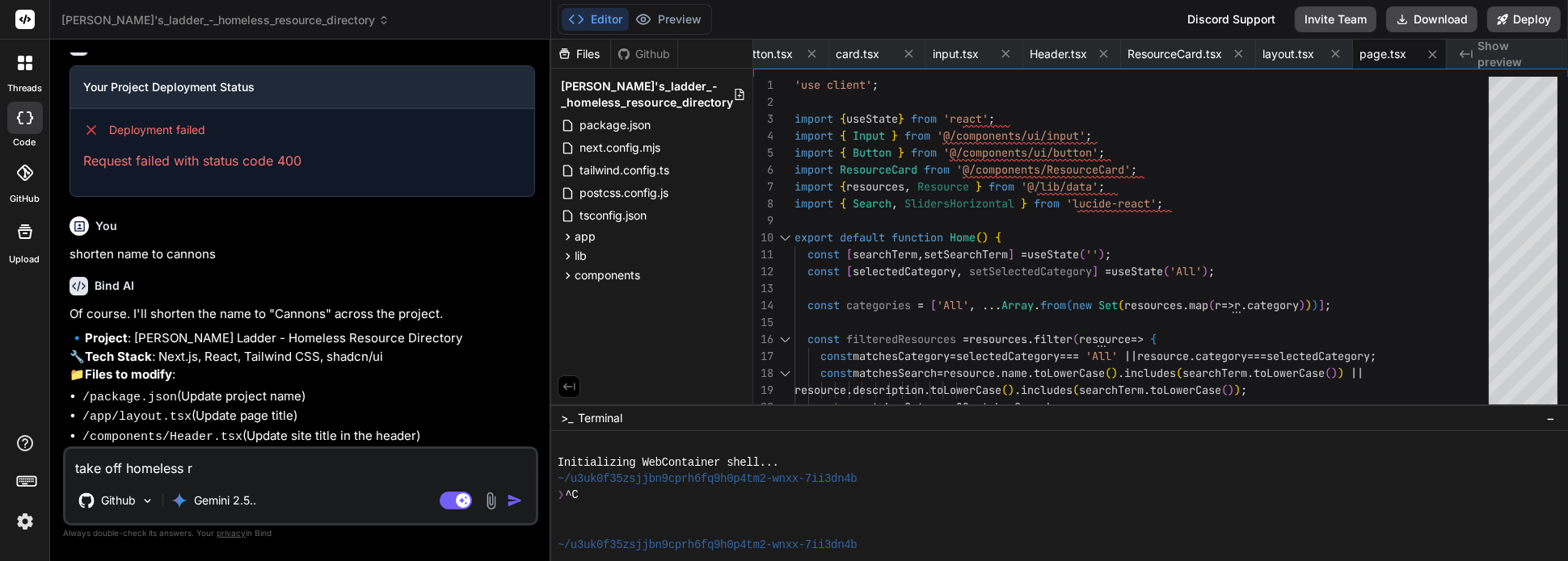
type textarea "x"
type textarea "take off homeless res"
type textarea "x"
type textarea "take off homeless reso"
type textarea "x"
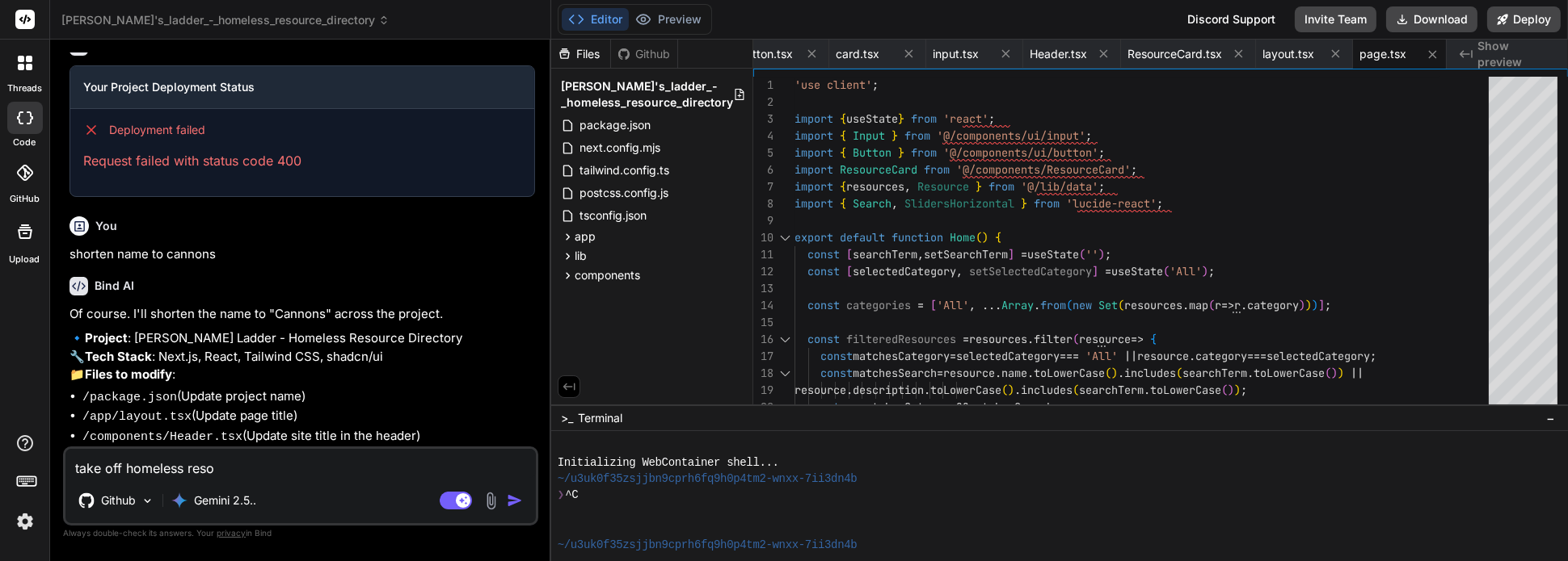
type textarea "take off homeless resou"
type textarea "x"
type textarea "take off homeless resour"
click at [520, 498] on img "button" at bounding box center [514, 501] width 16 height 16
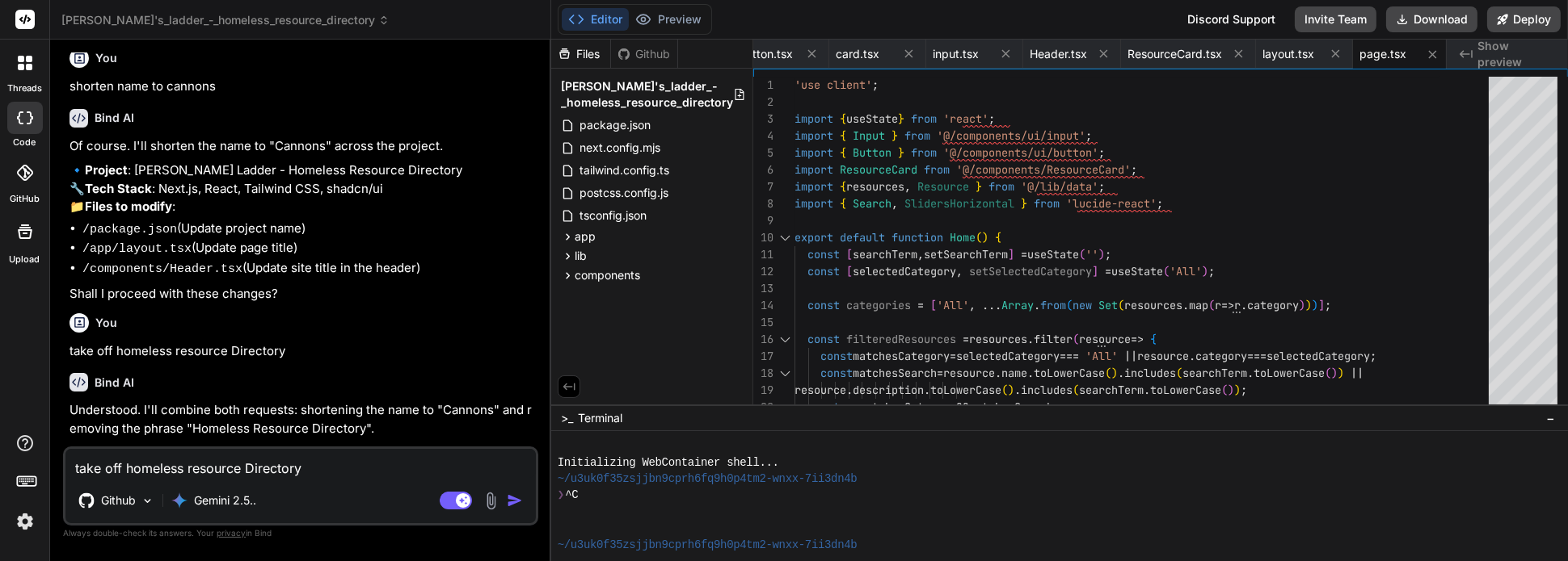
scroll to position [1498, 0]
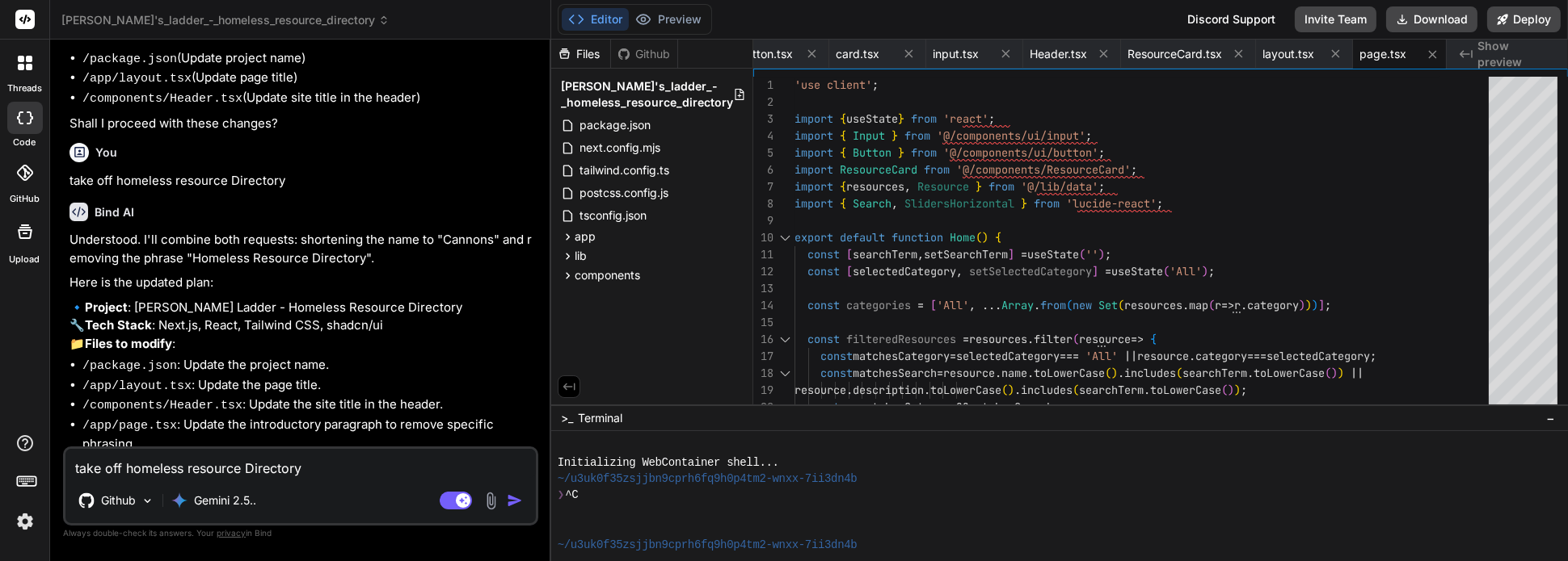
click at [257, 471] on textarea "take off homeless resource Directory" at bounding box center [301, 464] width 471 height 29
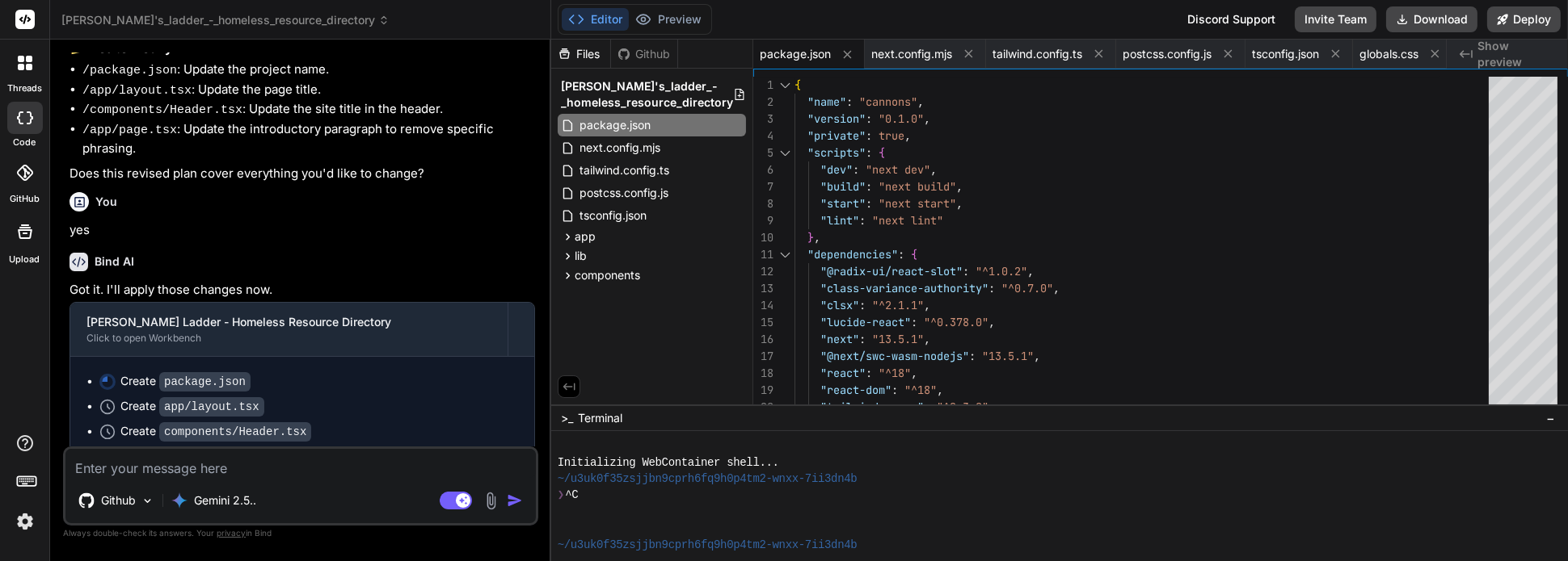
scroll to position [1849, 0]
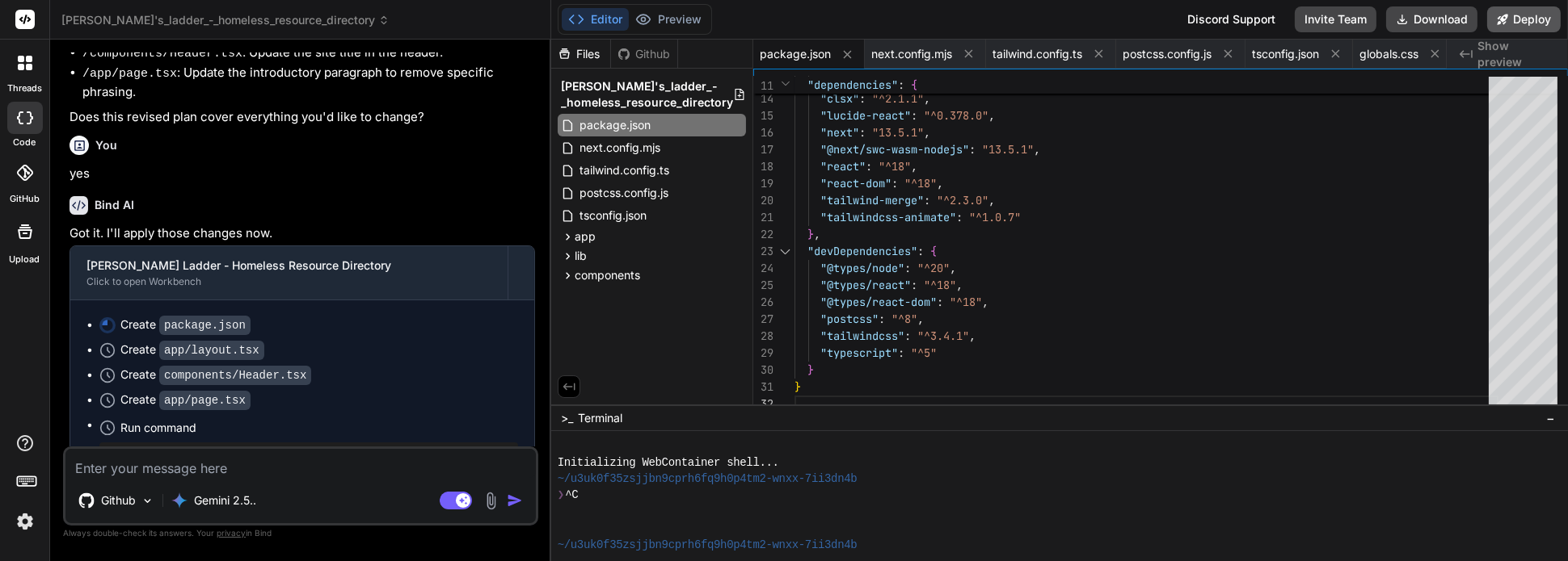
click at [1515, 20] on button "Deploy" at bounding box center [1525, 19] width 74 height 26
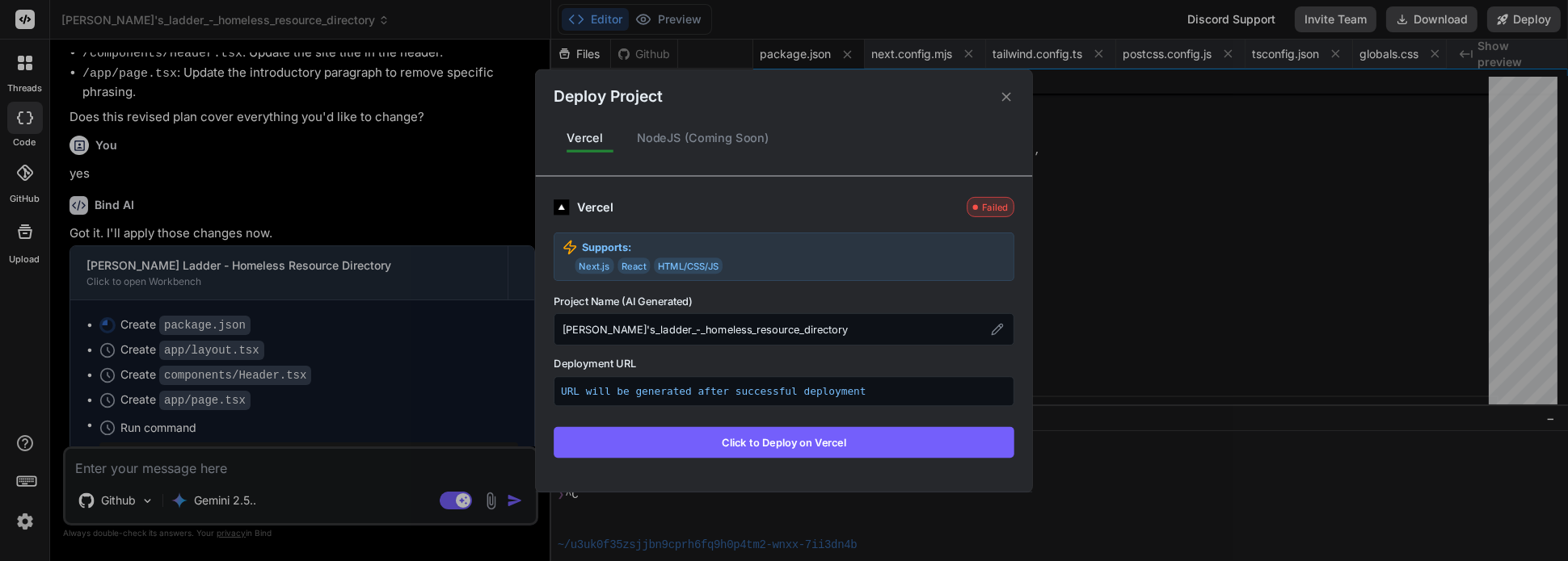
click at [782, 444] on button "Click to Deploy on Vercel" at bounding box center [784, 442] width 460 height 30
click at [773, 438] on button "Click to Deploy on Vercel" at bounding box center [784, 442] width 460 height 30
click at [783, 430] on button "Click to Deploy on Vercel" at bounding box center [784, 442] width 460 height 30
click at [784, 429] on button "Click to Deploy on Vercel" at bounding box center [784, 442] width 460 height 30
click at [995, 331] on icon at bounding box center [998, 330] width 13 height 13
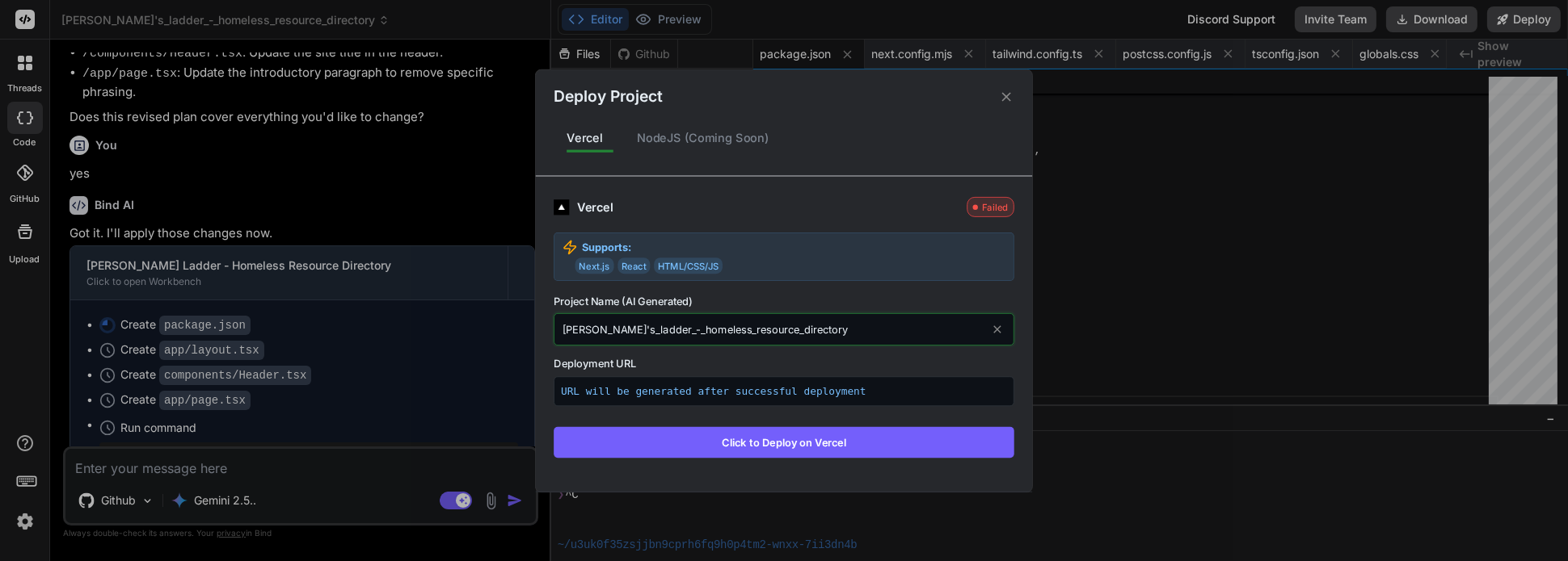
drag, startPoint x: 846, startPoint y: 328, endPoint x: 664, endPoint y: 338, distance: 182.3
click at [664, 338] on input "[PERSON_NAME]'s_ladder_-_homeless_resource_directory" at bounding box center [784, 330] width 460 height 32
click at [610, 333] on input "[PERSON_NAME]" at bounding box center [784, 330] width 460 height 32
click at [775, 434] on button "Click to Deploy on Vercel" at bounding box center [784, 442] width 460 height 30
click at [784, 445] on button "Click to Deploy on Vercel" at bounding box center [784, 442] width 460 height 30
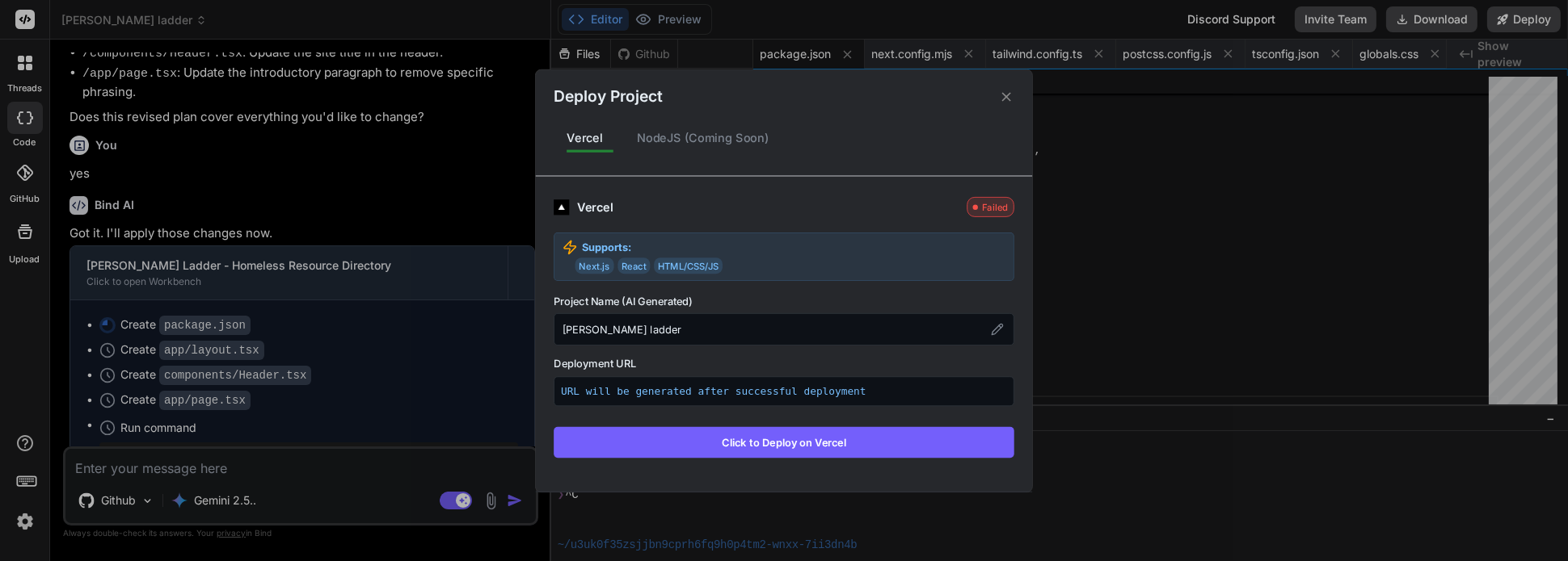
click at [1011, 97] on icon at bounding box center [1007, 96] width 15 height 15
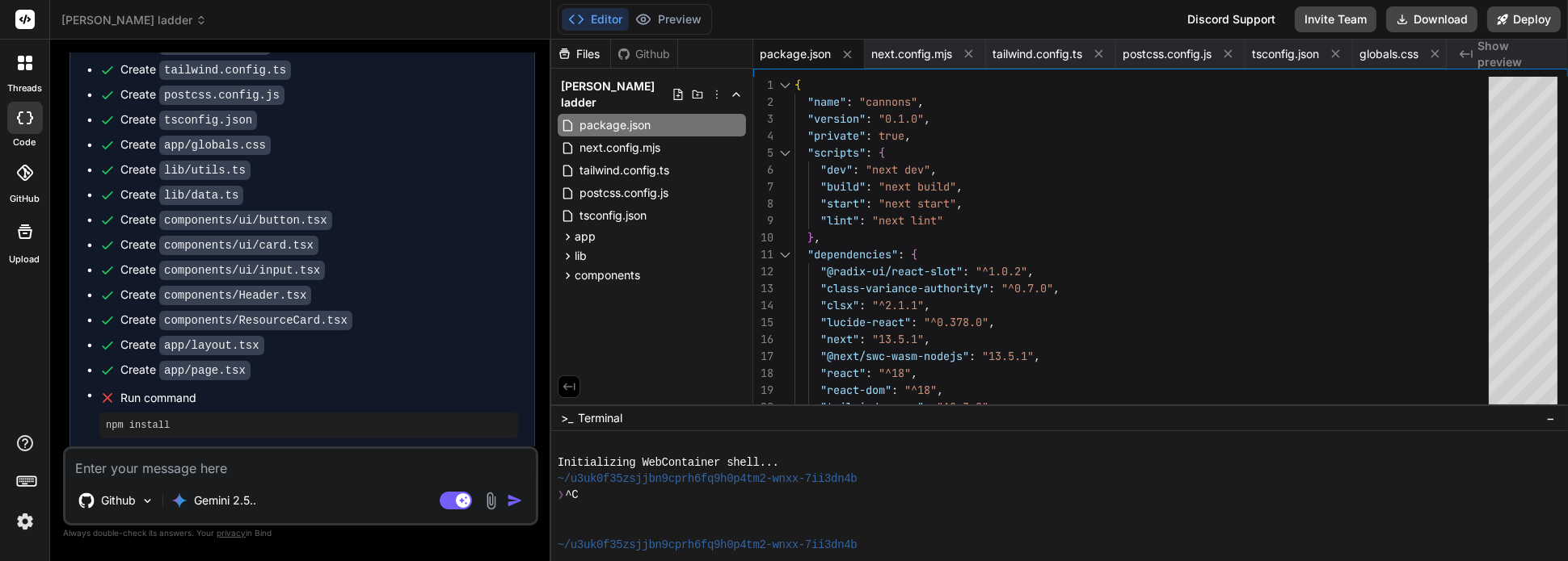
scroll to position [963, 0]
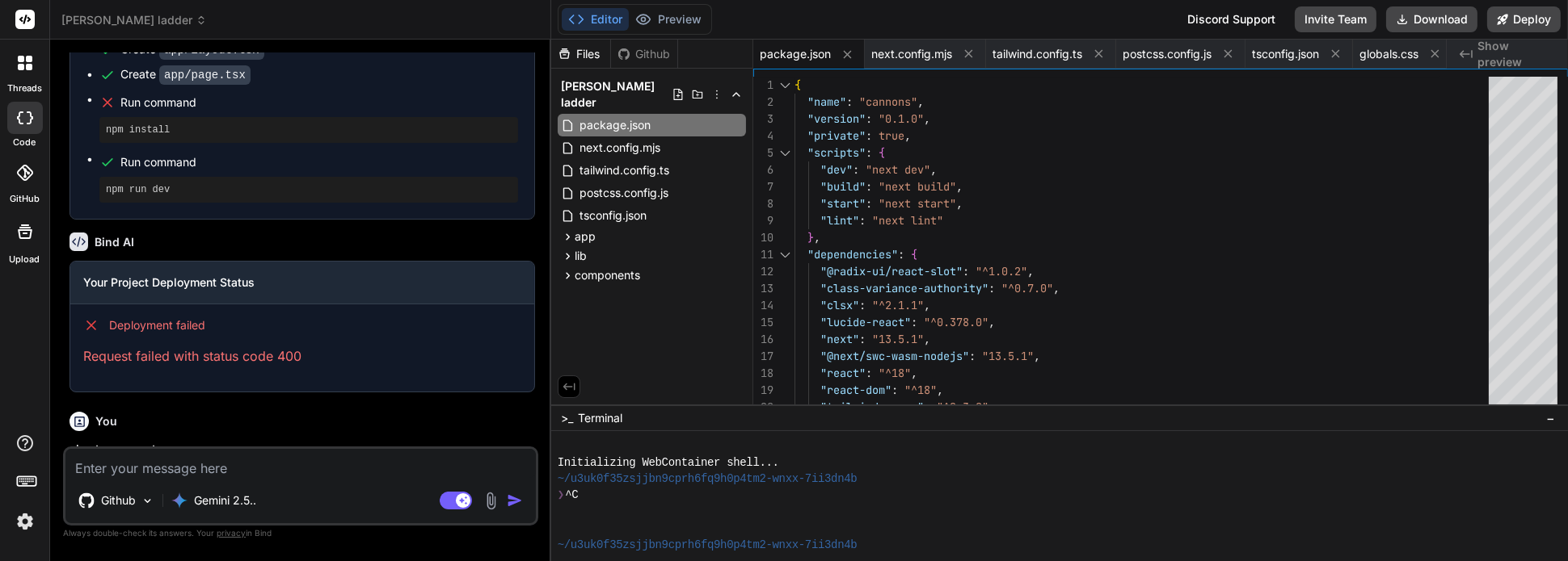
click at [249, 460] on textarea at bounding box center [301, 464] width 471 height 29
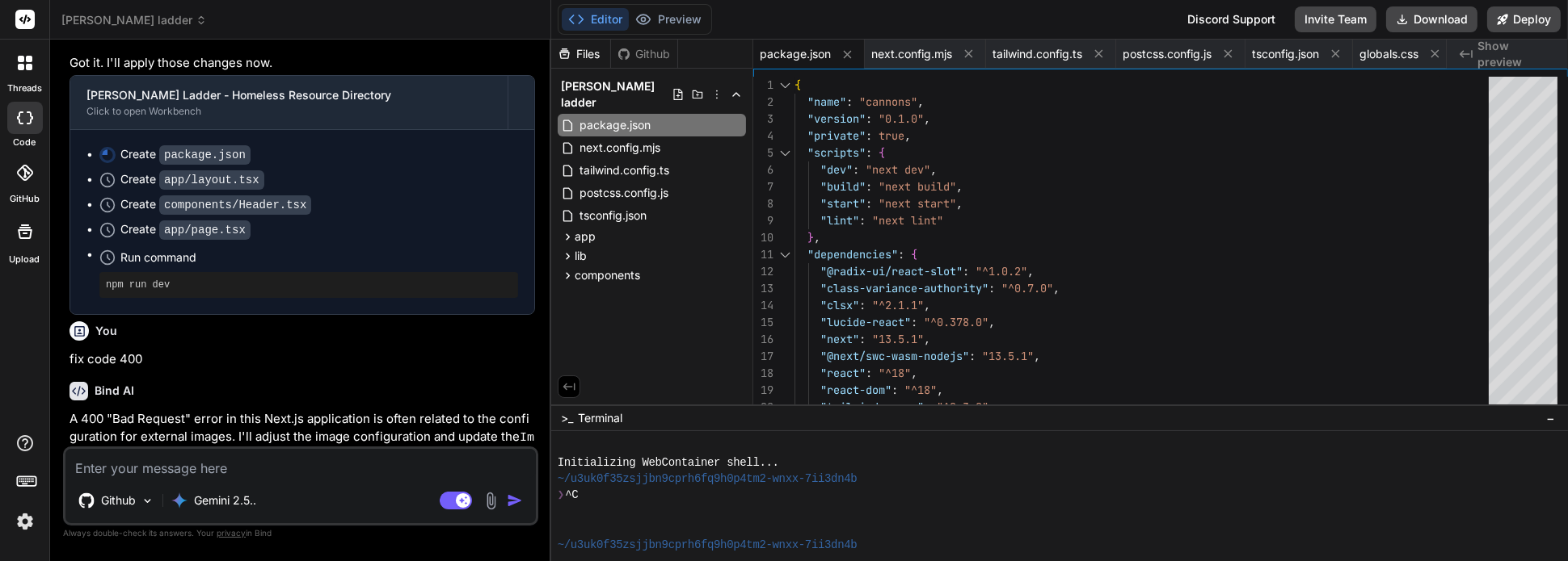
scroll to position [2228, 0]
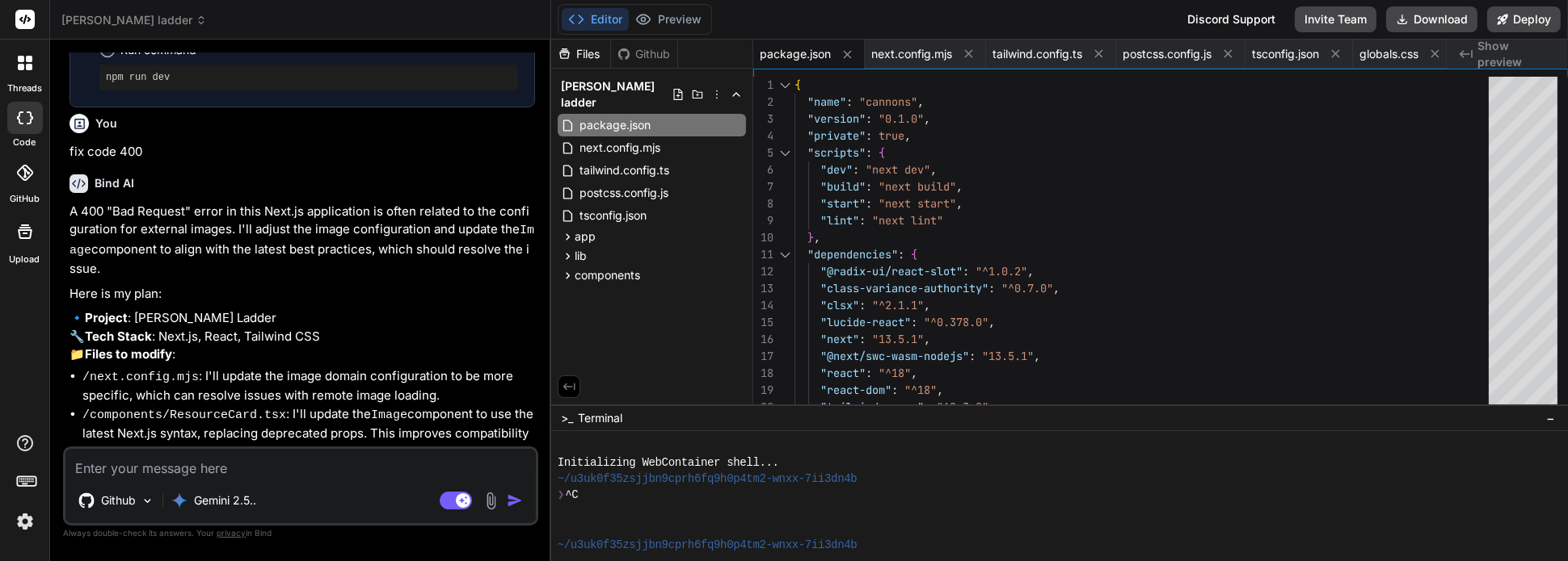
click at [285, 468] on textarea at bounding box center [301, 464] width 471 height 29
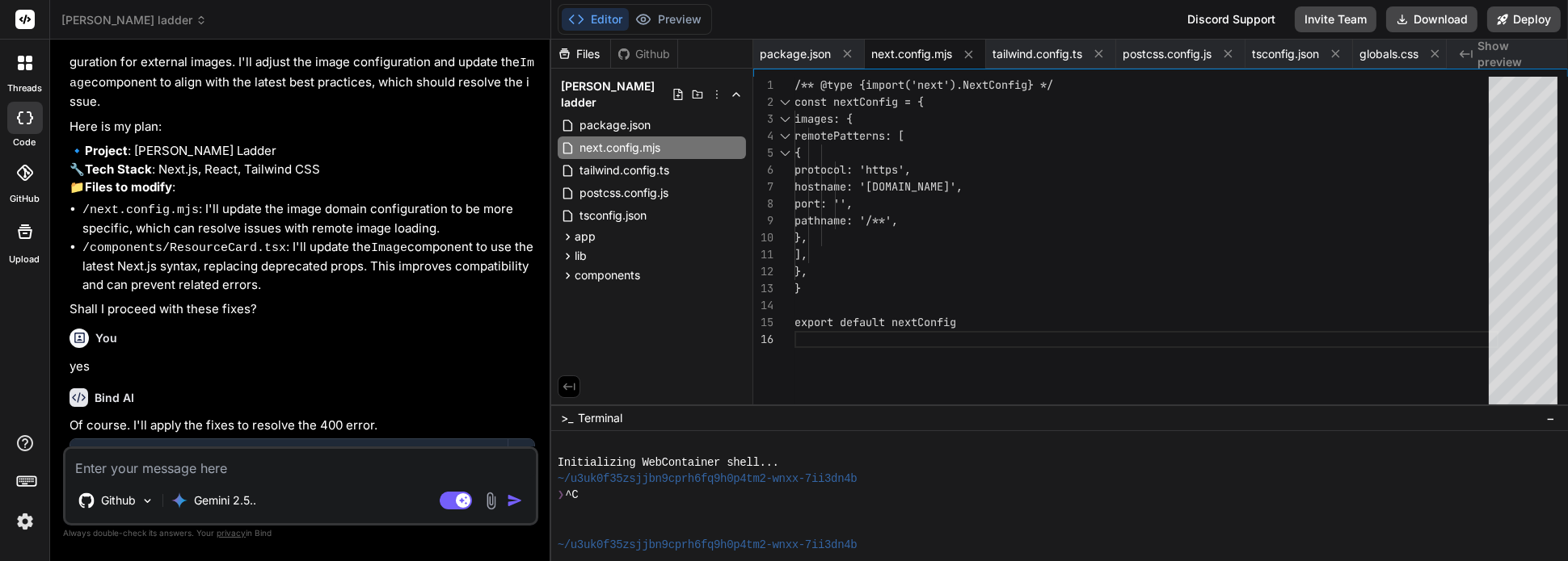
scroll to position [2533, 0]
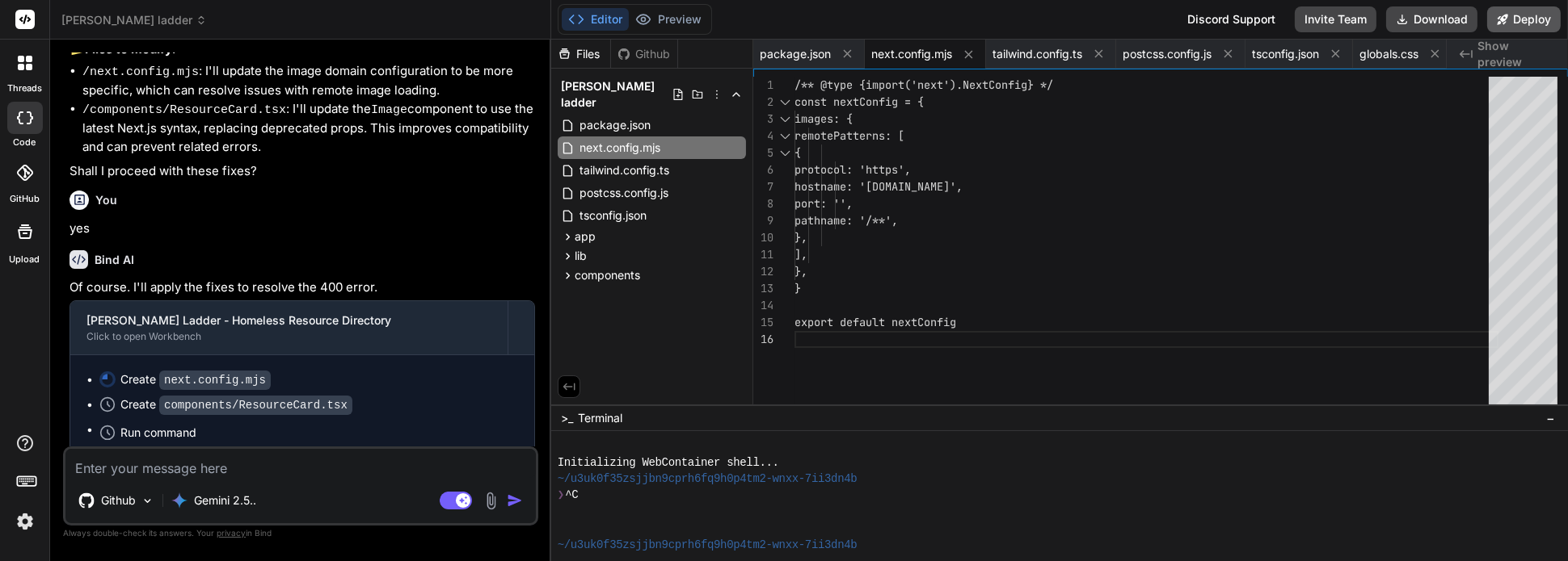
click at [1514, 20] on button "Deploy" at bounding box center [1525, 19] width 74 height 26
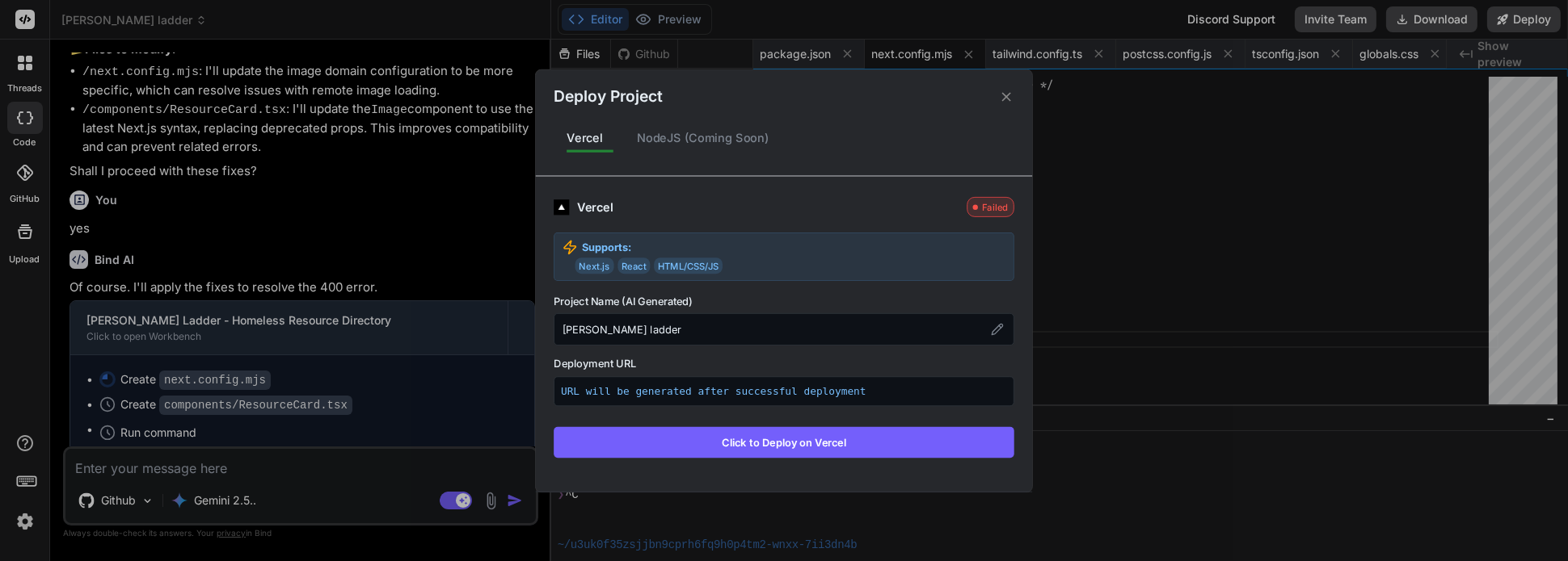
click at [816, 437] on button "Click to Deploy on Vercel" at bounding box center [784, 442] width 460 height 30
click at [589, 137] on div "Vercel" at bounding box center [585, 138] width 62 height 34
click at [728, 442] on button "Click to Deploy on Vercel" at bounding box center [784, 442] width 460 height 30
click at [1010, 97] on icon at bounding box center [1007, 96] width 15 height 15
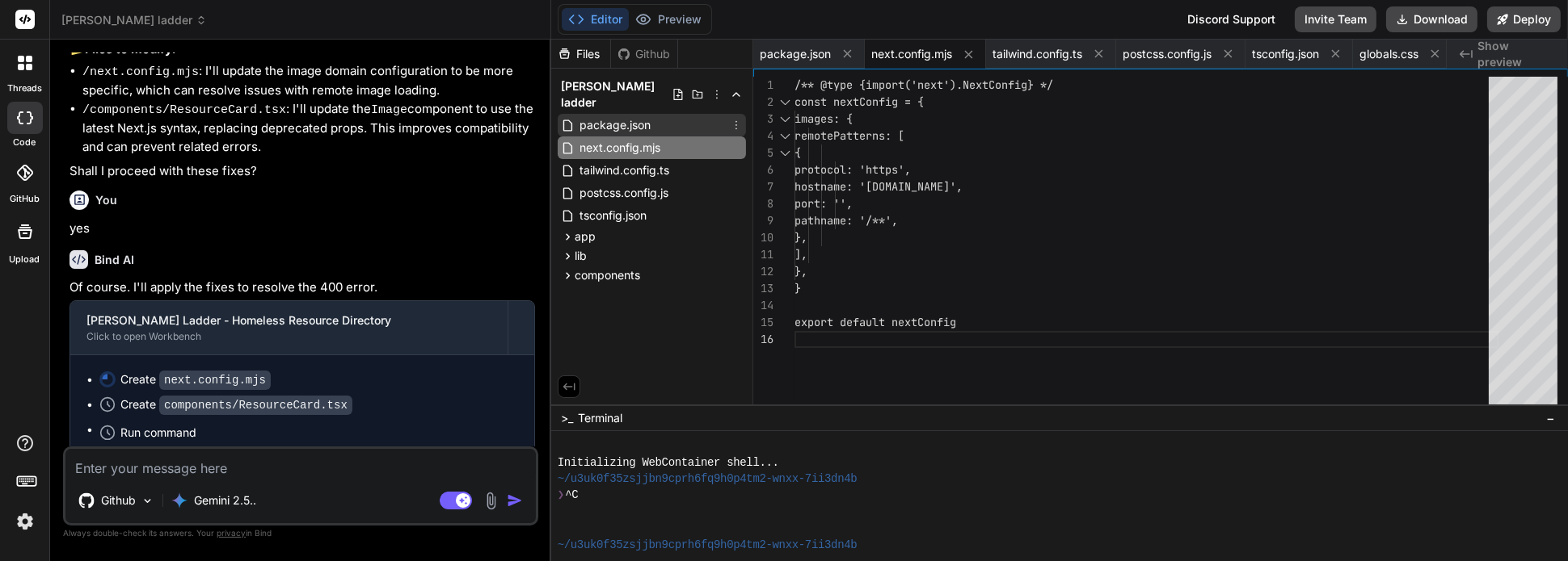
click at [641, 115] on span "package.json" at bounding box center [614, 125] width 75 height 20
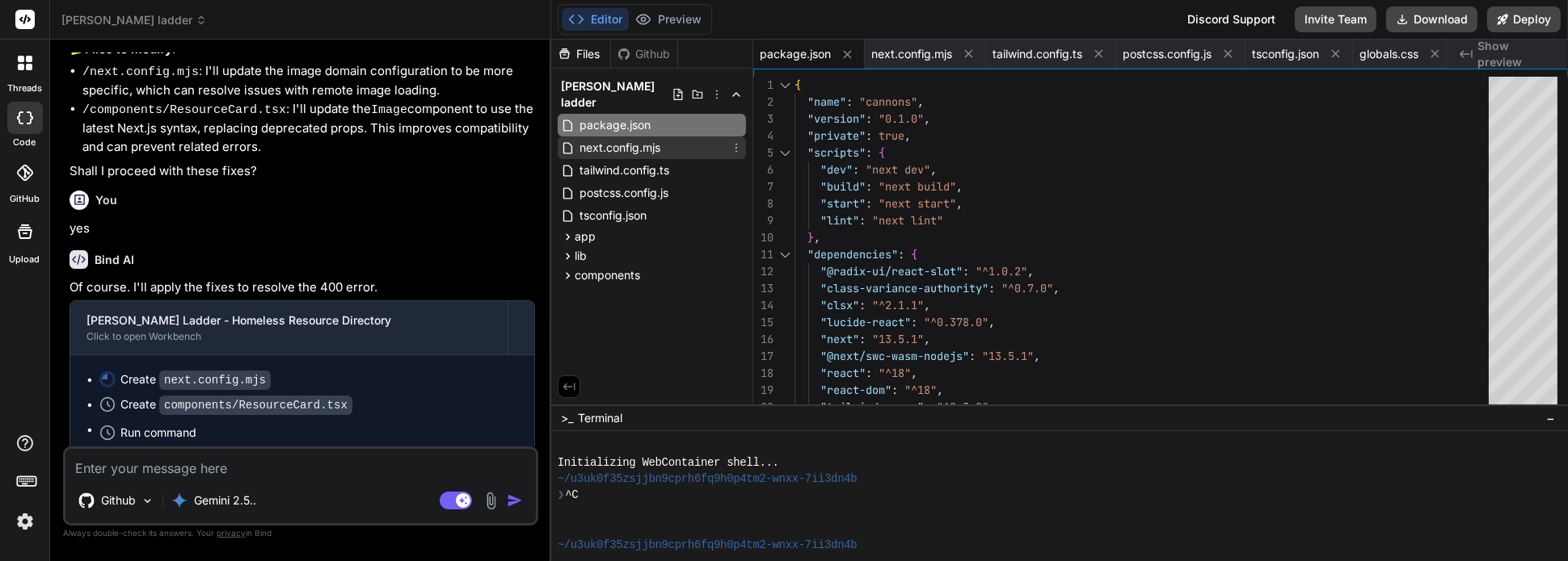
click at [623, 138] on span "next.config.mjs" at bounding box center [619, 147] width 84 height 20
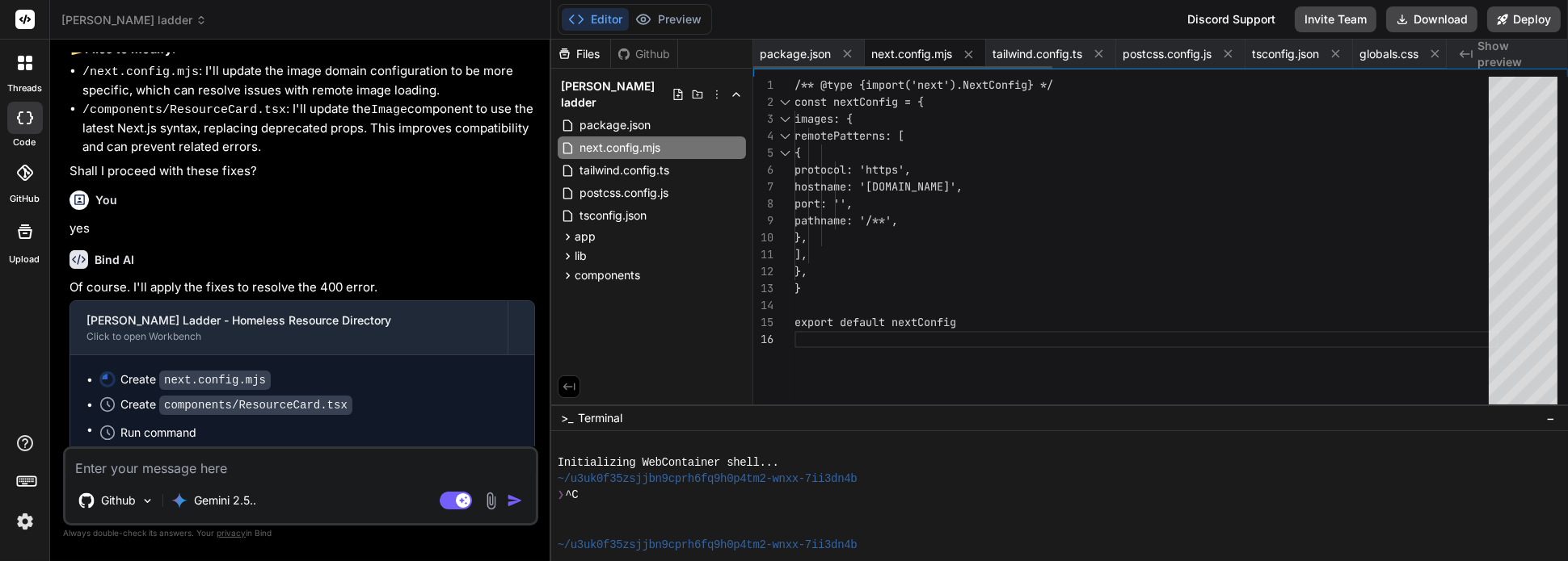
click at [906, 47] on span "next.config.mjs" at bounding box center [912, 54] width 81 height 16
click at [1060, 48] on span "tailwind.config.ts" at bounding box center [1037, 54] width 90 height 16
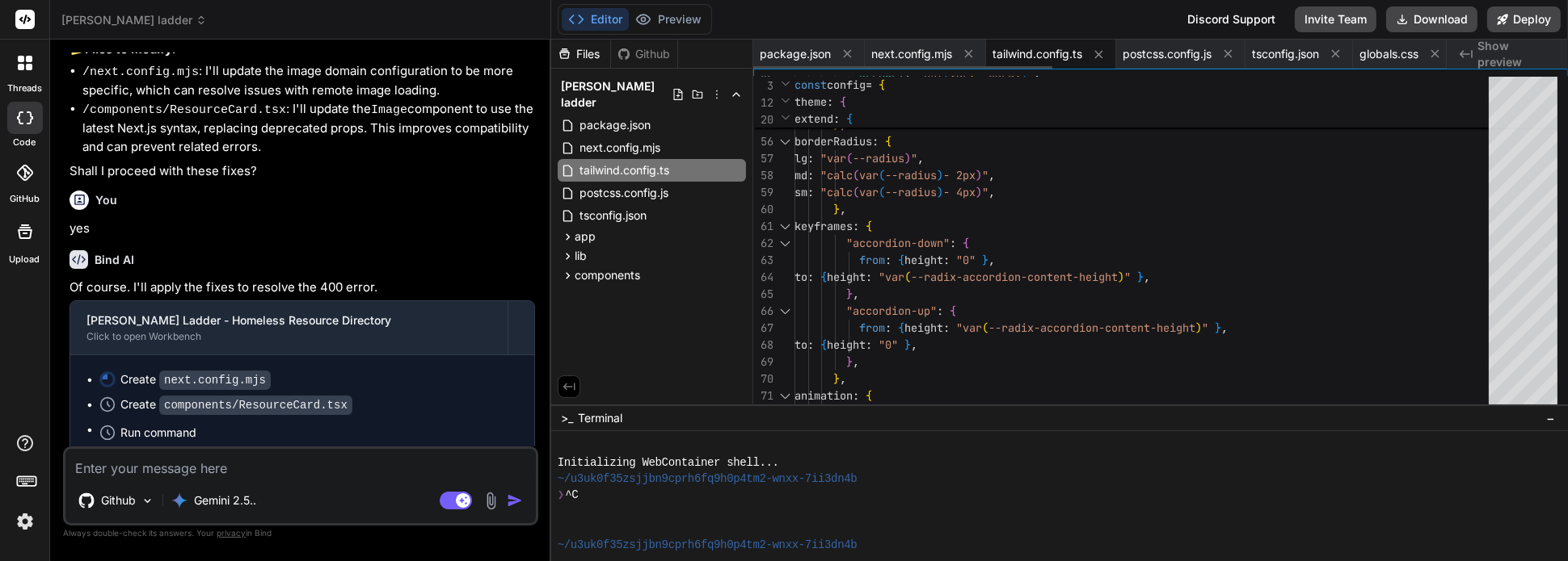
click at [1045, 53] on span "tailwind.config.ts" at bounding box center [1037, 54] width 90 height 16
click at [1150, 57] on span "postcss.config.js" at bounding box center [1167, 54] width 89 height 16
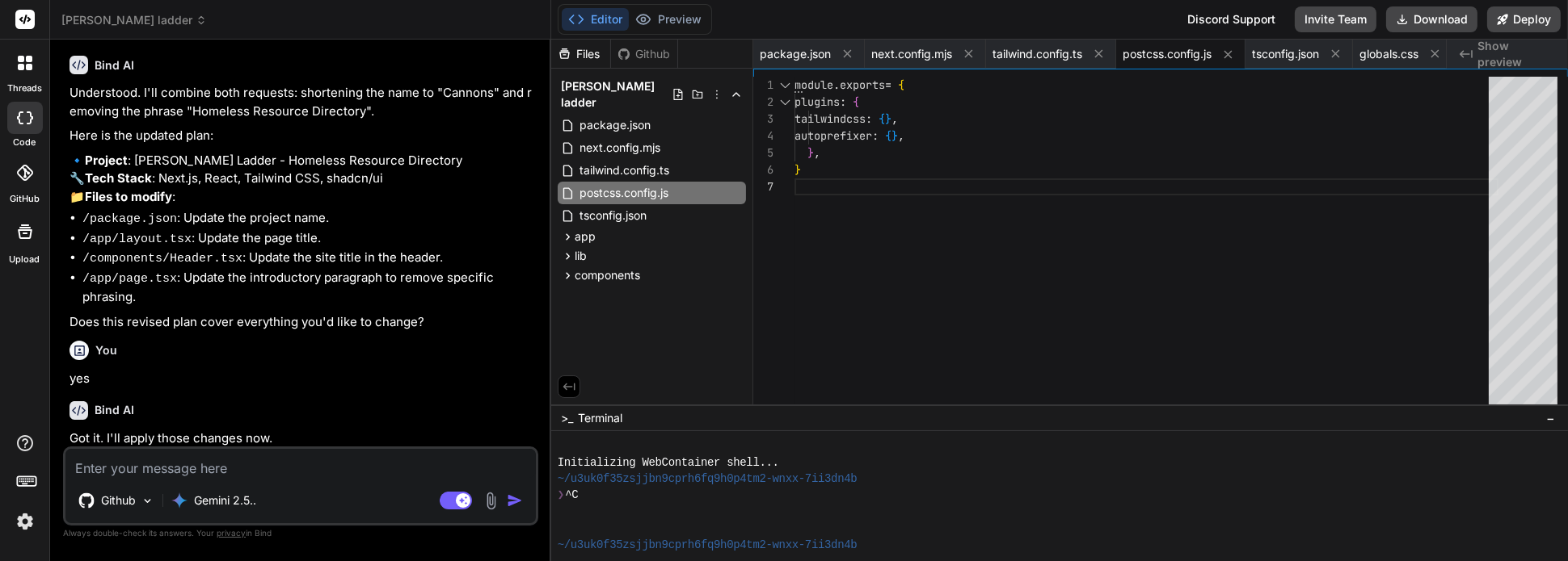
scroll to position [1941, 0]
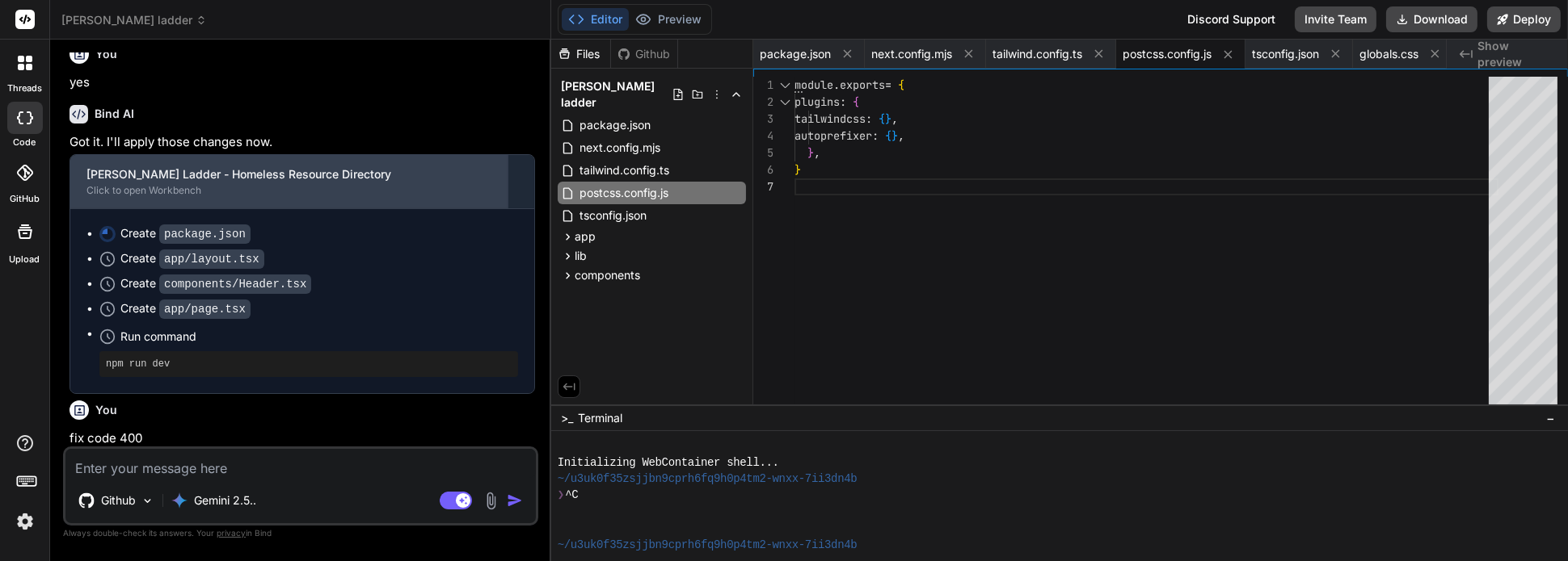
click at [462, 166] on div "[PERSON_NAME] Ladder - Homeless Resource Directory" at bounding box center [289, 174] width 405 height 16
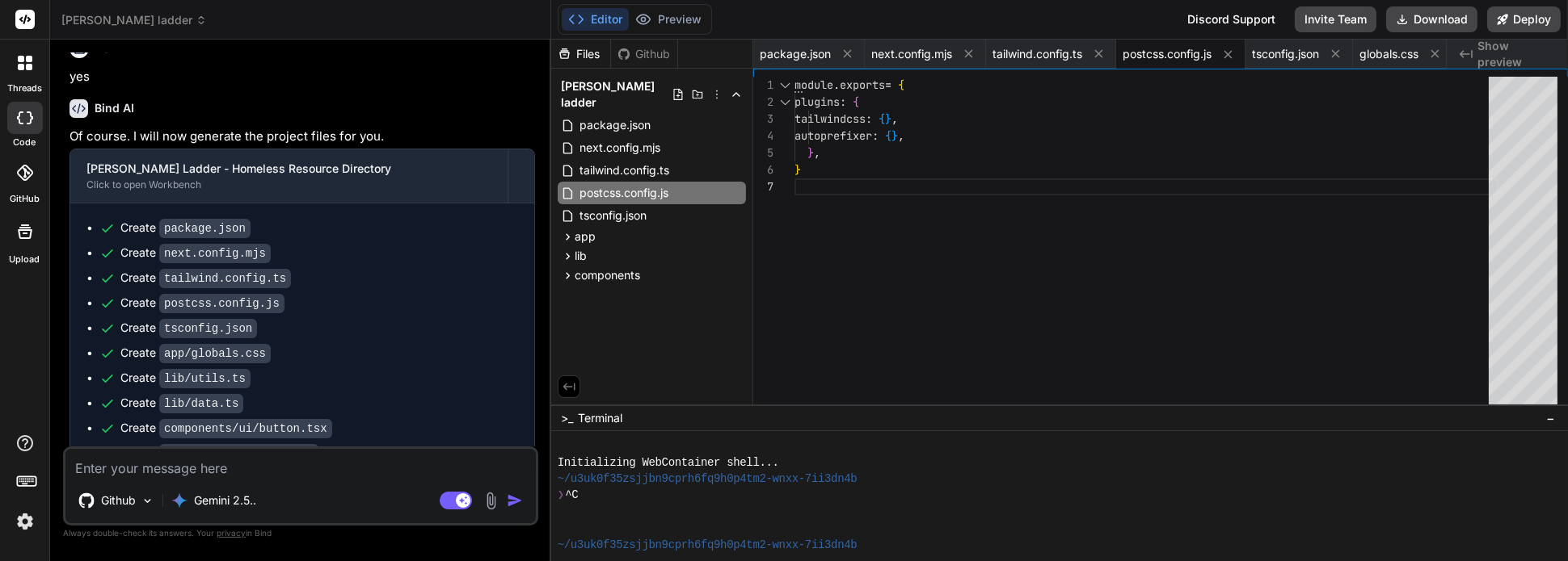
scroll to position [0, 0]
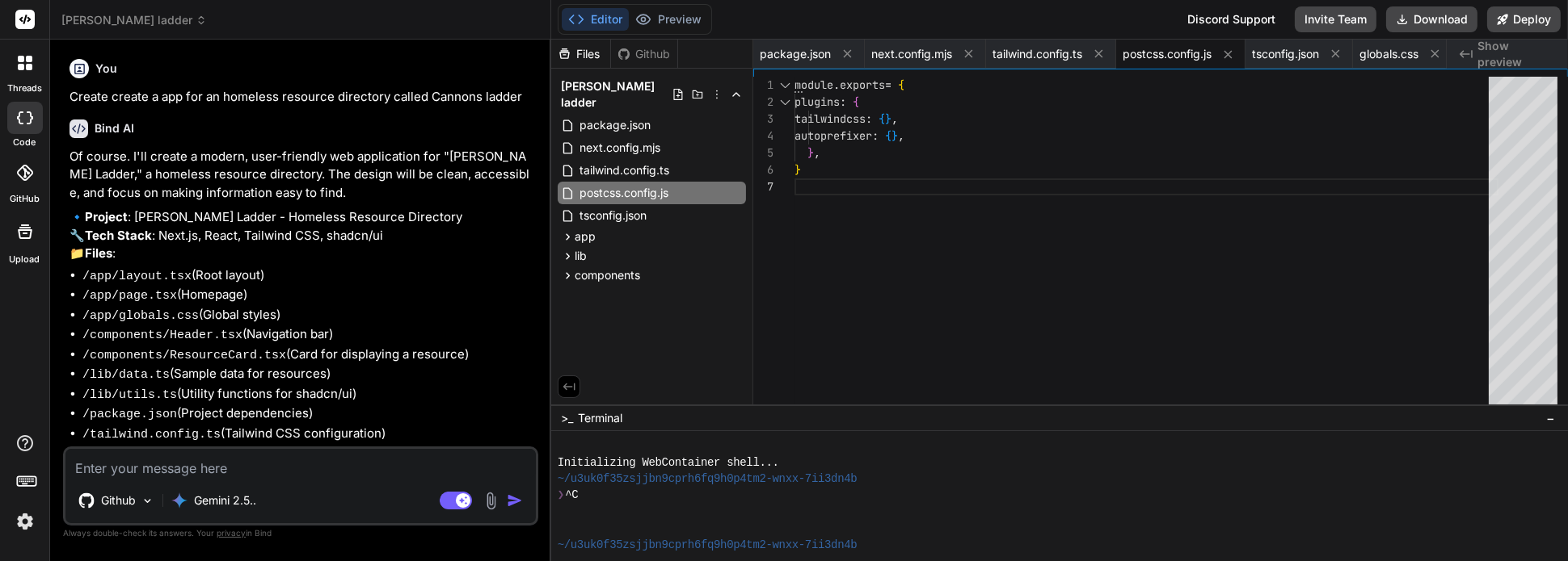
click at [20, 65] on icon at bounding box center [21, 67] width 7 height 7
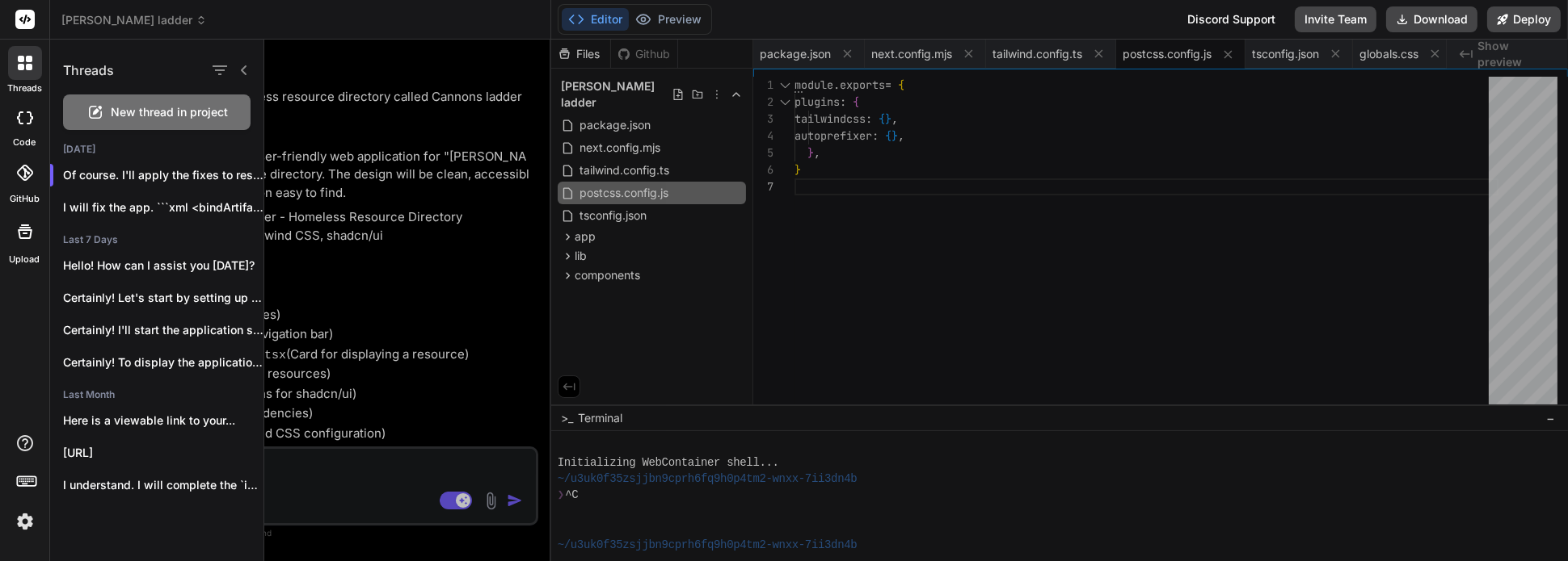
click at [153, 105] on span "New thread in project" at bounding box center [170, 111] width 117 height 16
